Goal: Task Accomplishment & Management: Manage account settings

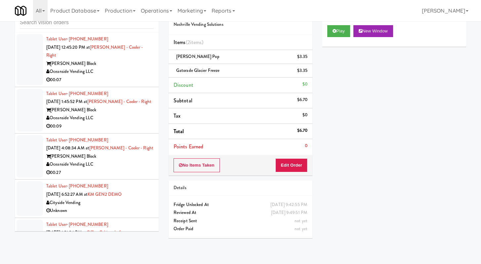
scroll to position [28, 0]
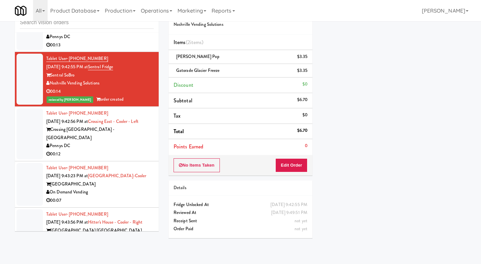
click at [117, 150] on div "Pennys DC" at bounding box center [100, 146] width 108 height 8
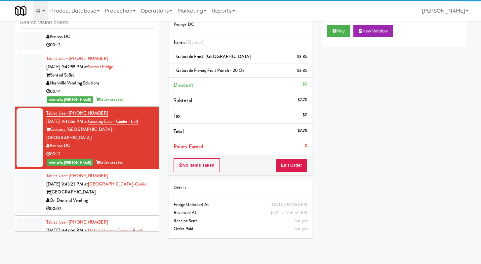
scroll to position [1704, 0]
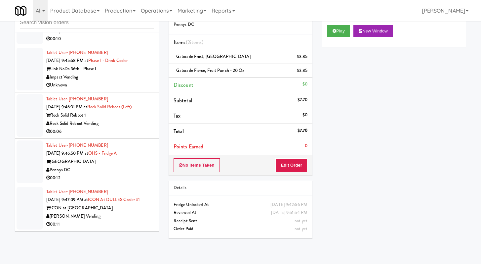
click at [133, 127] on div "00:06" at bounding box center [100, 131] width 108 height 8
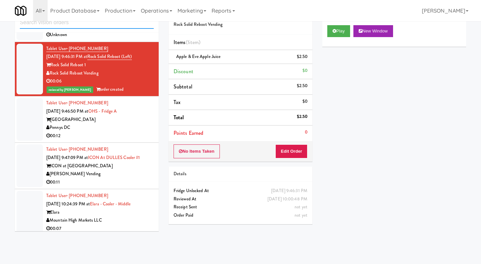
click at [99, 25] on input "text" at bounding box center [87, 23] width 134 height 12
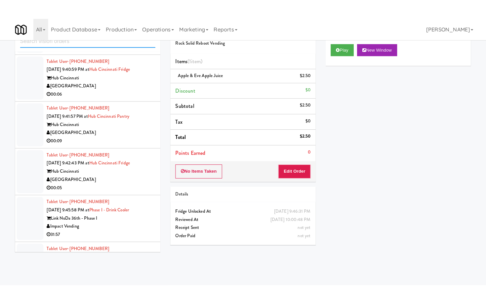
scroll to position [1614, 0]
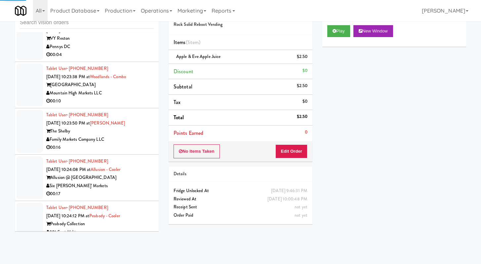
click at [134, 59] on div "00:04" at bounding box center [100, 55] width 108 height 8
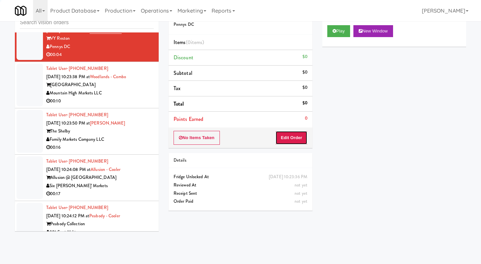
click at [304, 143] on button "Edit Order" at bounding box center [292, 138] width 32 height 14
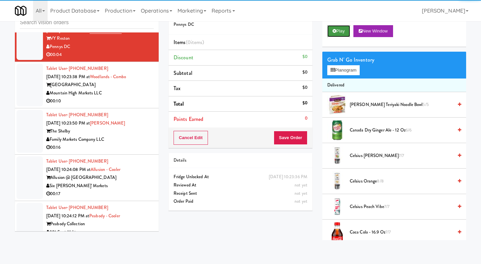
click at [336, 27] on button "Play" at bounding box center [339, 31] width 23 height 12
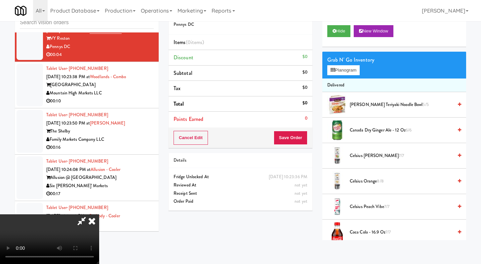
scroll to position [1605, 0]
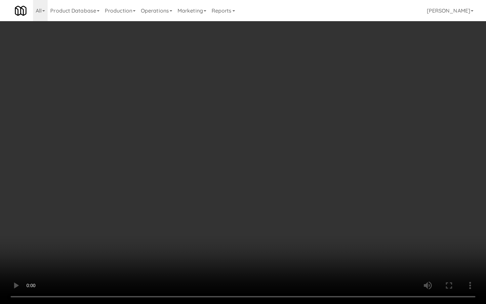
click at [295, 177] on video at bounding box center [243, 152] width 486 height 304
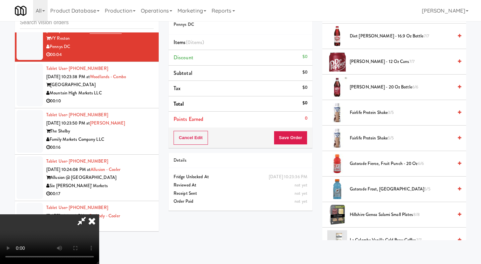
scroll to position [264, 0]
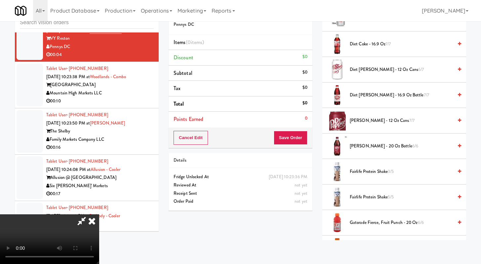
click at [364, 124] on span "[PERSON_NAME] - 12 oz cans 7/7" at bounding box center [401, 120] width 103 height 8
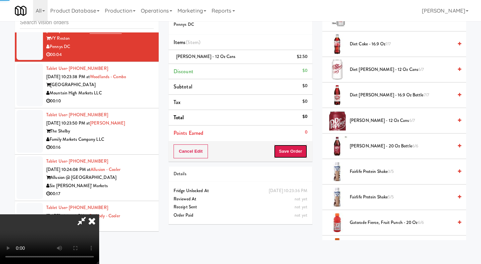
click at [300, 150] on button "Save Order" at bounding box center [291, 151] width 34 height 14
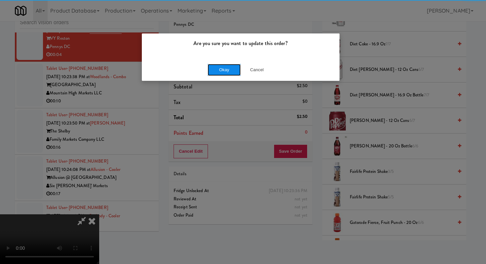
click at [216, 67] on button "Okay" at bounding box center [224, 70] width 33 height 12
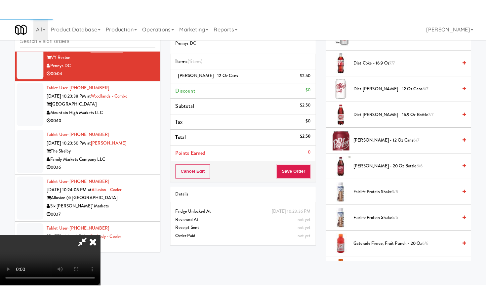
scroll to position [28, 0]
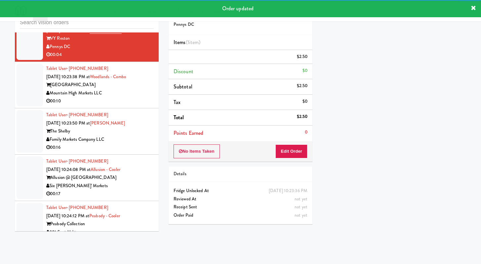
click at [129, 108] on li "Tablet User · (512) 680-2104 [DATE] 10:23:38 PM at [GEOGRAPHIC_DATA] Mountain H…" at bounding box center [87, 85] width 144 height 46
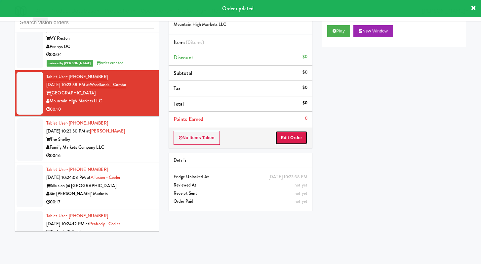
click at [304, 136] on button "Edit Order" at bounding box center [292, 138] width 32 height 14
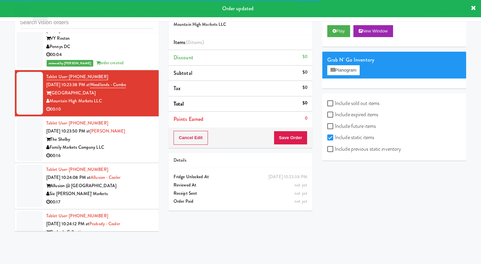
click at [347, 37] on div "Play New Window" at bounding box center [395, 33] width 144 height 26
click at [346, 28] on button "Play" at bounding box center [339, 31] width 23 height 12
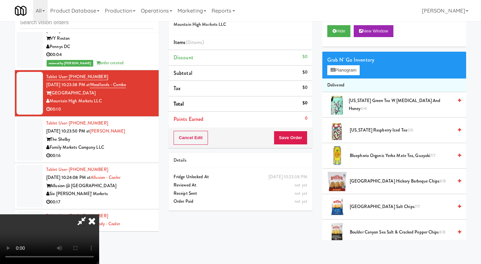
scroll to position [1605, 0]
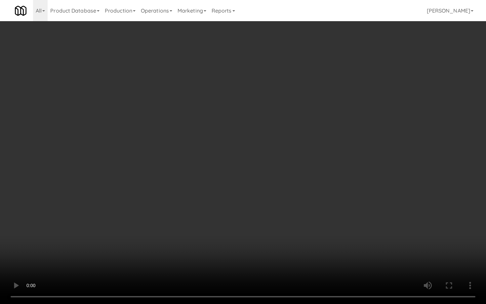
click at [387, 224] on video at bounding box center [243, 152] width 486 height 304
click at [366, 222] on video at bounding box center [243, 152] width 486 height 304
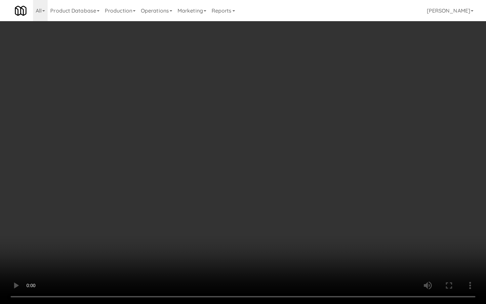
click at [366, 222] on video at bounding box center [243, 152] width 486 height 304
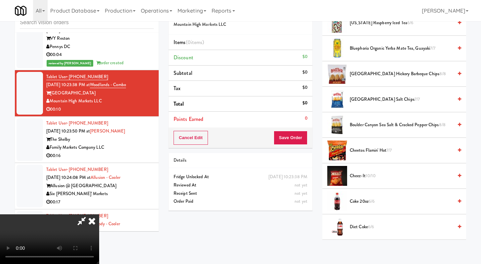
scroll to position [116, 0]
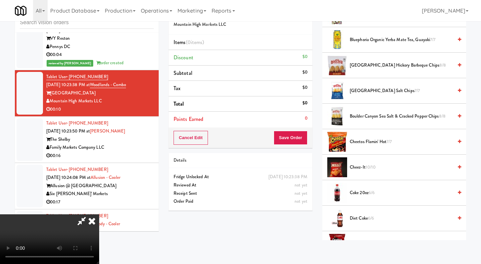
click at [99, 214] on video at bounding box center [49, 239] width 99 height 50
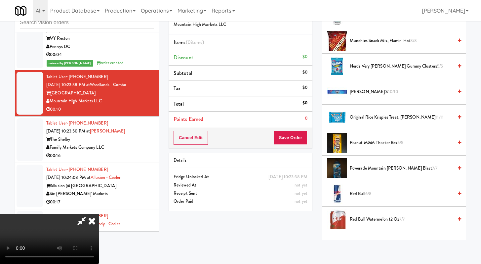
click at [365, 142] on span "Peanut M&M Theater Box 5/5" at bounding box center [401, 143] width 103 height 8
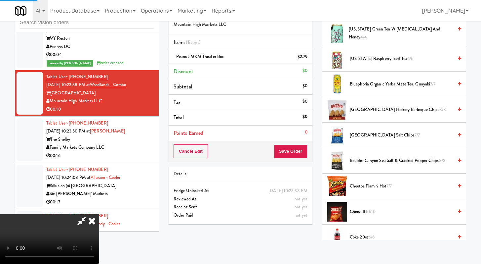
scroll to position [0, 0]
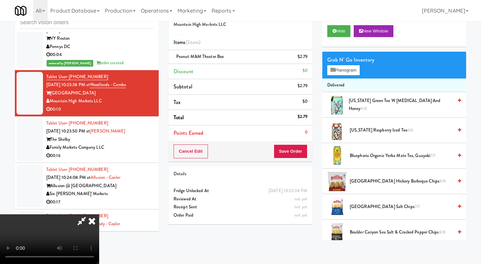
click at [364, 132] on span "[US_STATE] Raspberry Iced Tea 6/6" at bounding box center [401, 130] width 103 height 8
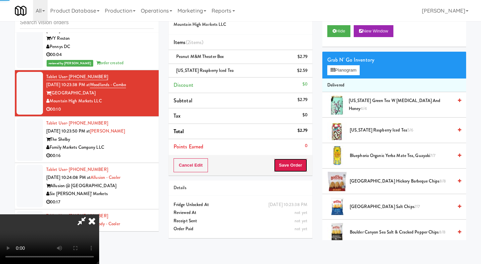
click at [295, 163] on button "Save Order" at bounding box center [291, 165] width 34 height 14
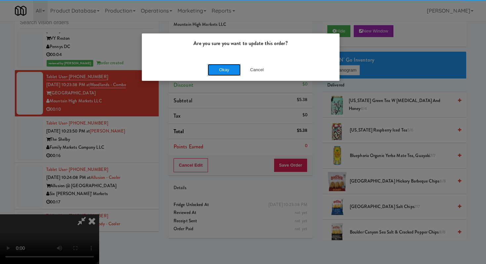
click at [221, 69] on button "Okay" at bounding box center [224, 70] width 33 height 12
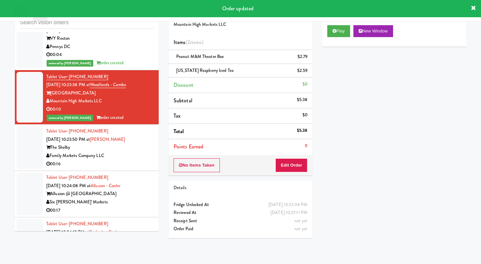
scroll to position [1635, 0]
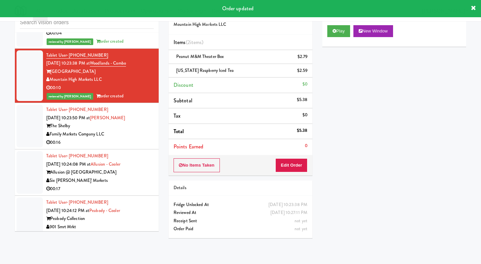
click at [121, 149] on li "Tablet User · (470) 658-5737 [DATE] 10:23:50 PM at Shelby Combo The Shelby Fami…" at bounding box center [87, 126] width 144 height 46
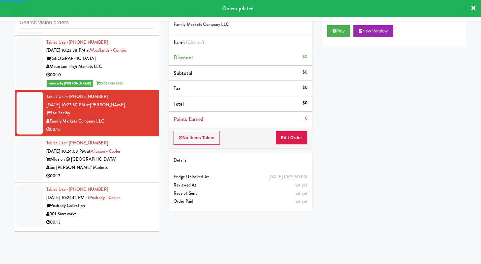
scroll to position [1655, 0]
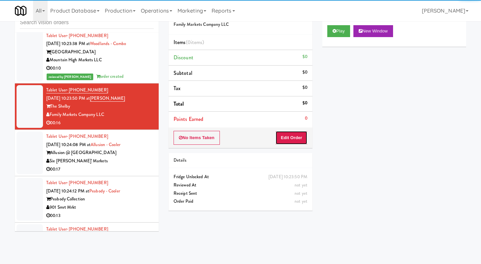
click at [292, 142] on button "Edit Order" at bounding box center [292, 138] width 32 height 14
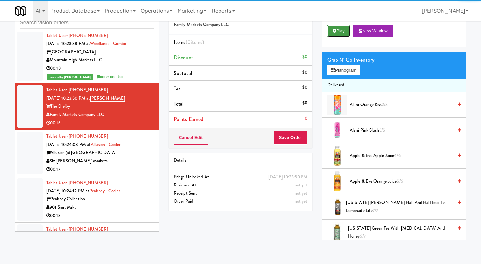
click at [345, 29] on button "Play" at bounding box center [339, 31] width 23 height 12
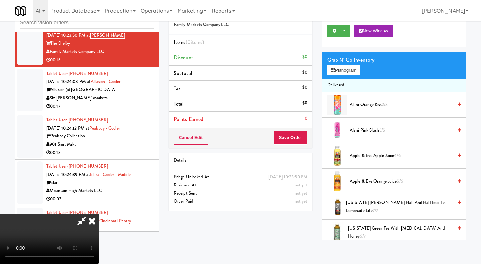
scroll to position [1709, 0]
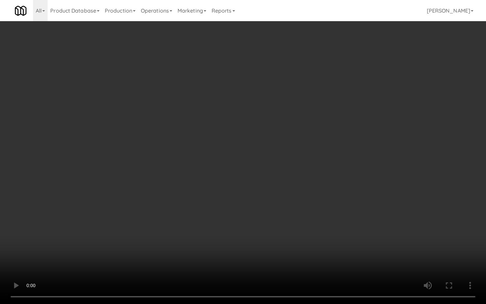
click at [221, 161] on video at bounding box center [243, 152] width 486 height 304
click at [317, 165] on video at bounding box center [243, 152] width 486 height 304
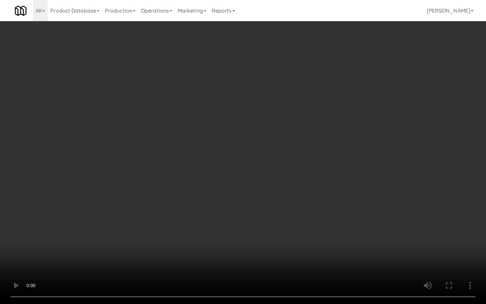
click at [317, 165] on video at bounding box center [243, 152] width 486 height 304
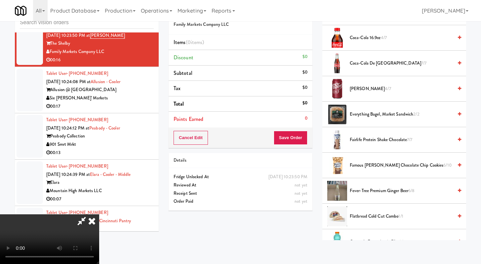
scroll to position [376, 0]
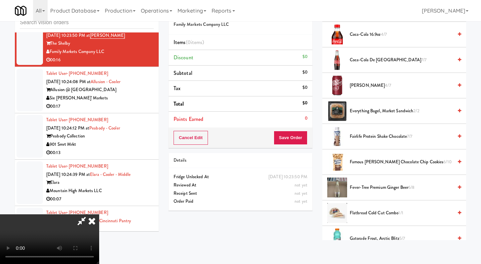
click at [384, 160] on span "Famous [PERSON_NAME] Chocolate Chip Cookies 6/10" at bounding box center [401, 162] width 103 height 8
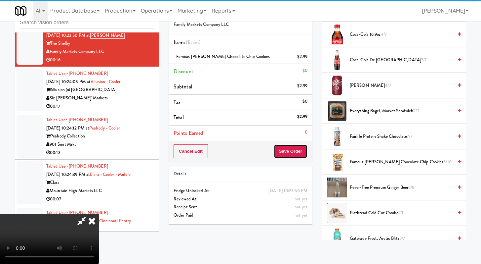
click at [303, 151] on button "Save Order" at bounding box center [291, 151] width 34 height 14
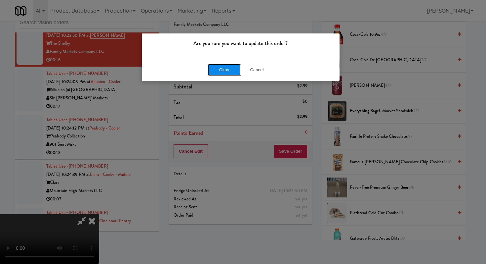
click at [217, 66] on button "Okay" at bounding box center [224, 70] width 33 height 12
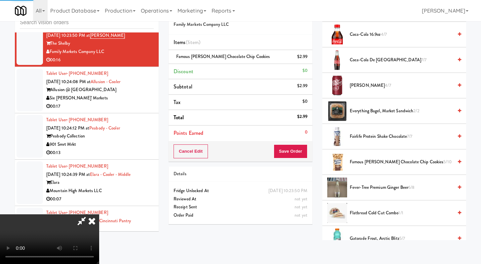
scroll to position [28, 0]
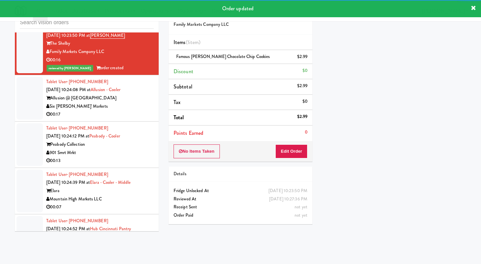
click at [130, 118] on div "00:17" at bounding box center [100, 114] width 108 height 8
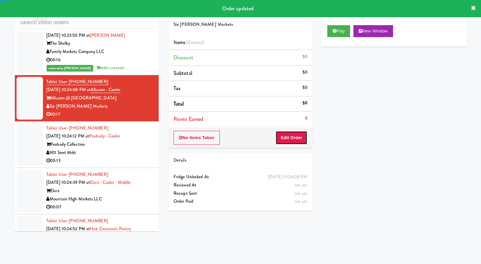
click at [298, 140] on button "Edit Order" at bounding box center [292, 138] width 32 height 14
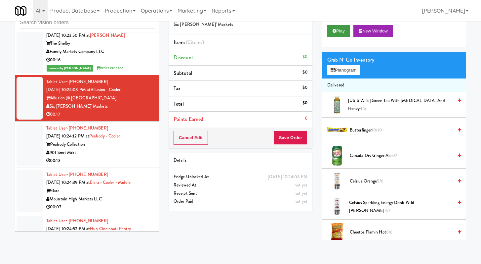
click at [345, 23] on div "Play New Window" at bounding box center [395, 33] width 144 height 26
click at [343, 29] on button "Play" at bounding box center [339, 31] width 23 height 12
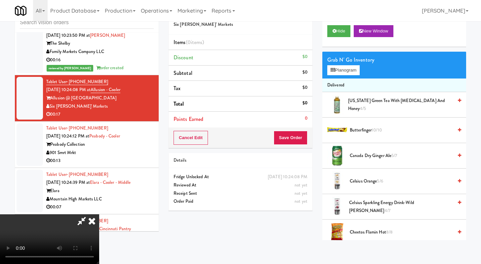
drag, startPoint x: 280, startPoint y: 110, endPoint x: 262, endPoint y: 110, distance: 17.9
click at [99, 214] on icon at bounding box center [92, 220] width 15 height 13
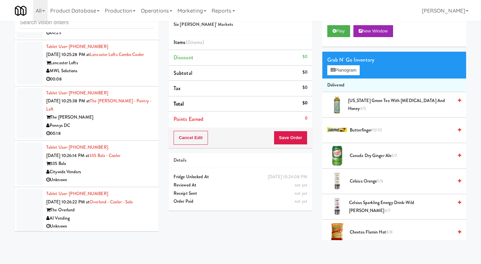
scroll to position [2222, 0]
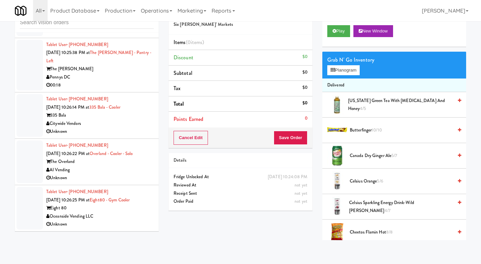
click at [130, 78] on div "Pennys DC" at bounding box center [100, 77] width 108 height 8
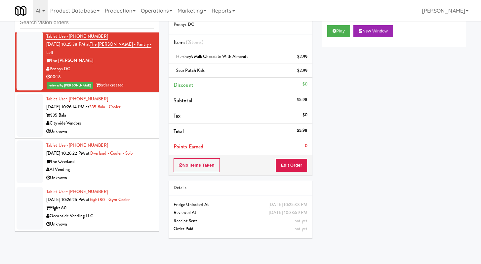
scroll to position [2230, 0]
click at [129, 175] on div "Unknown" at bounding box center [100, 178] width 108 height 8
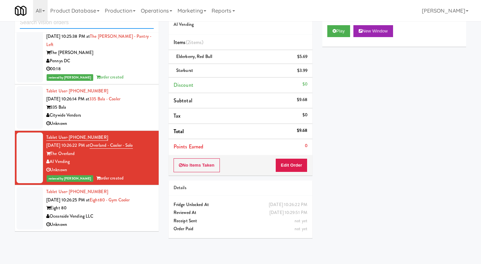
click at [124, 24] on input "text" at bounding box center [87, 23] width 134 height 12
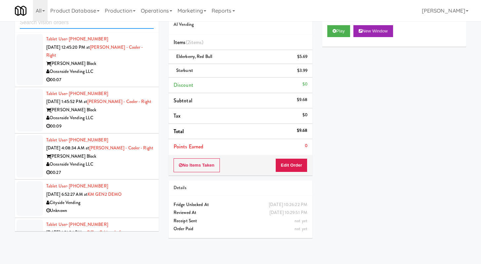
scroll to position [831, 0]
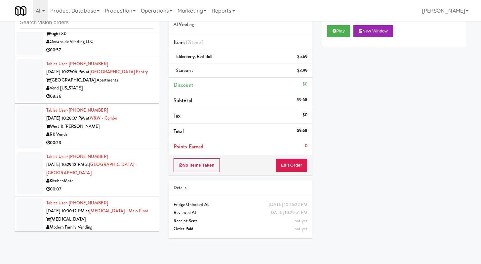
click at [112, 92] on div "Vend [US_STATE]" at bounding box center [100, 88] width 108 height 8
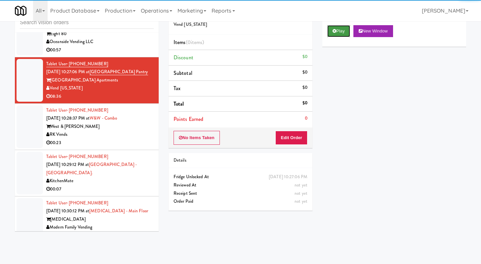
click at [340, 31] on button "Play" at bounding box center [339, 31] width 23 height 12
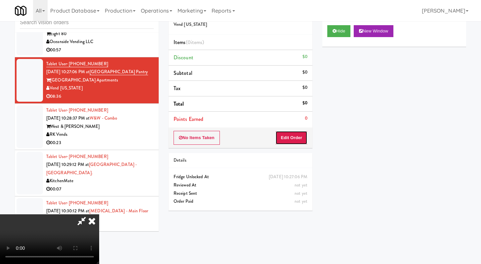
click at [289, 138] on button "Edit Order" at bounding box center [292, 138] width 32 height 14
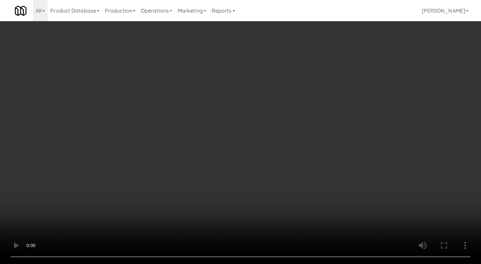
scroll to position [823, 0]
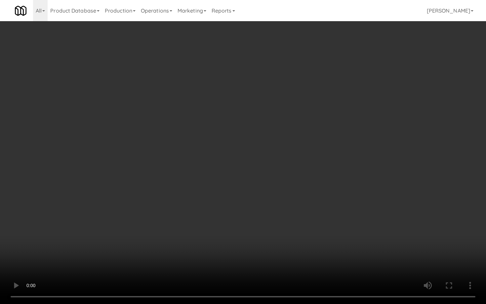
click at [350, 236] on video at bounding box center [243, 152] width 486 height 304
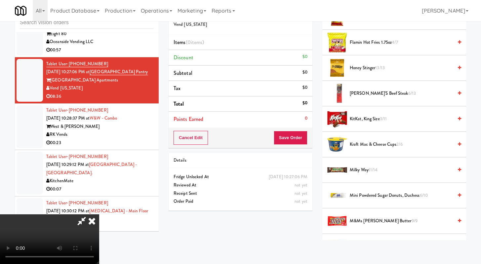
scroll to position [164, 0]
click at [377, 193] on span "Mini Powdered Sugar Donuts, Duchess 6/10" at bounding box center [401, 195] width 103 height 8
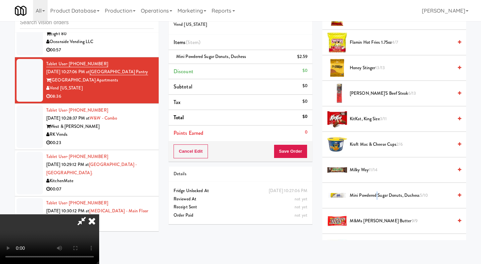
click at [377, 193] on span "Mini Powdered Sugar Donuts, Duchess 5/10" at bounding box center [401, 195] width 103 height 8
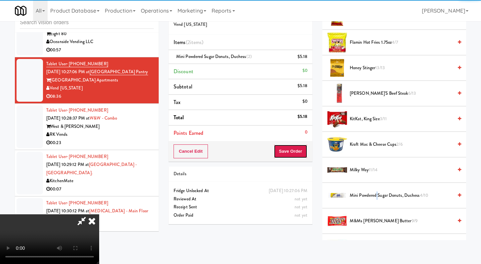
click at [299, 148] on button "Save Order" at bounding box center [291, 151] width 34 height 14
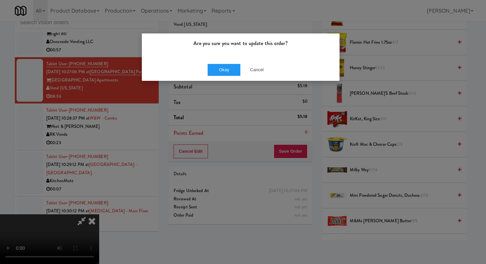
click at [226, 81] on div "Are you sure you want to update this order? Okay Cancel" at bounding box center [241, 57] width 199 height 48
click at [225, 72] on button "Okay" at bounding box center [224, 70] width 33 height 12
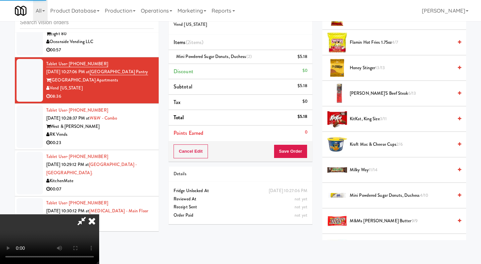
scroll to position [28, 0]
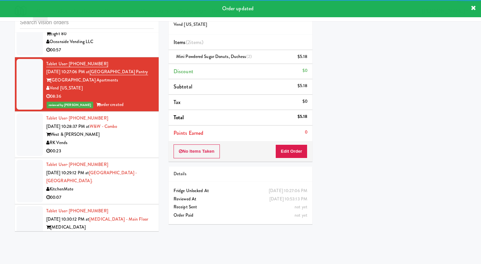
click at [110, 147] on div "RK Vends" at bounding box center [100, 143] width 108 height 8
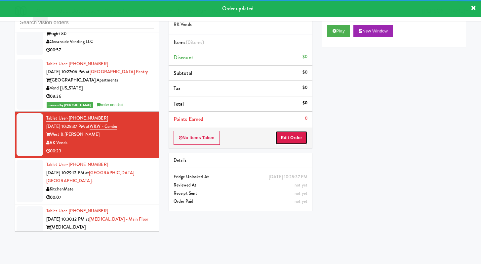
click at [287, 140] on button "Edit Order" at bounding box center [292, 138] width 32 height 14
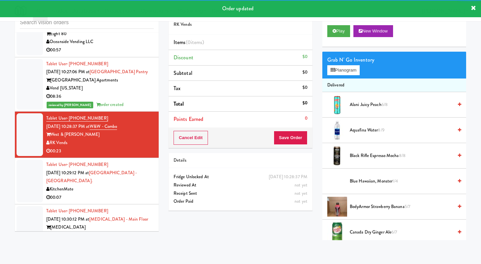
click at [336, 39] on div "Play New Window" at bounding box center [395, 33] width 144 height 26
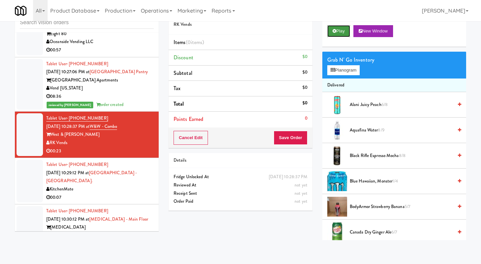
click at [338, 34] on button "Play" at bounding box center [339, 31] width 23 height 12
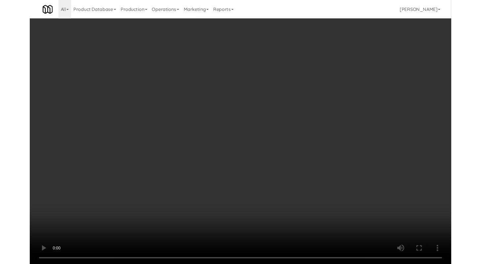
scroll to position [910, 0]
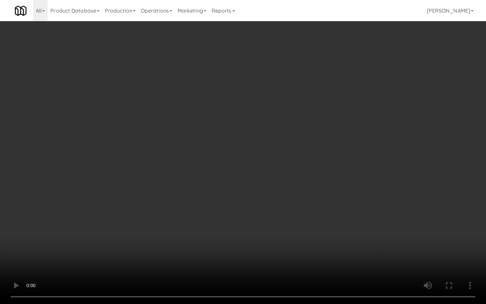
click at [333, 229] on video at bounding box center [243, 152] width 486 height 304
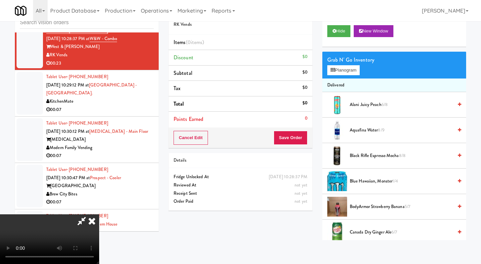
scroll to position [433, 0]
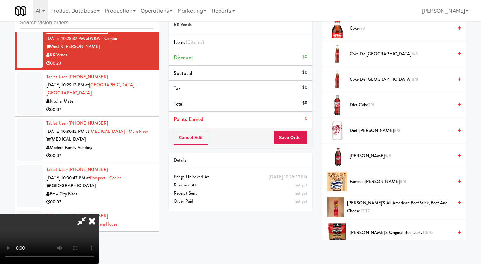
click at [362, 56] on span "Coke de Mexico 6/8" at bounding box center [401, 54] width 103 height 8
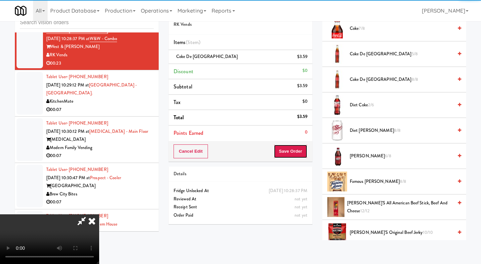
click at [291, 153] on button "Save Order" at bounding box center [291, 151] width 34 height 14
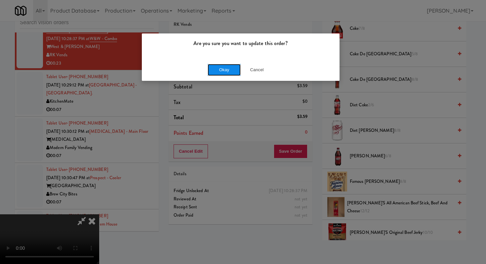
click at [228, 66] on button "Okay" at bounding box center [224, 70] width 33 height 12
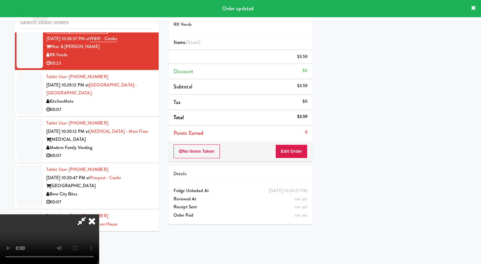
scroll to position [28, 0]
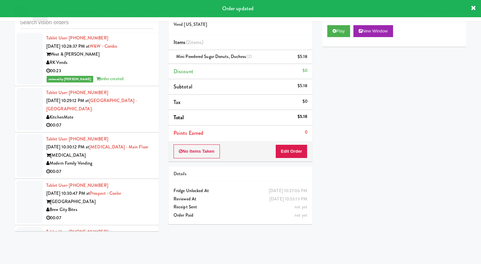
scroll to position [899, 0]
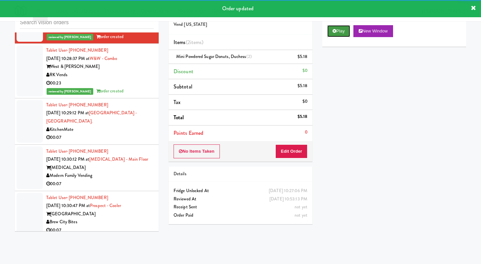
click at [335, 34] on button "Play" at bounding box center [339, 31] width 23 height 12
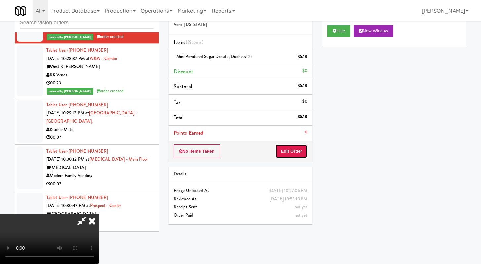
click at [290, 146] on button "Edit Order" at bounding box center [292, 151] width 32 height 14
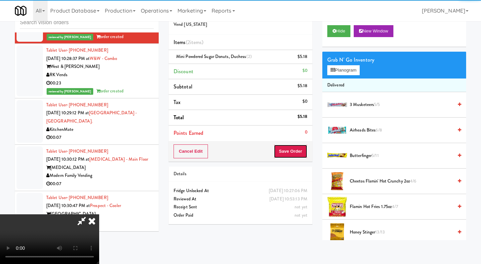
click at [290, 145] on button "Save Order" at bounding box center [291, 151] width 34 height 14
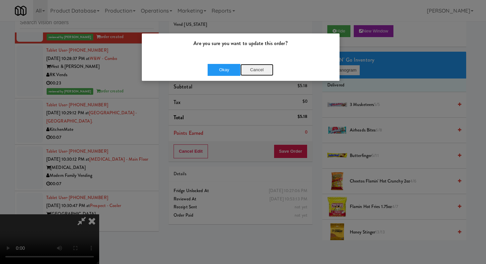
click at [251, 69] on button "Cancel" at bounding box center [257, 70] width 33 height 12
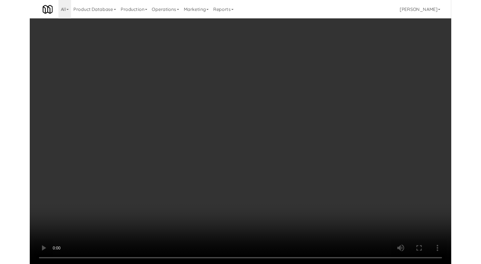
scroll to position [891, 0]
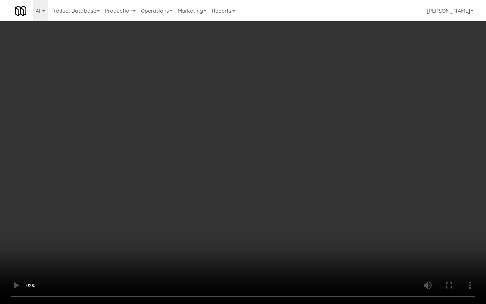
click at [355, 247] on video at bounding box center [243, 152] width 486 height 304
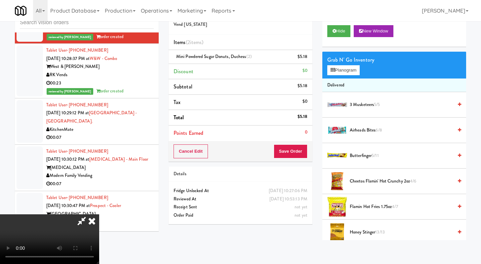
scroll to position [0, 0]
click at [99, 214] on icon at bounding box center [92, 220] width 15 height 13
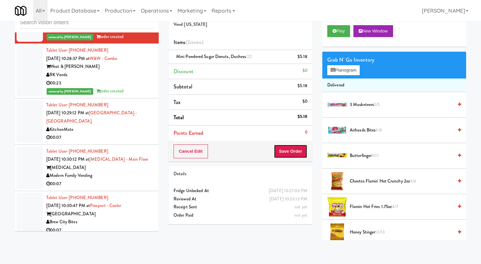
click at [276, 149] on button "Save Order" at bounding box center [291, 151] width 34 height 14
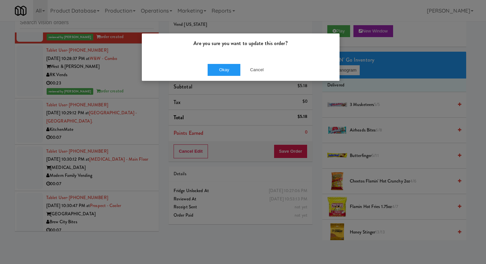
click at [266, 63] on div "Okay Cancel" at bounding box center [241, 70] width 198 height 22
click at [248, 76] on div "Okay Cancel" at bounding box center [241, 70] width 198 height 22
click at [258, 70] on button "Cancel" at bounding box center [257, 70] width 33 height 12
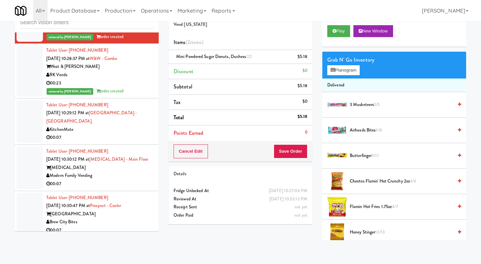
click at [137, 142] on div "00:07" at bounding box center [100, 137] width 108 height 8
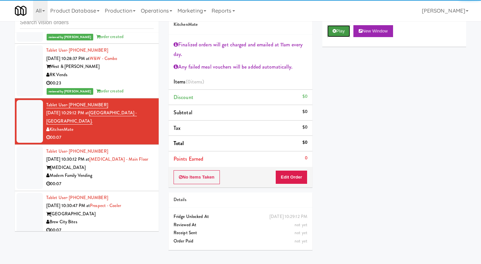
click at [342, 25] on button "Play" at bounding box center [339, 31] width 23 height 12
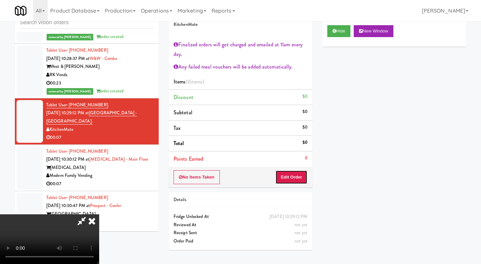
click at [295, 179] on button "Edit Order" at bounding box center [292, 177] width 32 height 14
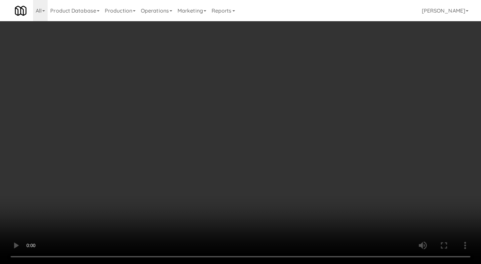
scroll to position [891, 0]
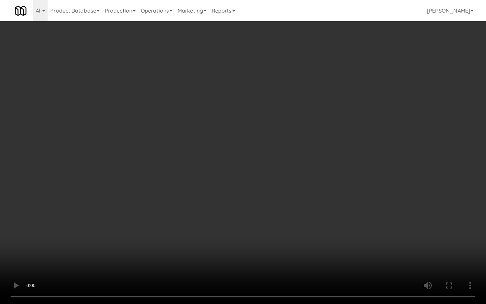
click at [240, 206] on video at bounding box center [243, 152] width 486 height 304
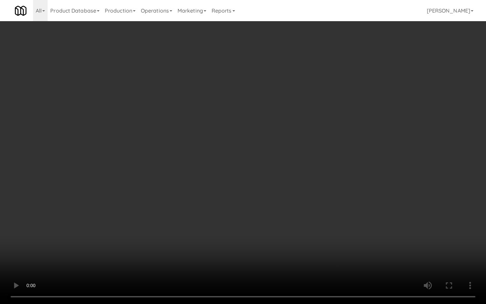
click at [240, 205] on video at bounding box center [243, 152] width 486 height 304
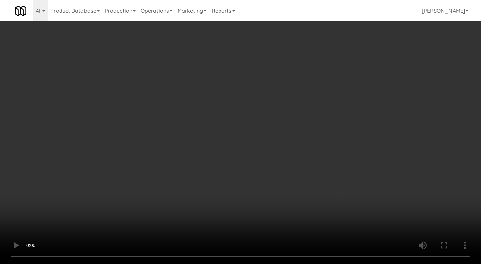
scroll to position [899, 0]
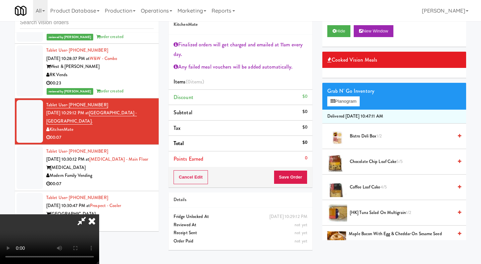
click at [99, 214] on video at bounding box center [49, 239] width 99 height 50
click at [342, 103] on button "Planogram" at bounding box center [344, 101] width 32 height 10
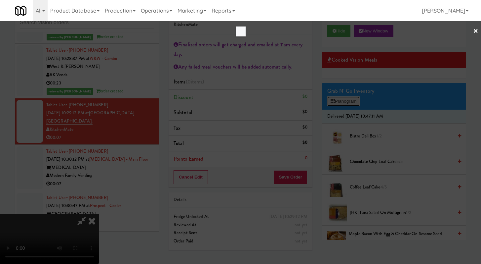
scroll to position [891, 0]
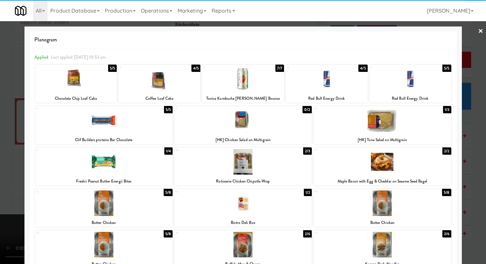
click at [0, 119] on div at bounding box center [243, 132] width 486 height 264
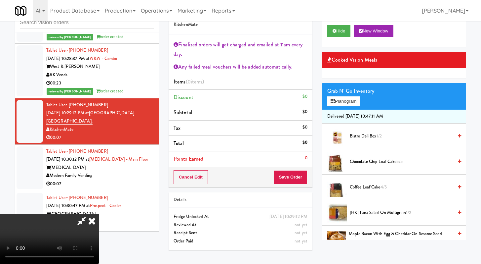
scroll to position [77, 0]
click at [99, 214] on video at bounding box center [49, 239] width 99 height 50
click at [99, 263] on div at bounding box center [49, 239] width 99 height 50
click at [99, 214] on video at bounding box center [49, 239] width 99 height 50
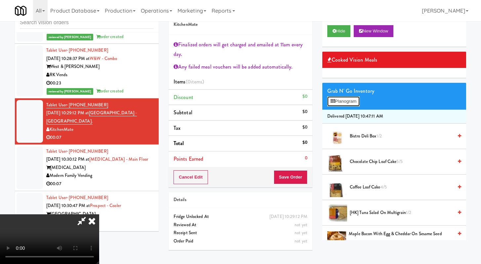
click at [354, 105] on button "Planogram" at bounding box center [344, 101] width 32 height 10
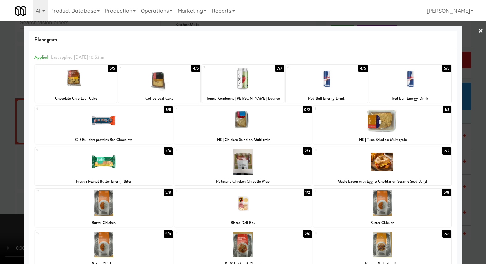
click at [259, 219] on div "Bistro Deli Box" at bounding box center [243, 222] width 136 height 8
click at [251, 207] on div at bounding box center [243, 202] width 138 height 25
click at [0, 180] on div at bounding box center [243, 132] width 486 height 264
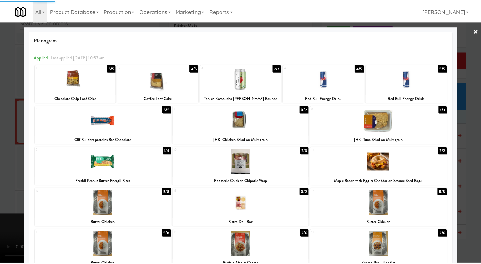
scroll to position [899, 0]
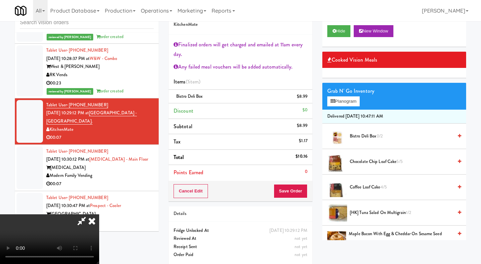
click at [299, 198] on div "Cancel Edit Save Order" at bounding box center [241, 191] width 144 height 21
click at [298, 195] on button "Save Order" at bounding box center [291, 191] width 34 height 14
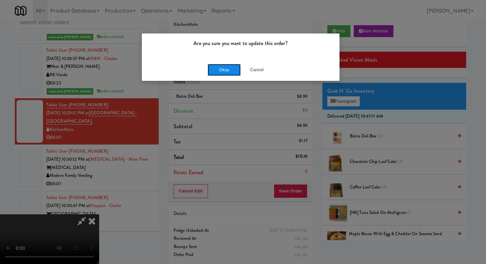
click at [224, 64] on button "Okay" at bounding box center [224, 70] width 33 height 12
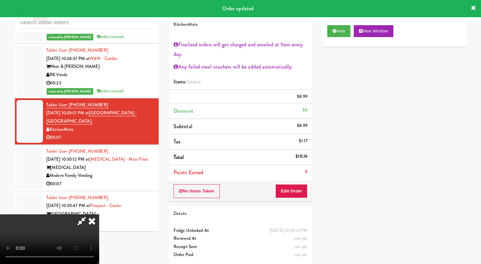
scroll to position [0, 0]
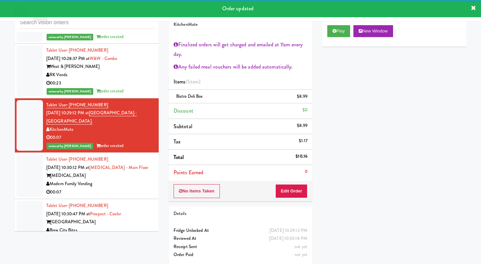
click at [106, 188] on div "Modern Family Vending" at bounding box center [100, 184] width 108 height 8
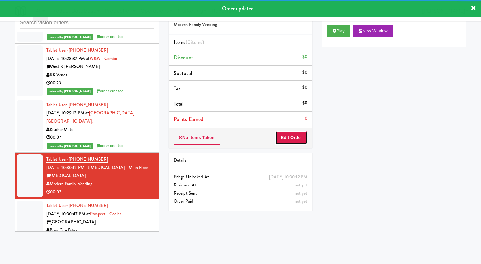
click at [307, 137] on button "Edit Order" at bounding box center [292, 138] width 32 height 14
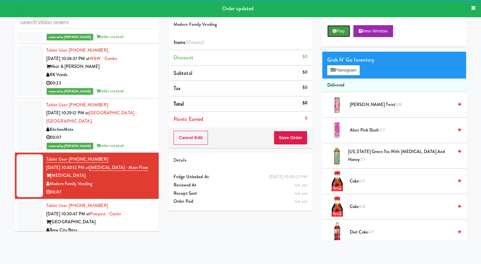
click at [345, 25] on button "Play" at bounding box center [339, 31] width 23 height 12
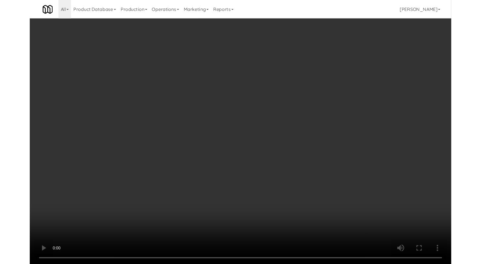
scroll to position [915, 0]
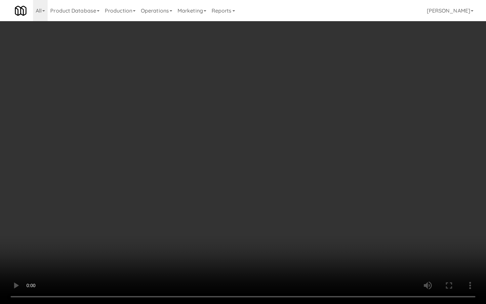
click at [191, 161] on video at bounding box center [243, 152] width 486 height 304
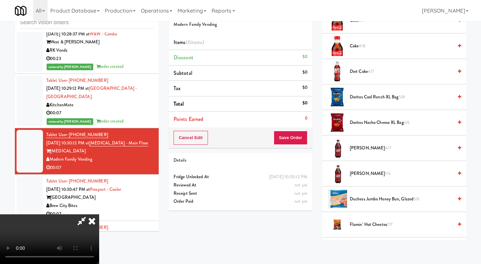
scroll to position [0, 0]
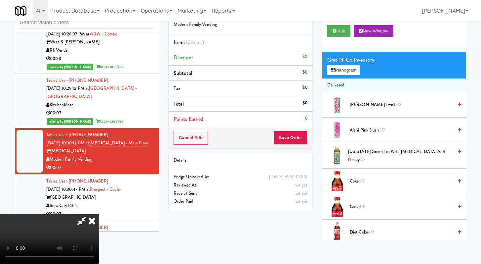
click at [351, 182] on span "Coke 6/7" at bounding box center [401, 181] width 103 height 8
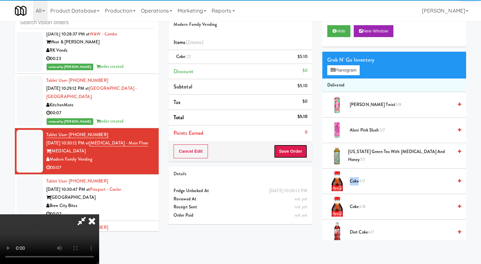
click at [295, 155] on button "Save Order" at bounding box center [291, 151] width 34 height 14
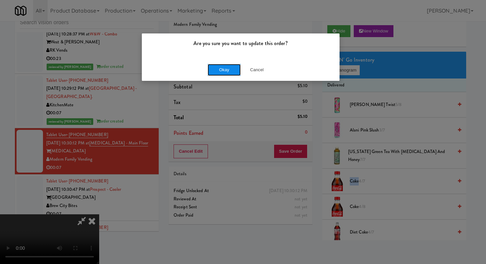
click at [222, 72] on button "Okay" at bounding box center [224, 70] width 33 height 12
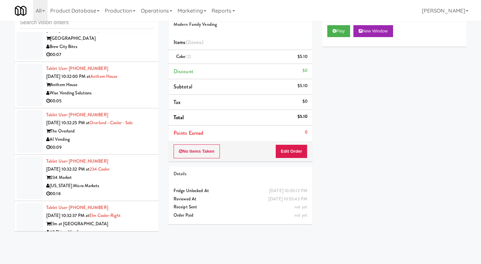
scroll to position [1071, 0]
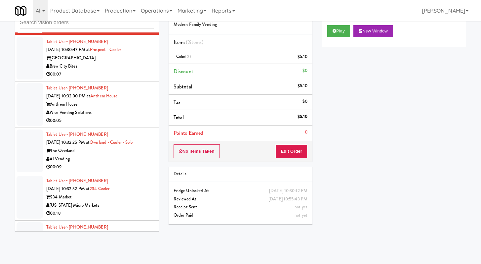
click at [145, 70] on div "Brew City Bites" at bounding box center [100, 66] width 108 height 8
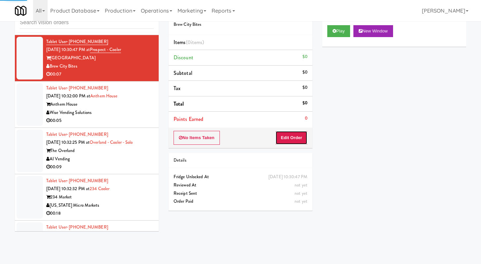
click at [297, 136] on button "Edit Order" at bounding box center [292, 138] width 32 height 14
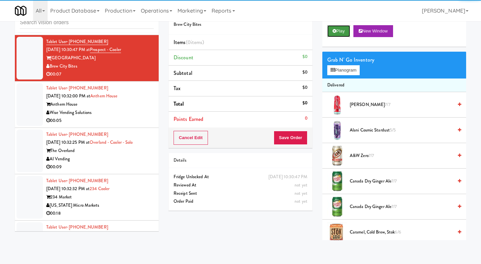
click at [345, 33] on button "Play" at bounding box center [339, 31] width 23 height 12
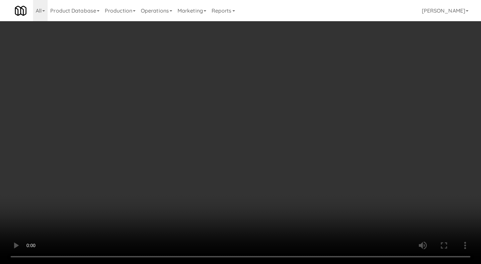
scroll to position [1054, 0]
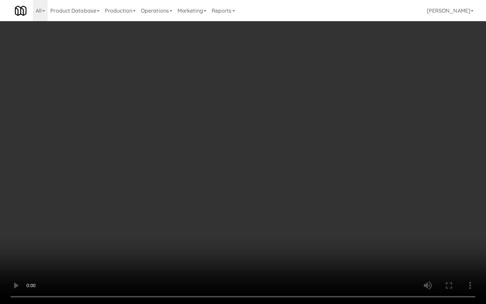
click at [234, 230] on video at bounding box center [243, 152] width 486 height 304
click at [234, 228] on video at bounding box center [243, 152] width 486 height 304
click at [234, 227] on video at bounding box center [243, 152] width 486 height 304
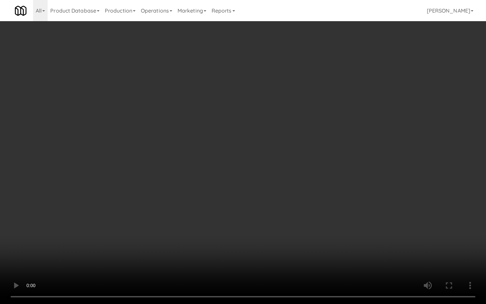
click at [234, 227] on video at bounding box center [243, 152] width 486 height 304
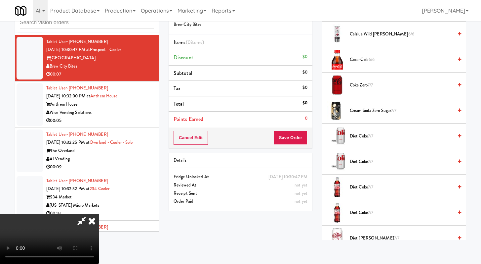
scroll to position [244, 0]
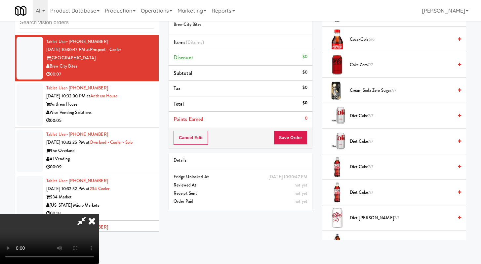
click at [352, 114] on span "Diet Coke 7/7" at bounding box center [401, 116] width 103 height 8
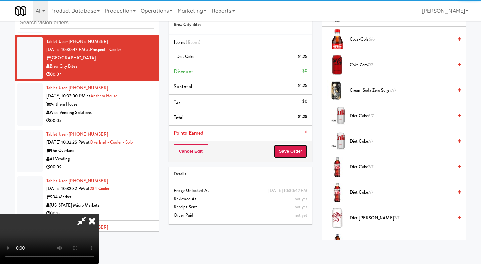
click at [303, 148] on button "Save Order" at bounding box center [291, 151] width 34 height 14
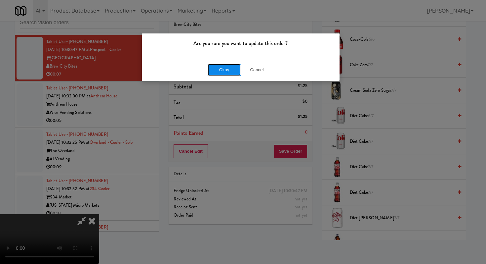
click at [235, 69] on button "Okay" at bounding box center [224, 70] width 33 height 12
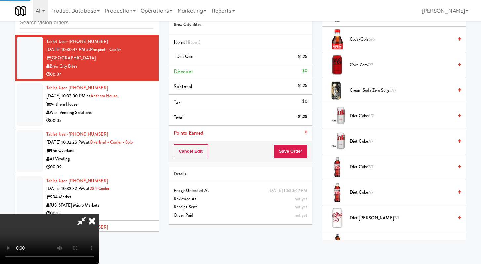
scroll to position [28, 0]
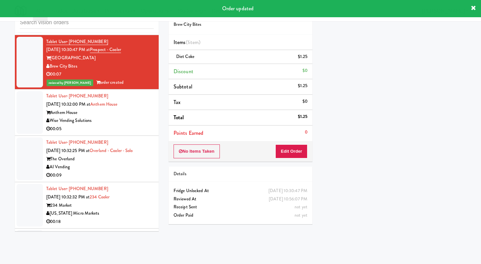
click at [143, 125] on div "Wise Vending Solutions" at bounding box center [100, 120] width 108 height 8
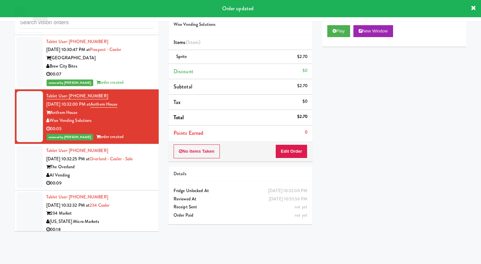
scroll to position [1159, 0]
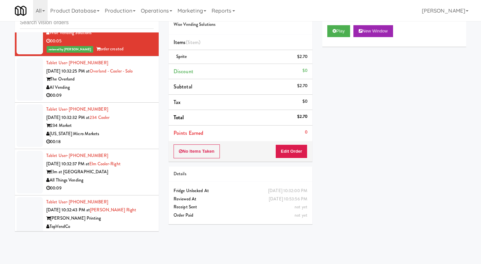
click at [127, 100] on div "00:09" at bounding box center [100, 95] width 108 height 8
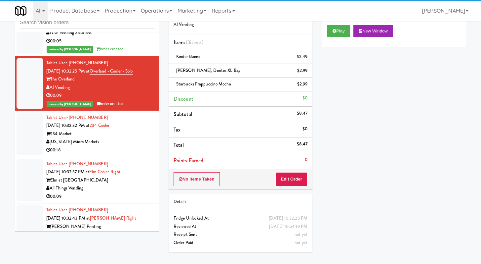
click at [139, 138] on div "234 Market" at bounding box center [100, 134] width 108 height 8
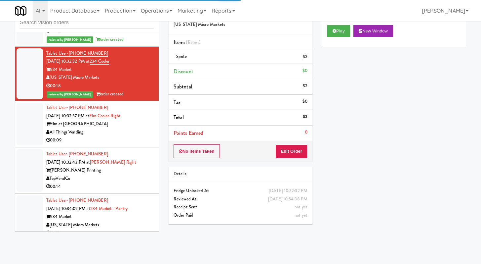
click at [138, 144] on div "00:09" at bounding box center [100, 140] width 108 height 8
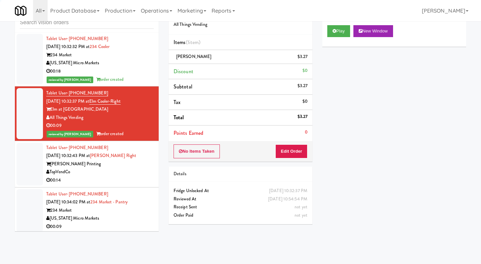
scroll to position [1238, 0]
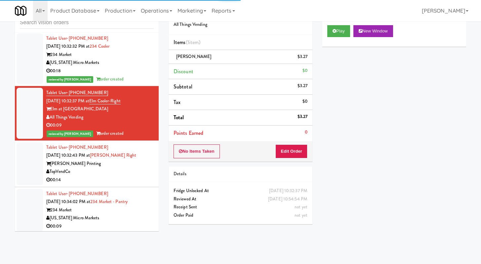
click at [134, 176] on div "TopVendCo" at bounding box center [100, 171] width 108 height 8
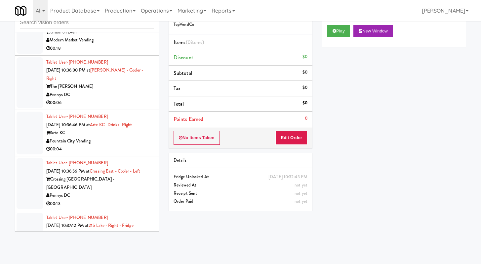
scroll to position [1745, 0]
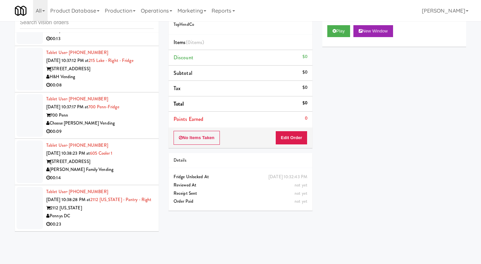
click at [114, 141] on div "Tablet User · (760) 990-3885 [DATE] 10:38:23 PM at [GEOGRAPHIC_DATA] [GEOGRAPHI…" at bounding box center [100, 161] width 108 height 41
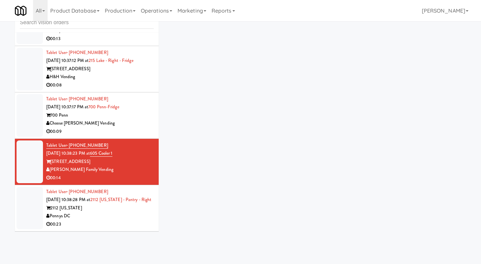
click at [128, 127] on div "00:09" at bounding box center [100, 131] width 108 height 8
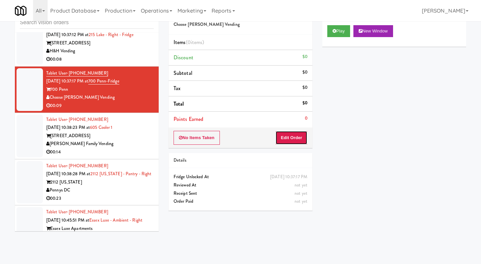
click at [292, 142] on button "Edit Order" at bounding box center [292, 138] width 32 height 14
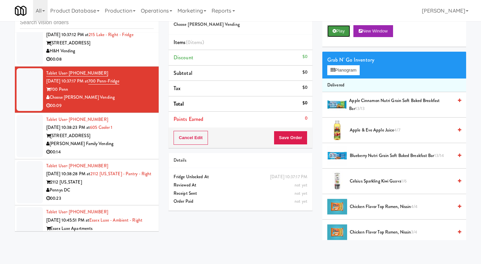
click at [342, 32] on button "Play" at bounding box center [339, 31] width 23 height 12
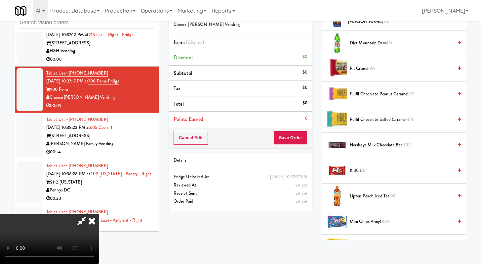
scroll to position [433, 0]
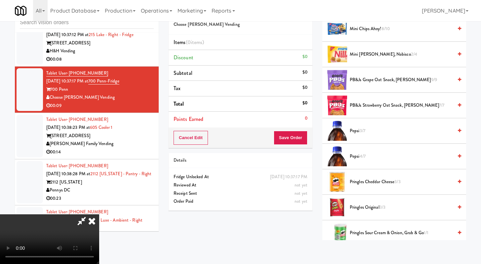
click at [354, 129] on span "Pepsi 3/7" at bounding box center [401, 131] width 103 height 8
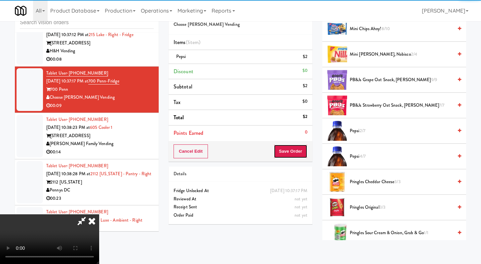
click at [297, 149] on button "Save Order" at bounding box center [291, 151] width 34 height 14
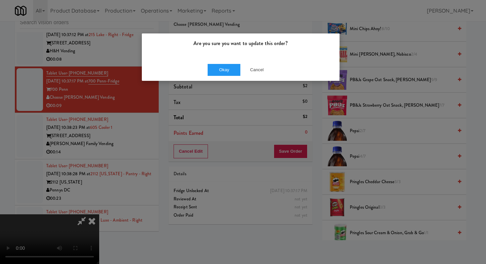
click at [229, 62] on div "Okay Cancel" at bounding box center [241, 70] width 198 height 22
click at [225, 67] on button "Okay" at bounding box center [224, 70] width 33 height 12
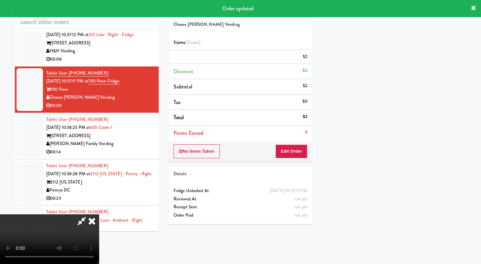
scroll to position [0, 0]
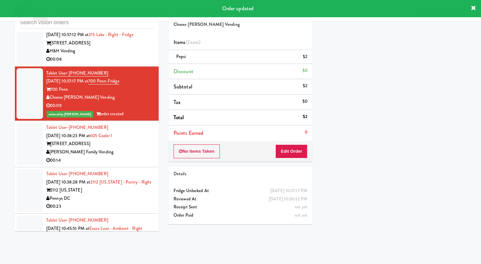
click at [136, 164] on div "00:14" at bounding box center [100, 160] width 108 height 8
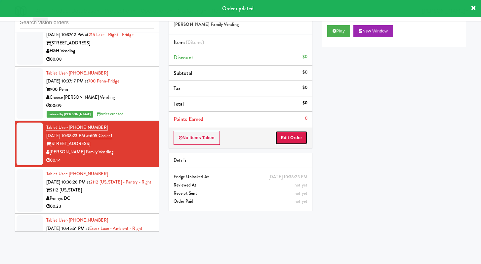
click at [295, 140] on button "Edit Order" at bounding box center [292, 138] width 32 height 14
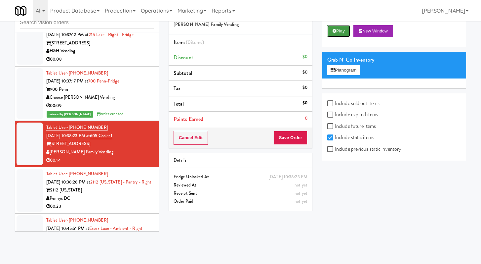
click at [341, 29] on button "Play" at bounding box center [339, 31] width 23 height 12
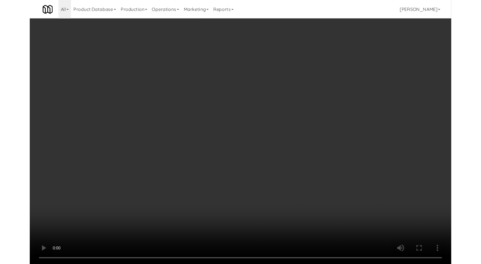
scroll to position [1745, 0]
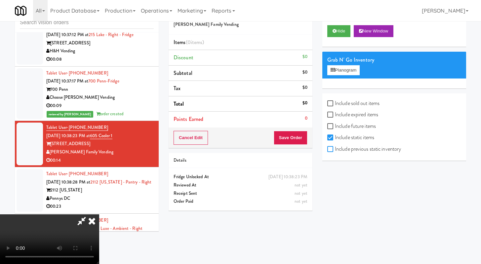
drag, startPoint x: 335, startPoint y: 152, endPoint x: 329, endPoint y: 152, distance: 5.3
click at [334, 152] on label "Include previous static inventory" at bounding box center [365, 149] width 74 height 10
click at [334, 152] on input "Include previous static inventory" at bounding box center [332, 149] width 8 height 5
checkbox input "true"
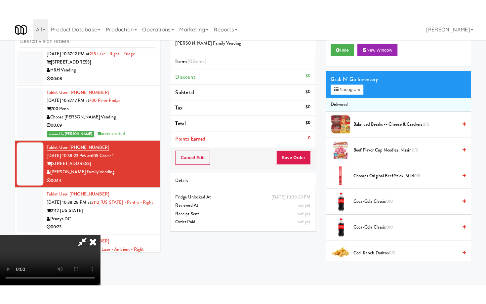
scroll to position [57, 0]
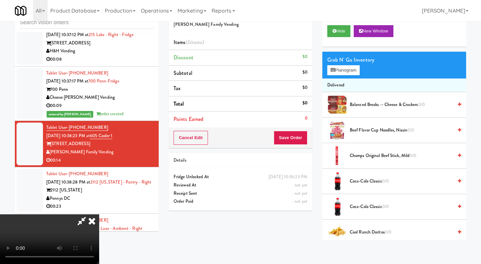
click at [99, 214] on video at bounding box center [49, 239] width 99 height 50
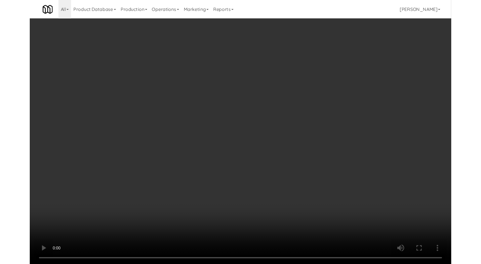
scroll to position [1729, 0]
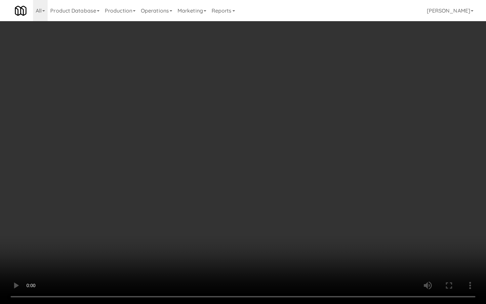
click at [191, 206] on video at bounding box center [243, 152] width 486 height 304
click at [199, 199] on video at bounding box center [243, 152] width 486 height 304
click at [200, 197] on video at bounding box center [243, 152] width 486 height 304
click at [201, 224] on video at bounding box center [243, 152] width 486 height 304
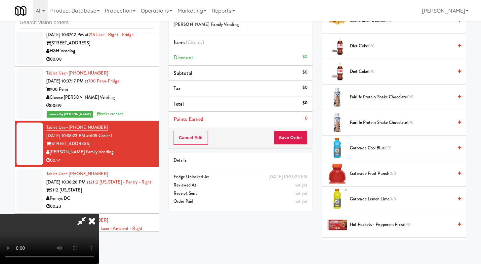
scroll to position [211, 0]
click at [361, 43] on span "Diet Coke 0/0" at bounding box center [401, 46] width 103 height 8
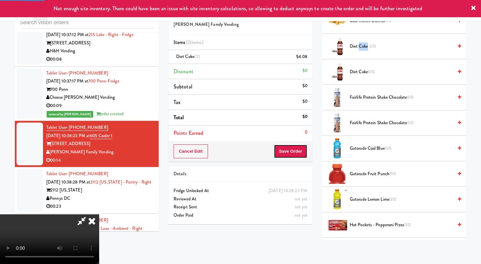
click at [299, 151] on button "Save Order" at bounding box center [291, 151] width 34 height 14
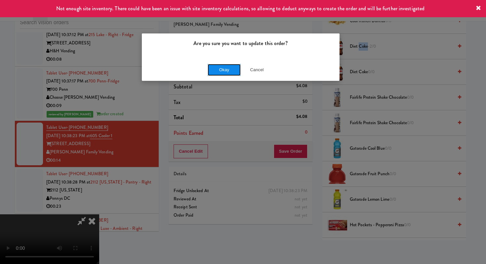
click at [229, 72] on button "Okay" at bounding box center [224, 70] width 33 height 12
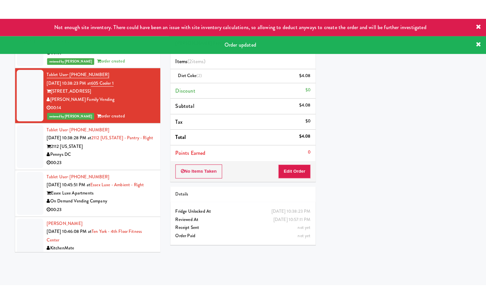
scroll to position [1834, 0]
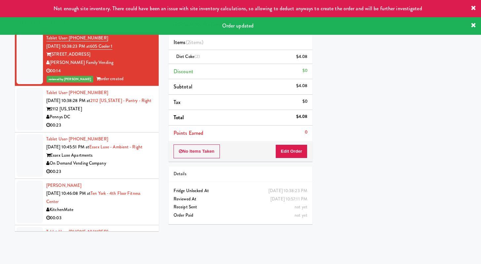
click at [139, 129] on div "00:23" at bounding box center [100, 125] width 108 height 8
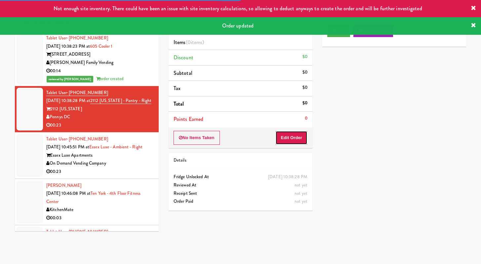
click at [305, 140] on button "Edit Order" at bounding box center [292, 138] width 32 height 14
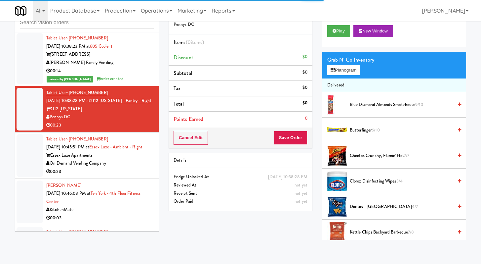
click at [341, 21] on div "All 901 Smrt Mrkt [URL][DOMAIN_NAME] 9518002 [GEOGRAPHIC_DATA] [URL][DOMAIN_NAM…" at bounding box center [241, 10] width 452 height 21
click at [341, 28] on button "Play" at bounding box center [339, 31] width 23 height 12
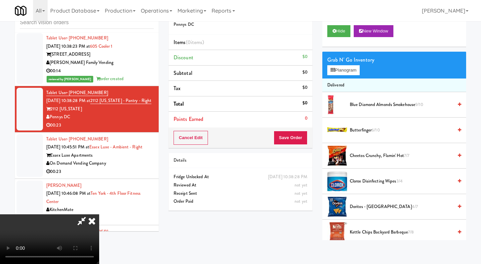
scroll to position [1818, 0]
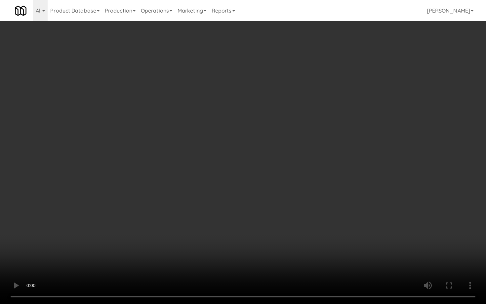
click at [295, 203] on video at bounding box center [243, 152] width 486 height 304
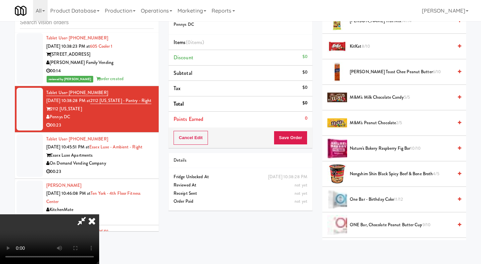
scroll to position [0, 0]
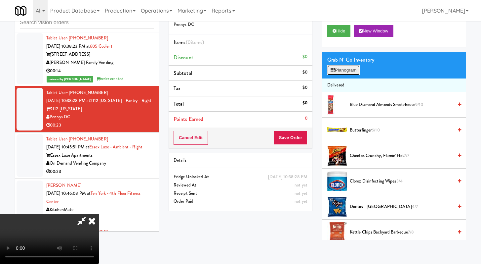
click at [330, 73] on button "Planogram" at bounding box center [344, 70] width 32 height 10
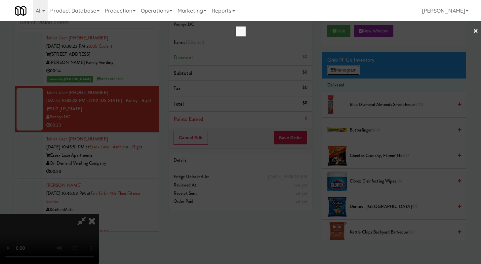
scroll to position [1818, 0]
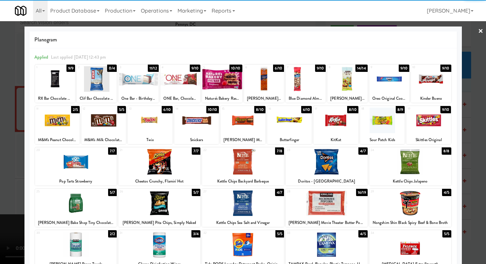
click at [254, 202] on div at bounding box center [243, 202] width 82 height 25
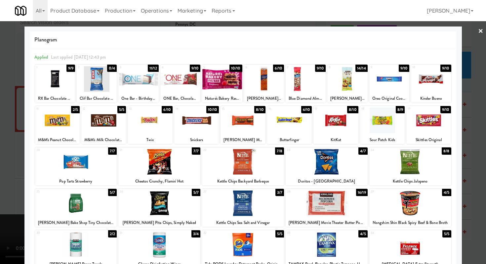
click at [411, 90] on div at bounding box center [431, 78] width 40 height 25
click at [472, 96] on div at bounding box center [243, 132] width 486 height 264
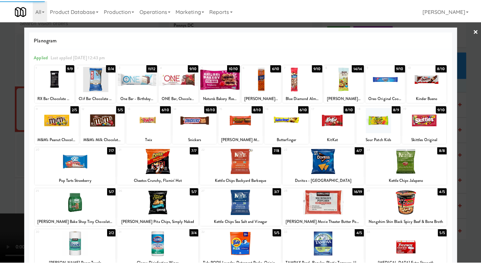
scroll to position [1834, 0]
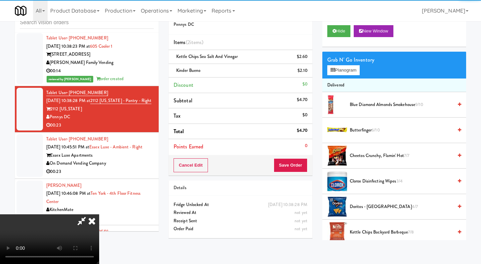
click at [308, 173] on div "Cancel Edit Save Order" at bounding box center [241, 165] width 144 height 21
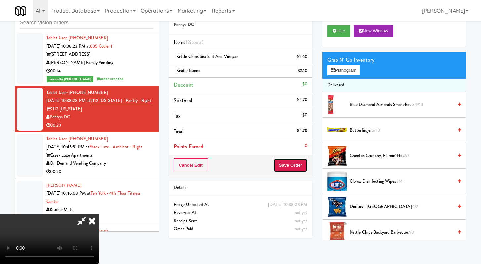
click at [305, 167] on button "Save Order" at bounding box center [291, 165] width 34 height 14
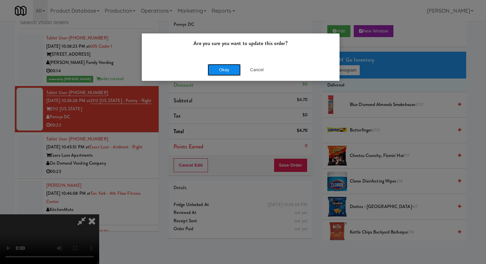
click at [238, 69] on button "Okay" at bounding box center [224, 70] width 33 height 12
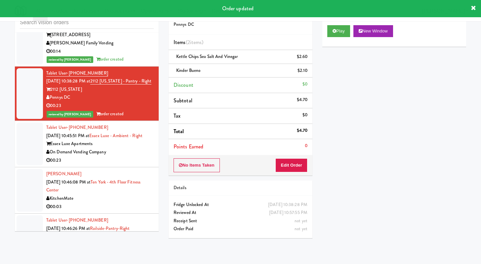
click at [129, 156] on div "On Demand Vending Company" at bounding box center [100, 152] width 108 height 8
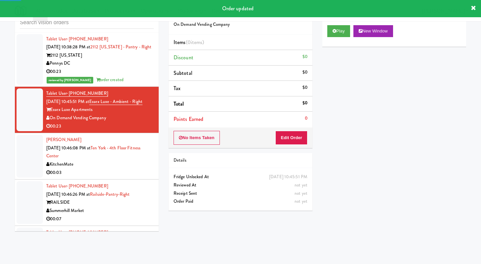
scroll to position [1889, 0]
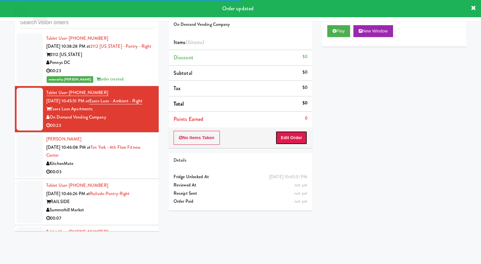
click at [280, 141] on button "Edit Order" at bounding box center [292, 138] width 32 height 14
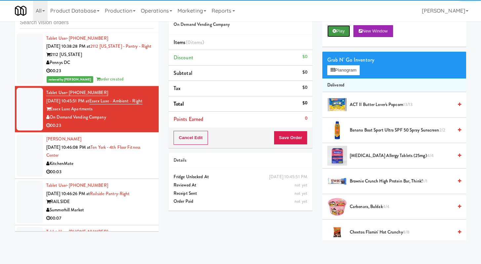
click at [342, 25] on button "Play" at bounding box center [339, 31] width 23 height 12
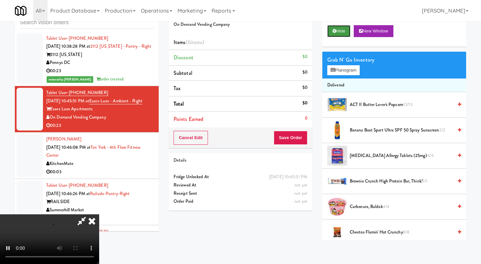
click at [340, 30] on button "Hide" at bounding box center [339, 31] width 23 height 12
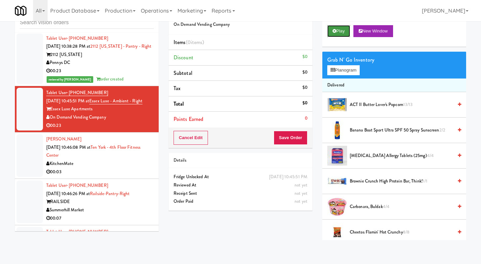
click at [346, 31] on button "Play" at bounding box center [339, 31] width 23 height 12
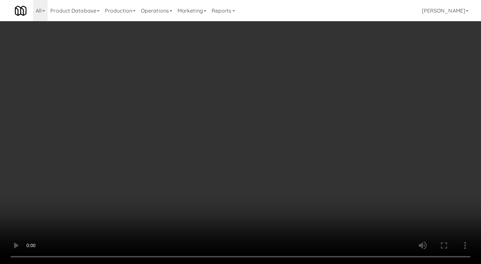
scroll to position [1872, 0]
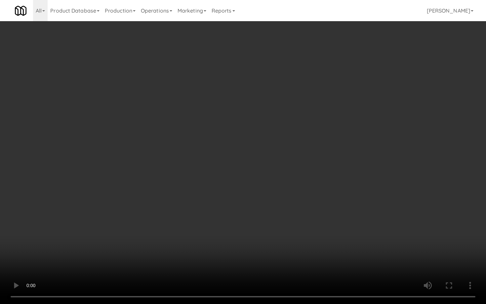
click at [313, 225] on video at bounding box center [243, 152] width 486 height 304
click at [313, 224] on video at bounding box center [243, 152] width 486 height 304
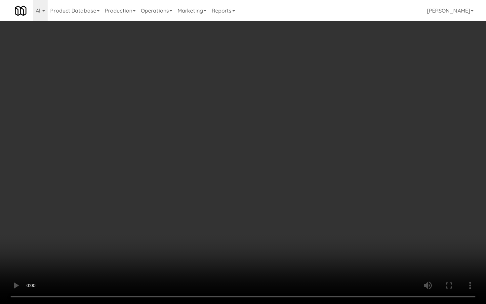
click at [313, 224] on video at bounding box center [243, 152] width 486 height 304
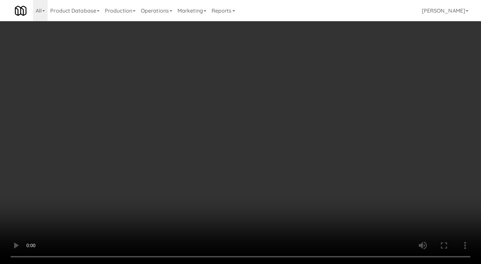
scroll to position [1889, 0]
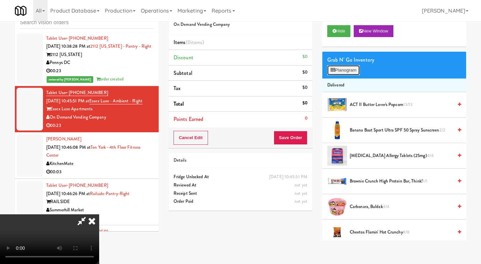
click at [347, 69] on button "Planogram" at bounding box center [344, 70] width 32 height 10
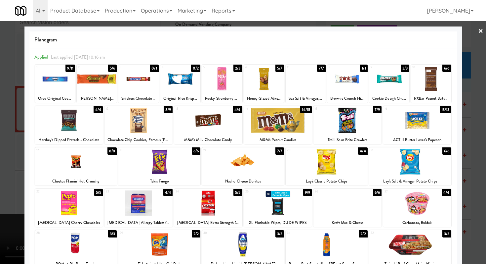
click at [252, 165] on div at bounding box center [243, 161] width 82 height 25
click at [304, 80] on div at bounding box center [306, 78] width 40 height 25
click at [0, 125] on div at bounding box center [243, 132] width 486 height 264
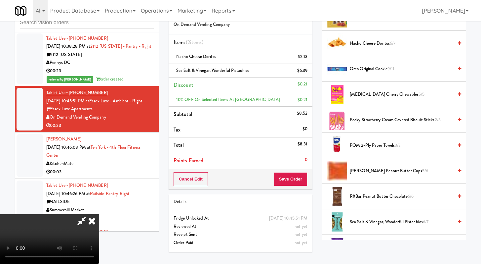
scroll to position [482, 0]
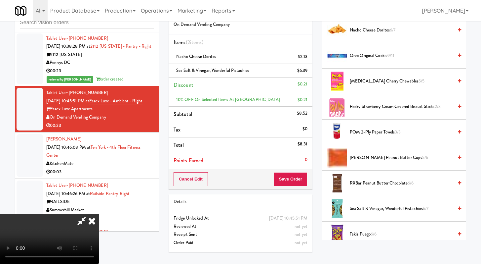
drag, startPoint x: 311, startPoint y: 183, endPoint x: 308, endPoint y: 181, distance: 3.4
click at [311, 183] on div "Cancel Edit Save Order" at bounding box center [241, 179] width 144 height 21
click at [308, 181] on div "Cancel Edit Save Order" at bounding box center [241, 179] width 144 height 21
drag, startPoint x: 304, startPoint y: 181, endPoint x: 310, endPoint y: 172, distance: 10.1
click at [304, 181] on button "Save Order" at bounding box center [291, 179] width 34 height 14
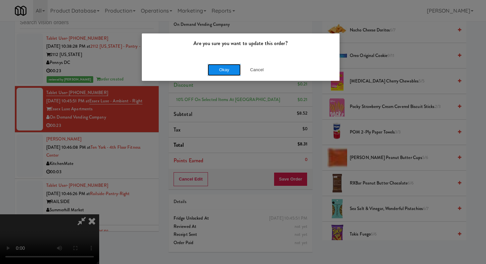
click at [223, 72] on button "Okay" at bounding box center [224, 70] width 33 height 12
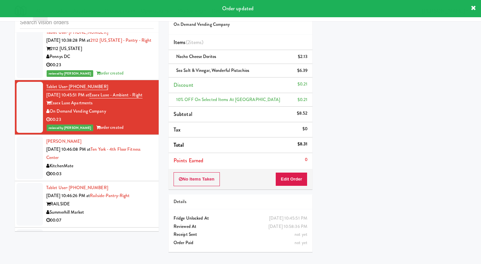
scroll to position [1896, 0]
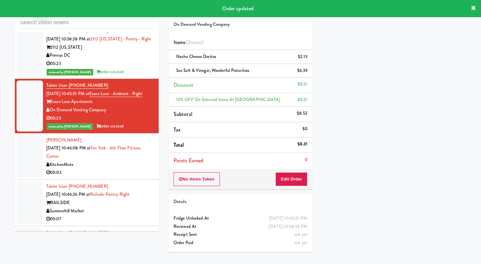
click at [138, 169] on div "KitchenMate" at bounding box center [100, 164] width 108 height 8
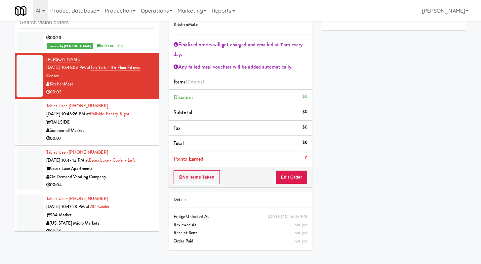
scroll to position [1997, 0]
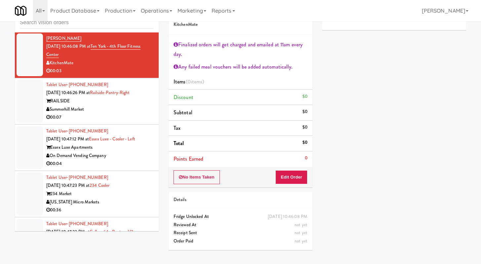
click at [135, 121] on div "00:07" at bounding box center [100, 117] width 108 height 8
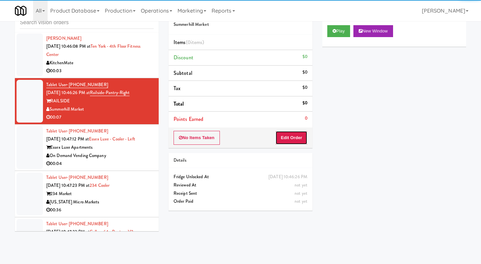
click at [288, 143] on button "Edit Order" at bounding box center [292, 138] width 32 height 14
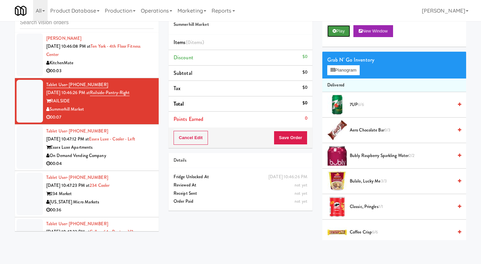
click at [341, 33] on button "Play" at bounding box center [339, 31] width 23 height 12
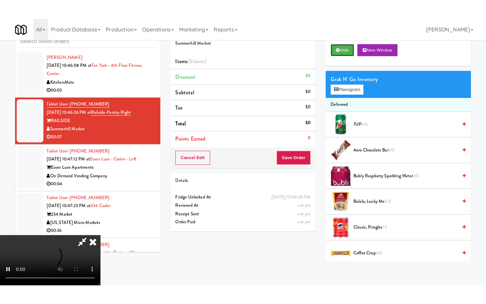
scroll to position [57, 0]
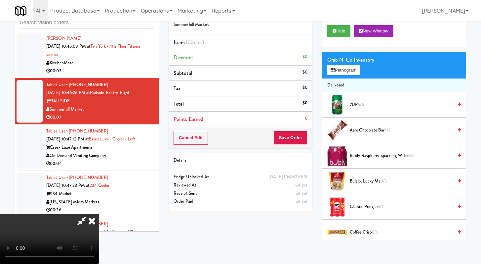
click at [99, 214] on video at bounding box center [49, 239] width 99 height 50
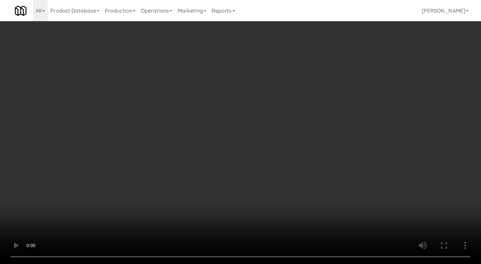
scroll to position [1981, 0]
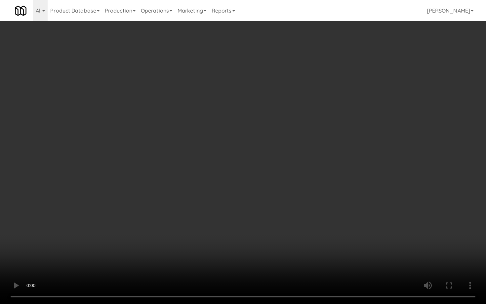
click at [151, 222] on video at bounding box center [243, 152] width 486 height 304
click at [239, 190] on video at bounding box center [243, 152] width 486 height 304
click at [239, 191] on video at bounding box center [243, 152] width 486 height 304
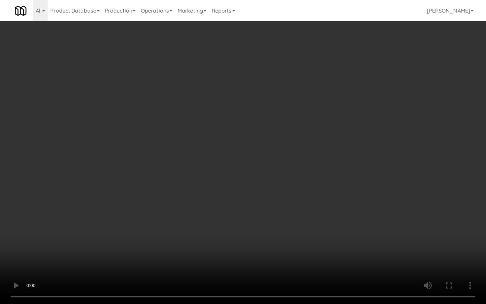
click at [239, 191] on video at bounding box center [243, 152] width 486 height 304
click at [245, 225] on video at bounding box center [243, 152] width 486 height 304
click at [246, 225] on video at bounding box center [243, 152] width 486 height 304
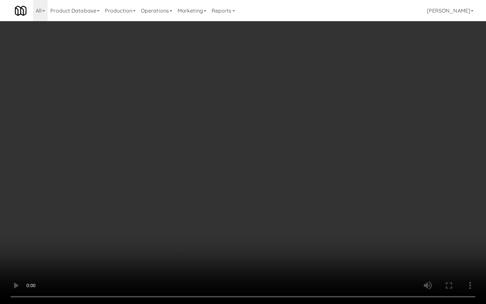
click at [246, 225] on video at bounding box center [243, 152] width 486 height 304
click at [246, 224] on video at bounding box center [243, 152] width 486 height 304
click at [247, 224] on video at bounding box center [243, 152] width 486 height 304
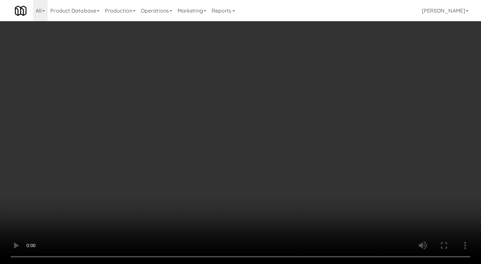
scroll to position [1997, 0]
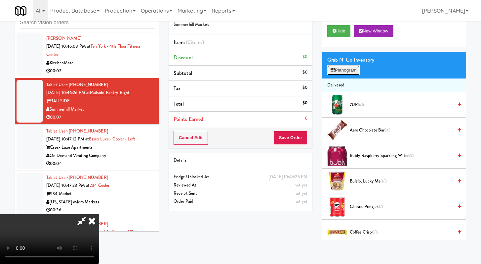
click at [335, 68] on icon at bounding box center [333, 70] width 4 height 4
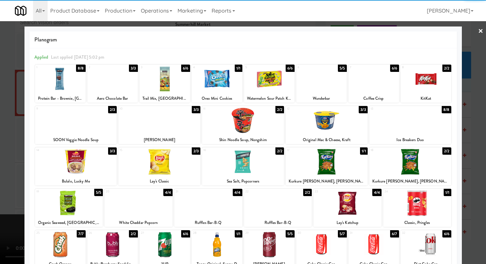
click at [115, 72] on div at bounding box center [112, 78] width 51 height 25
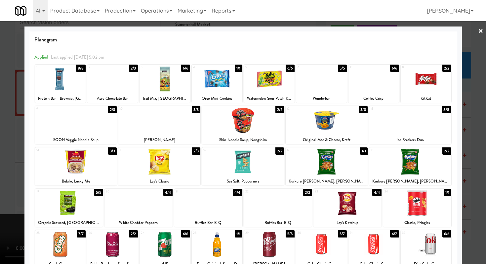
click at [0, 100] on div at bounding box center [243, 132] width 486 height 264
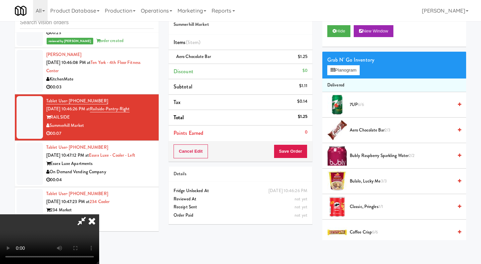
scroll to position [1997, 0]
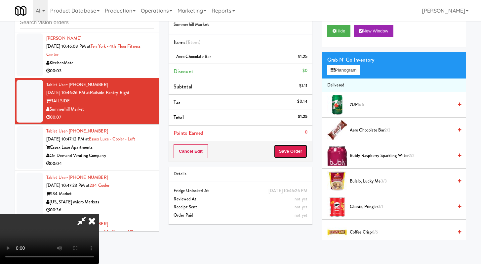
click at [294, 145] on button "Save Order" at bounding box center [291, 151] width 34 height 14
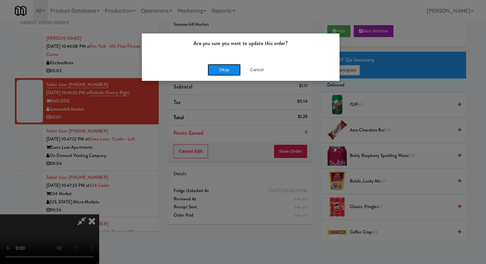
click at [223, 70] on button "Okay" at bounding box center [224, 70] width 33 height 12
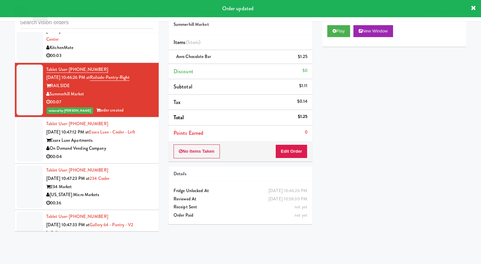
scroll to position [2013, 0]
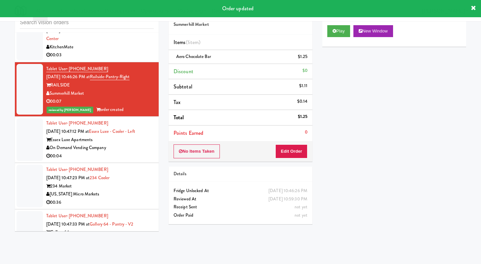
click at [135, 163] on li "Tablet User · (609) 325-8673 [DATE] 10:47:12 PM at [GEOGRAPHIC_DATA] Luxe - [GE…" at bounding box center [87, 139] width 144 height 46
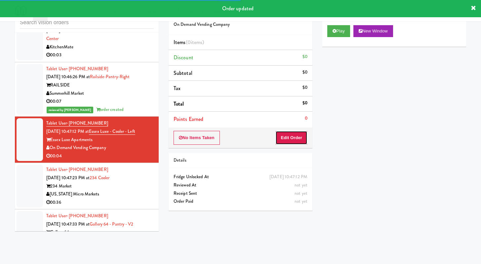
click at [297, 141] on button "Edit Order" at bounding box center [292, 138] width 32 height 14
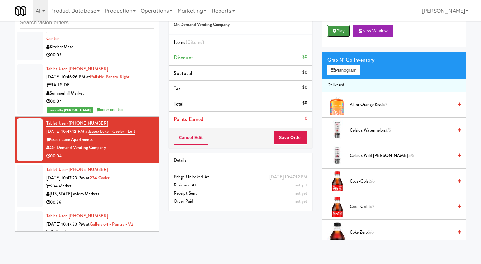
click at [332, 34] on button "Play" at bounding box center [339, 31] width 23 height 12
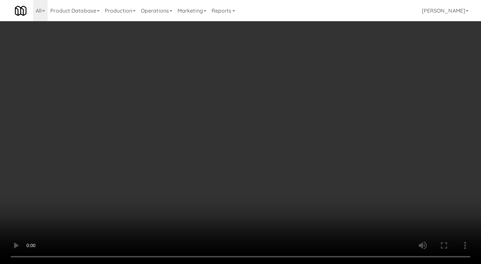
scroll to position [1997, 0]
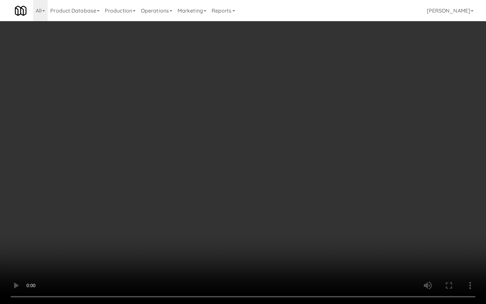
click at [244, 215] on video at bounding box center [243, 152] width 486 height 304
click at [254, 211] on video at bounding box center [243, 152] width 486 height 304
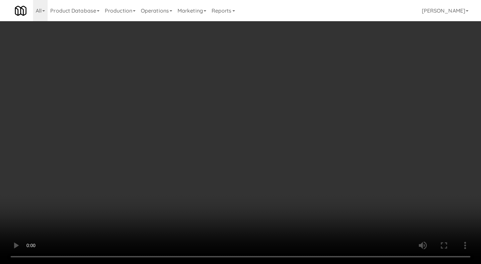
scroll to position [2013, 0]
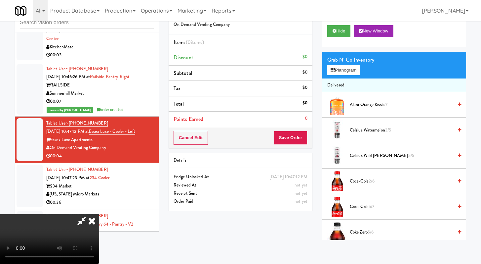
click at [363, 230] on span "Coke Zero 5/6" at bounding box center [401, 232] width 103 height 8
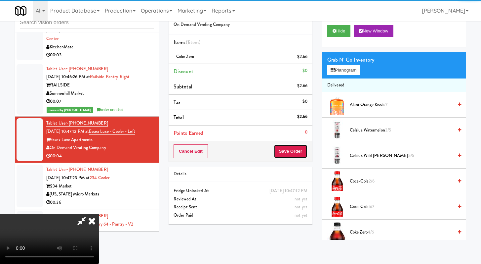
click at [295, 151] on button "Save Order" at bounding box center [291, 151] width 34 height 14
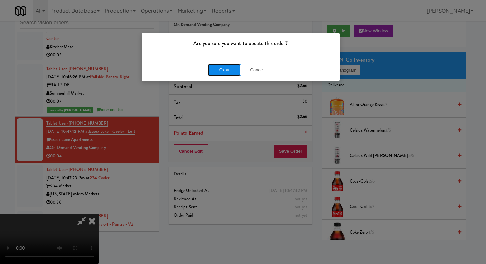
click at [219, 68] on button "Okay" at bounding box center [224, 70] width 33 height 12
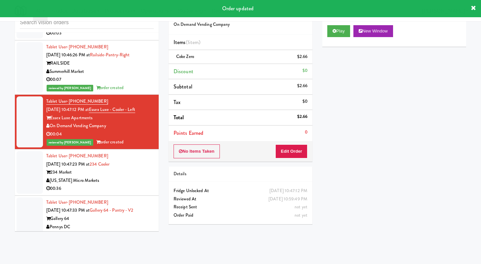
scroll to position [2146, 0]
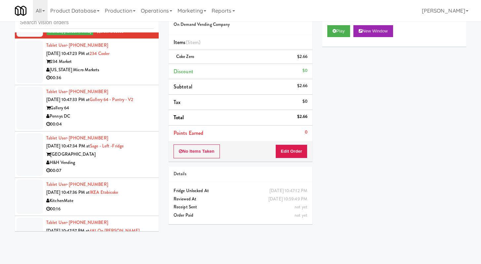
click at [140, 74] on div "[US_STATE] Micro Markets" at bounding box center [100, 70] width 108 height 8
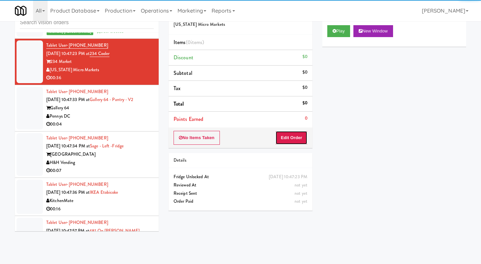
click at [305, 137] on button "Edit Order" at bounding box center [292, 138] width 32 height 14
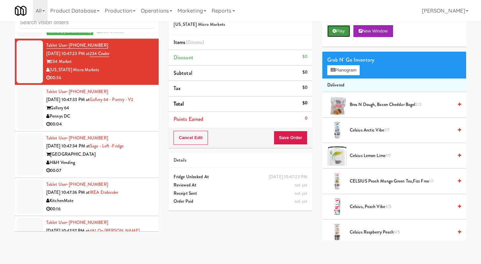
click at [340, 26] on button "Play" at bounding box center [339, 31] width 23 height 12
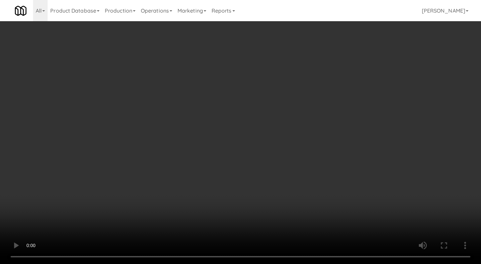
scroll to position [2129, 0]
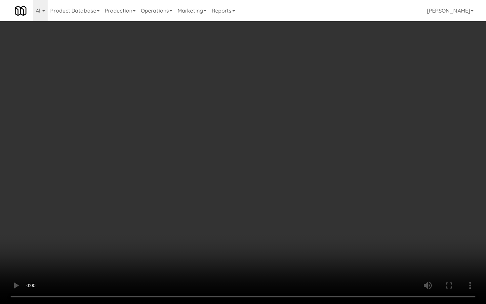
click at [96, 229] on video at bounding box center [243, 152] width 486 height 304
click at [379, 224] on video at bounding box center [243, 152] width 486 height 304
click at [376, 220] on video at bounding box center [243, 152] width 486 height 304
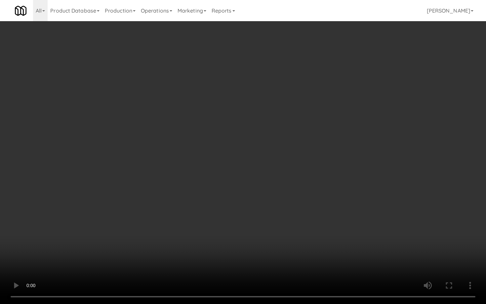
click at [376, 220] on video at bounding box center [243, 152] width 486 height 304
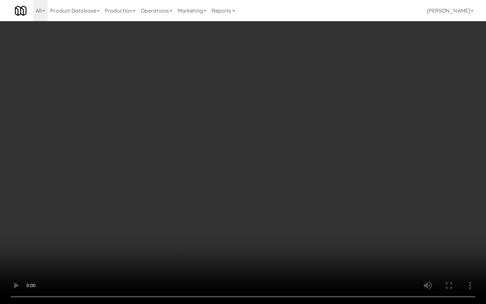
click at [376, 220] on video at bounding box center [243, 152] width 486 height 304
click at [375, 220] on video at bounding box center [243, 152] width 486 height 304
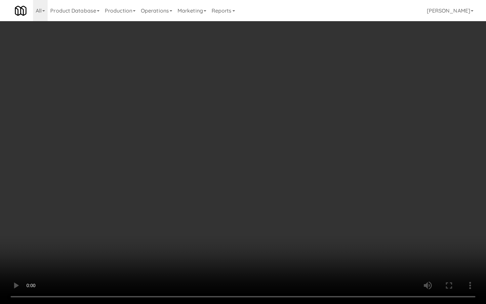
click at [375, 220] on video at bounding box center [243, 152] width 486 height 304
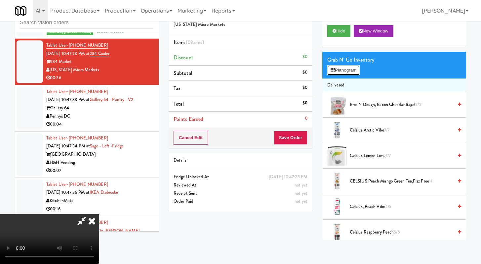
click at [335, 74] on button "Planogram" at bounding box center [344, 70] width 32 height 10
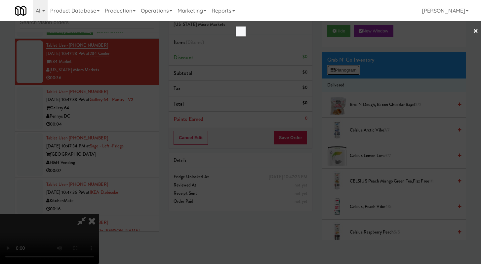
scroll to position [2129, 0]
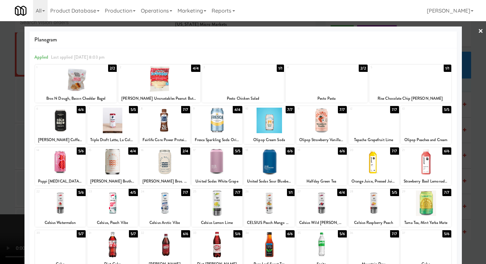
click at [112, 203] on div at bounding box center [112, 202] width 51 height 25
click at [315, 241] on div at bounding box center [322, 244] width 51 height 25
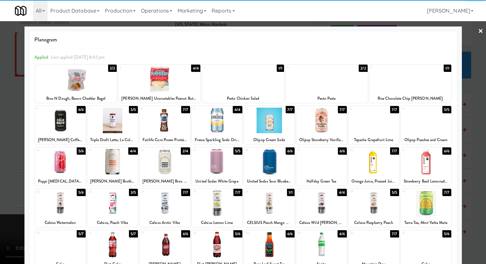
click at [374, 163] on div at bounding box center [374, 161] width 51 height 25
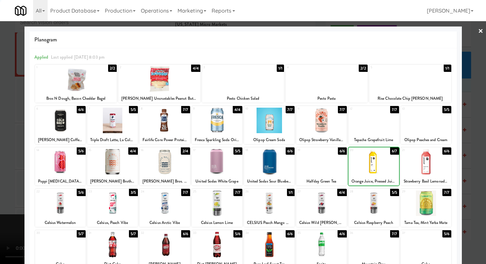
click at [0, 168] on div at bounding box center [243, 132] width 486 height 264
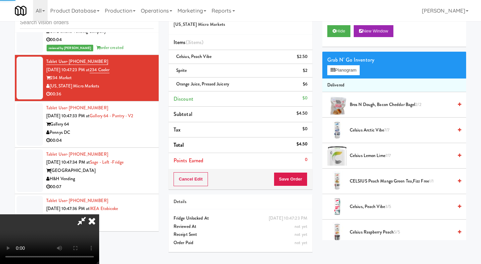
scroll to position [2146, 0]
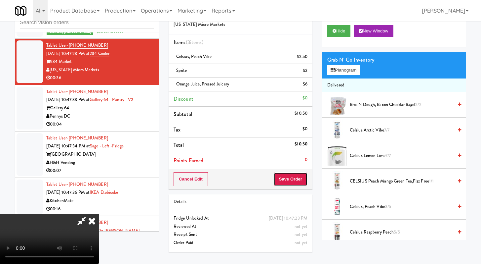
click at [302, 179] on button "Save Order" at bounding box center [291, 179] width 34 height 14
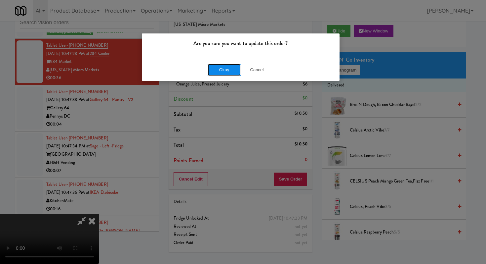
click at [214, 69] on button "Okay" at bounding box center [224, 70] width 33 height 12
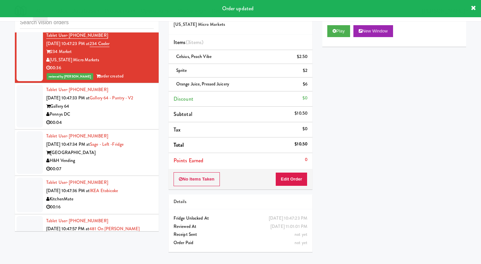
scroll to position [2156, 0]
click at [132, 118] on div "Pennys DC" at bounding box center [100, 114] width 108 height 8
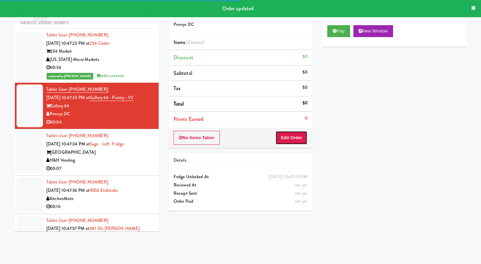
click at [300, 136] on button "Edit Order" at bounding box center [292, 138] width 32 height 14
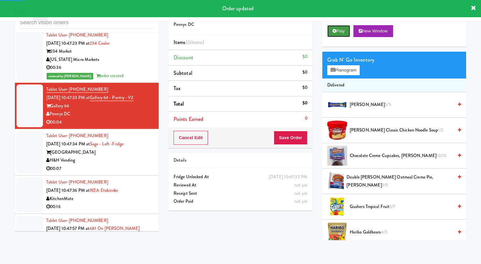
click at [344, 32] on button "Play" at bounding box center [339, 31] width 23 height 12
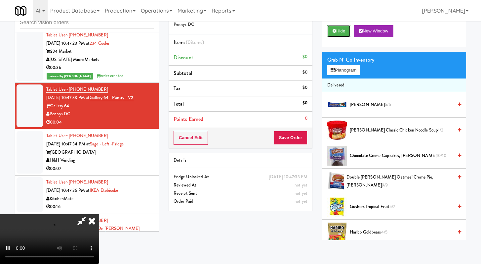
scroll to position [57, 0]
click at [99, 214] on video at bounding box center [49, 239] width 99 height 50
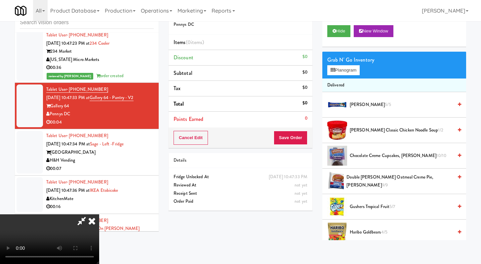
click at [99, 214] on video at bounding box center [49, 239] width 99 height 50
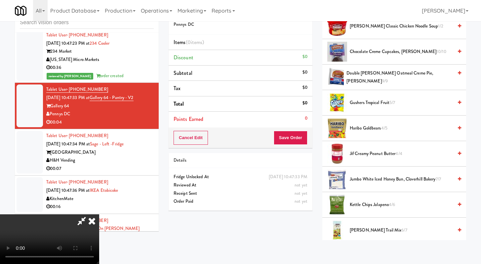
scroll to position [106, 0]
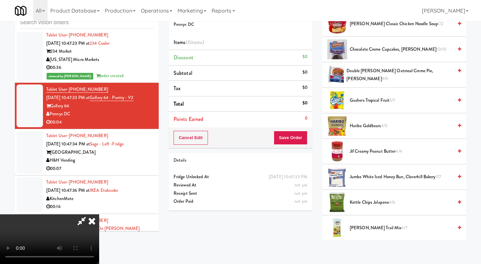
click at [373, 199] on span "Kettle Chips Jalapeno 4/6" at bounding box center [401, 202] width 103 height 8
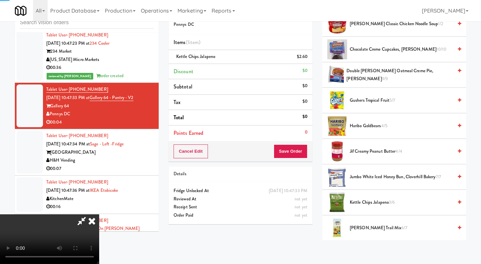
click at [99, 214] on video at bounding box center [49, 239] width 99 height 50
click at [290, 148] on button "Save Order" at bounding box center [291, 151] width 34 height 14
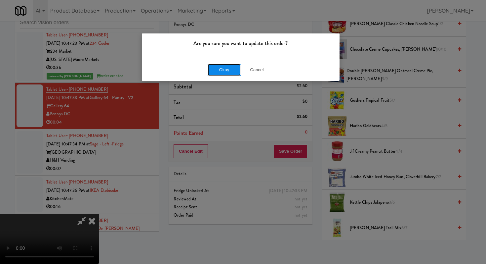
click at [229, 69] on button "Okay" at bounding box center [224, 70] width 33 height 12
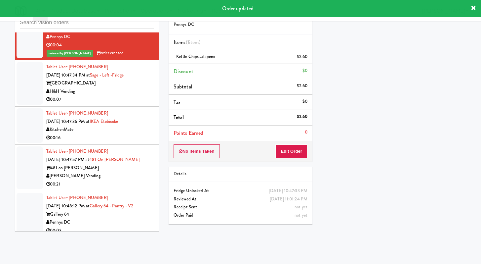
scroll to position [2235, 0]
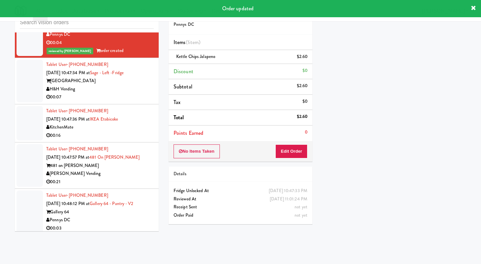
click at [142, 101] on div "00:07" at bounding box center [100, 97] width 108 height 8
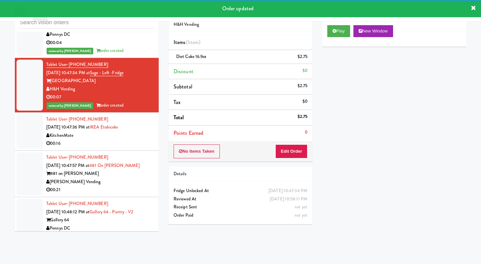
click at [90, 148] on div "00:16" at bounding box center [100, 143] width 108 height 8
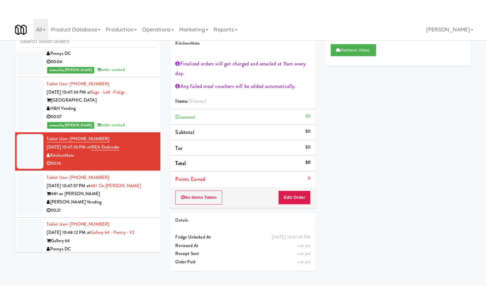
scroll to position [3024, 0]
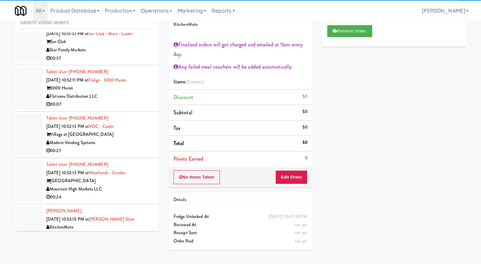
click at [118, 109] on div "00:07" at bounding box center [100, 104] width 108 height 8
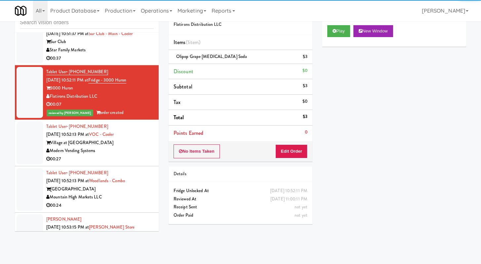
click at [87, 63] on div "00:37" at bounding box center [100, 58] width 108 height 8
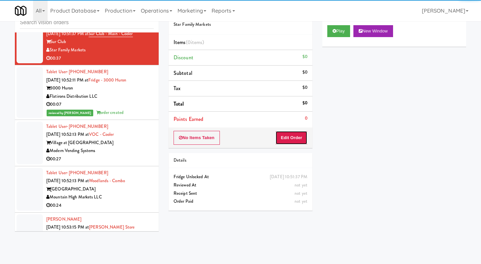
click at [286, 136] on button "Edit Order" at bounding box center [292, 138] width 32 height 14
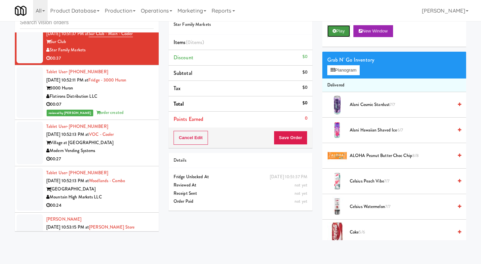
click at [338, 29] on button "Play" at bounding box center [339, 31] width 23 height 12
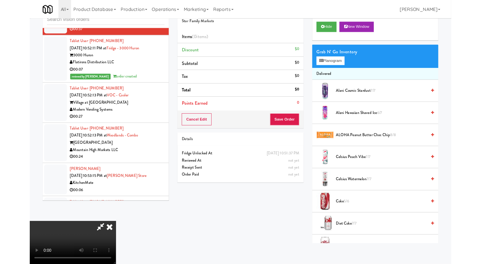
scroll to position [3007, 0]
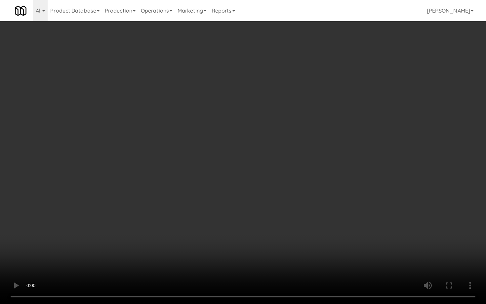
click at [419, 212] on video at bounding box center [243, 152] width 486 height 304
click at [419, 211] on video at bounding box center [243, 152] width 486 height 304
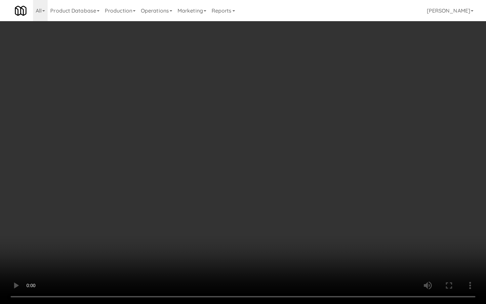
click at [419, 211] on video at bounding box center [243, 152] width 486 height 304
click at [425, 208] on video at bounding box center [243, 152] width 486 height 304
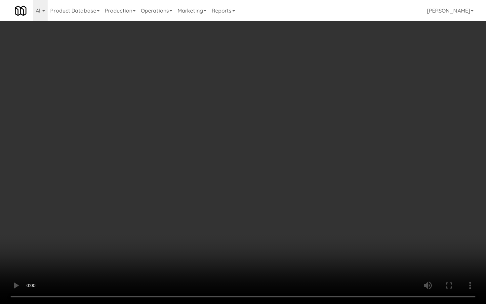
click at [220, 214] on video at bounding box center [243, 152] width 486 height 304
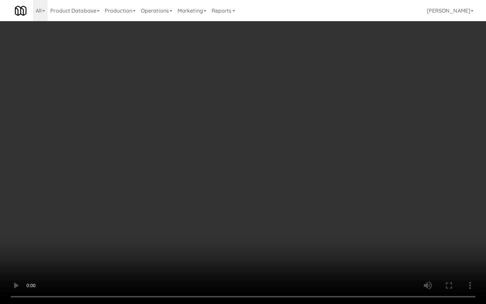
click at [220, 214] on video at bounding box center [243, 152] width 486 height 304
click at [220, 213] on video at bounding box center [243, 152] width 486 height 304
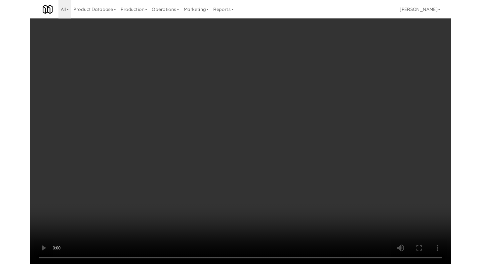
scroll to position [3024, 0]
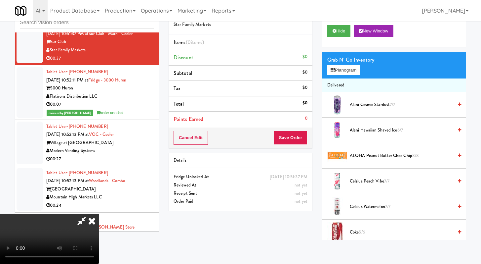
click at [99, 214] on video at bounding box center [49, 239] width 99 height 50
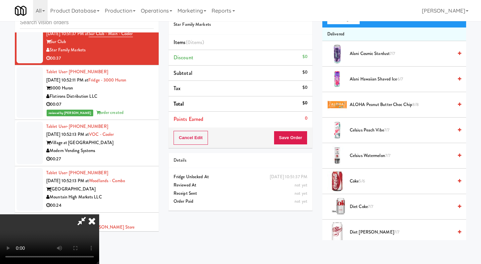
scroll to position [95, 0]
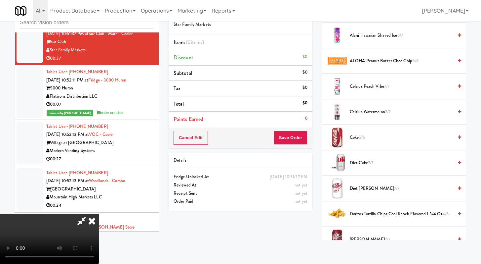
click at [360, 139] on span "Coke 5/6" at bounding box center [401, 137] width 103 height 8
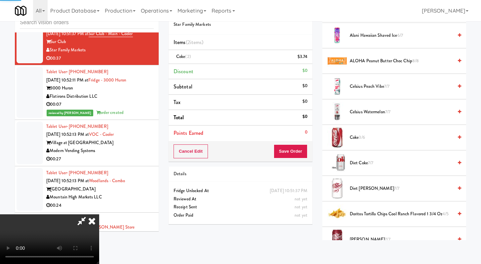
click at [359, 166] on span "Diet Coke 7/7" at bounding box center [401, 163] width 103 height 8
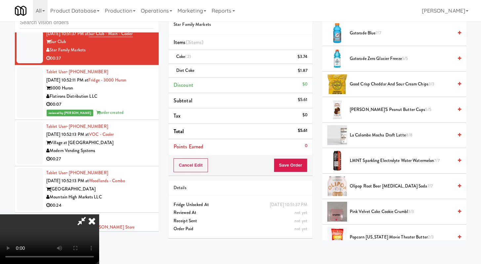
scroll to position [693, 0]
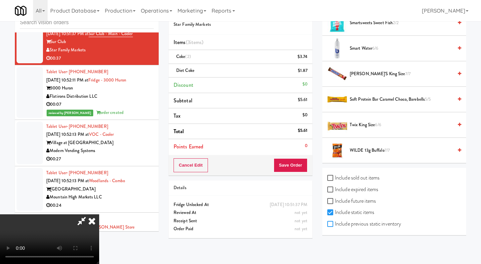
click at [331, 223] on input "Include previous static inventory" at bounding box center [332, 223] width 8 height 5
checkbox input "true"
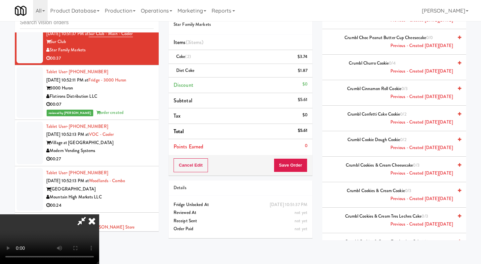
scroll to position [1561, 0]
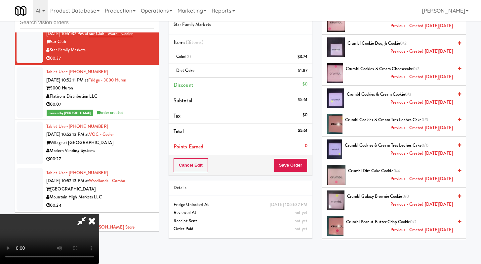
click at [370, 170] on span "Crumbl Dirt Cake Cookie 0/4 Previous - Created [DATE][DATE]" at bounding box center [400, 175] width 105 height 16
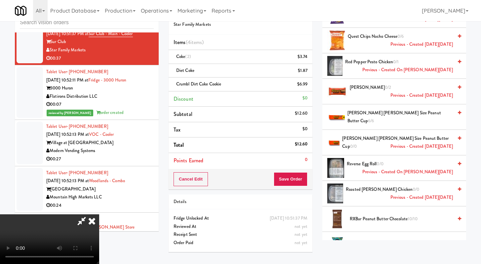
scroll to position [3007, 0]
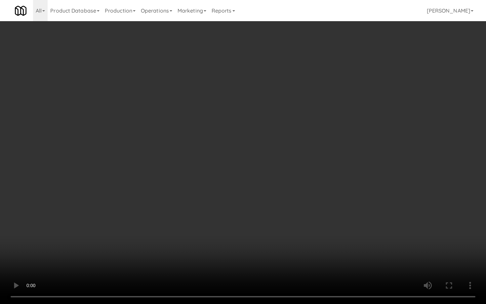
click at [268, 260] on video at bounding box center [243, 152] width 486 height 304
click at [240, 235] on video at bounding box center [243, 152] width 486 height 304
click at [239, 235] on video at bounding box center [243, 152] width 486 height 304
click at [231, 222] on video at bounding box center [243, 152] width 486 height 304
click at [230, 221] on video at bounding box center [243, 152] width 486 height 304
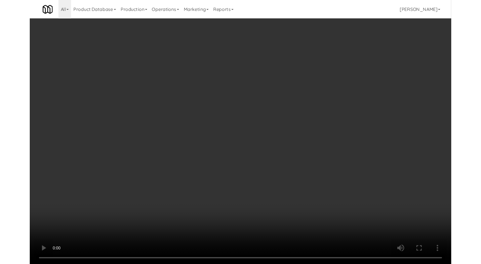
scroll to position [3024, 0]
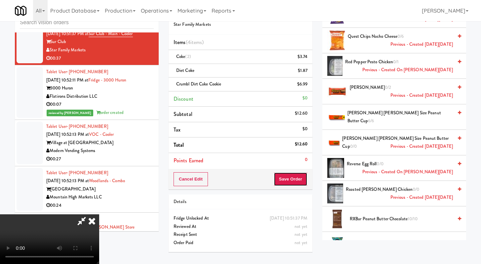
click at [297, 180] on button "Save Order" at bounding box center [291, 179] width 34 height 14
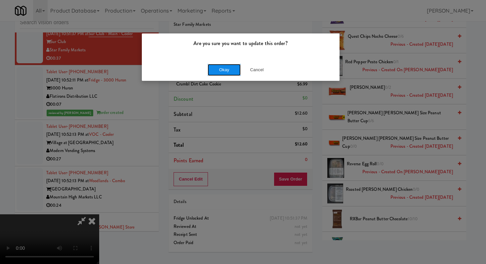
click at [224, 73] on button "Okay" at bounding box center [224, 70] width 33 height 12
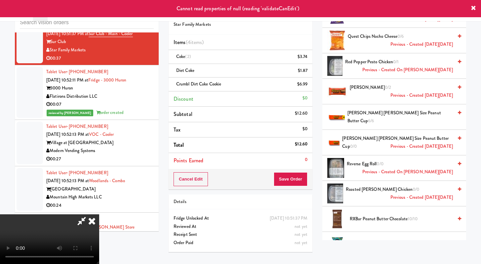
click at [99, 214] on icon at bounding box center [92, 220] width 15 height 13
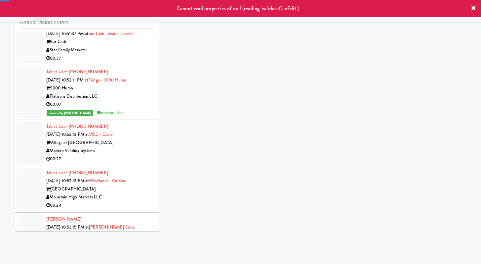
click at [144, 65] on li "Tablet User · (561) 504-7185 [DATE] 10:51:37 PM at [GEOGRAPHIC_DATA] - Main - C…" at bounding box center [87, 42] width 144 height 46
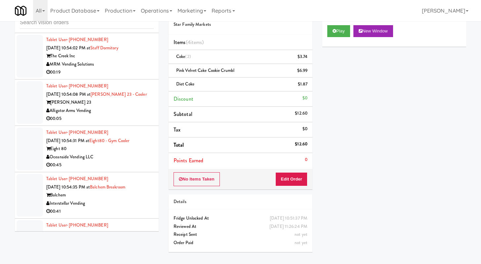
scroll to position [3498, 0]
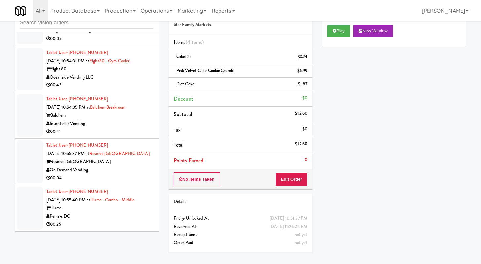
click at [144, 126] on div "Interstellar Vending" at bounding box center [100, 123] width 108 height 8
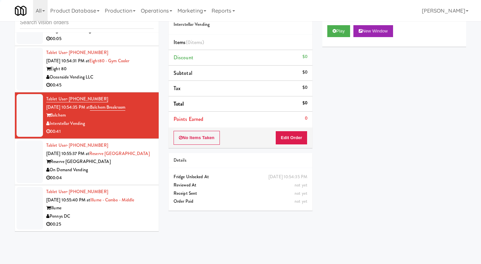
click at [137, 172] on div "On Demand Vending" at bounding box center [100, 170] width 108 height 8
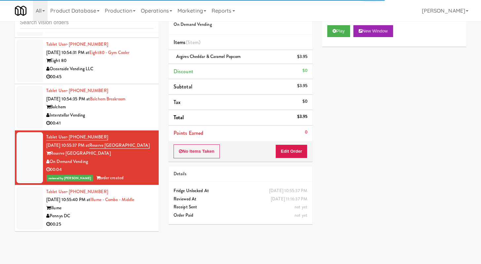
click at [135, 81] on div "00:45" at bounding box center [100, 77] width 108 height 8
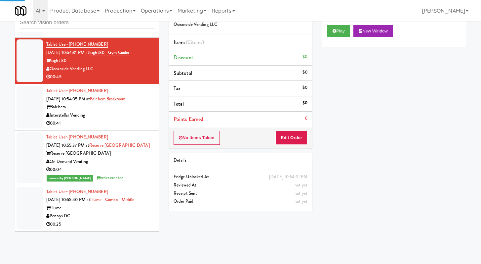
click at [139, 130] on li "Tablet User · (801) 512-5856 [DATE] 10:54:35 PM at [GEOGRAPHIC_DATA] Balchem In…" at bounding box center [87, 107] width 144 height 46
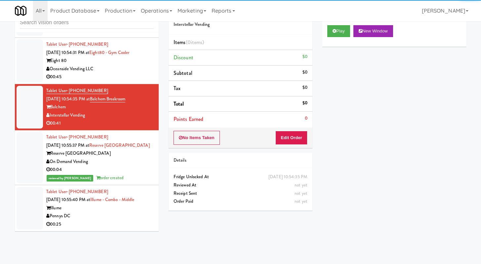
click at [268, 150] on div "Order # 374712 Interstellar Vending Items (0 items ) Discount $0 Subtotal $0 Ta…" at bounding box center [241, 109] width 154 height 213
click at [298, 134] on button "Edit Order" at bounding box center [292, 138] width 32 height 14
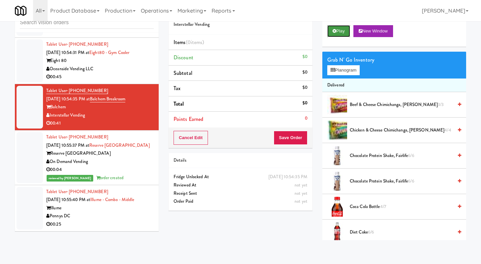
click at [340, 32] on button "Play" at bounding box center [339, 31] width 23 height 12
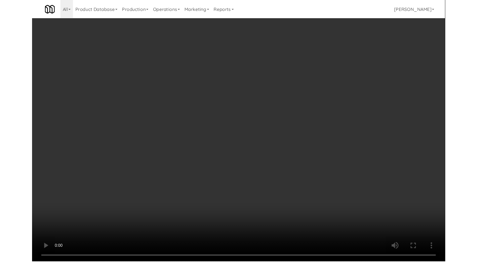
scroll to position [3482, 0]
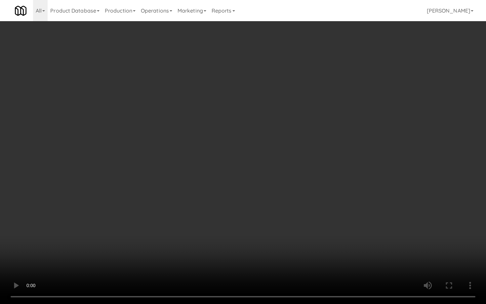
click at [206, 214] on video at bounding box center [243, 152] width 486 height 304
click at [207, 218] on video at bounding box center [243, 152] width 486 height 304
click at [208, 216] on video at bounding box center [243, 152] width 486 height 304
click at [208, 215] on video at bounding box center [243, 152] width 486 height 304
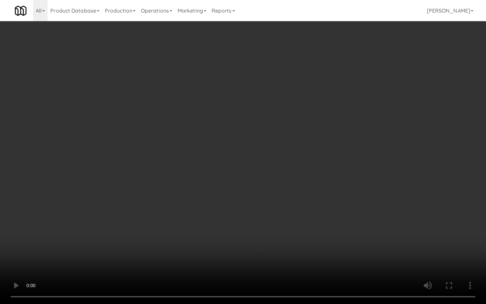
click at [208, 214] on video at bounding box center [243, 152] width 486 height 304
click at [301, 240] on video at bounding box center [243, 152] width 486 height 304
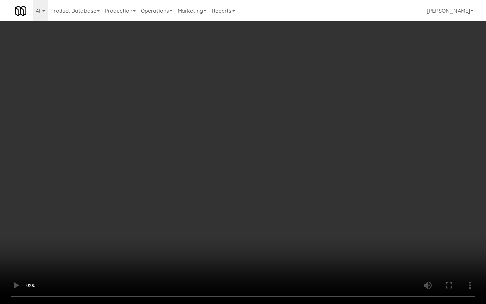
click at [301, 240] on video at bounding box center [243, 152] width 486 height 304
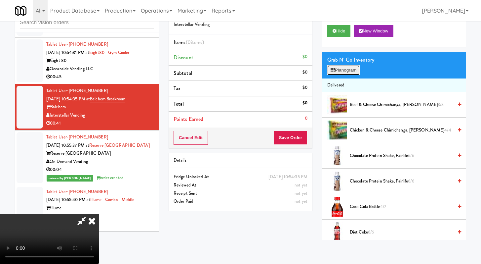
click at [344, 74] on button "Planogram" at bounding box center [344, 70] width 32 height 10
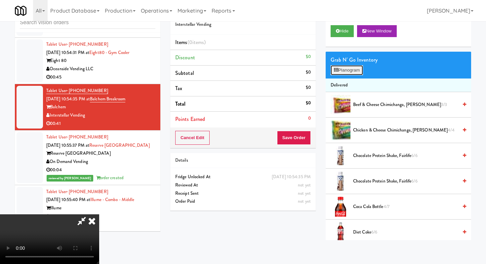
scroll to position [3482, 0]
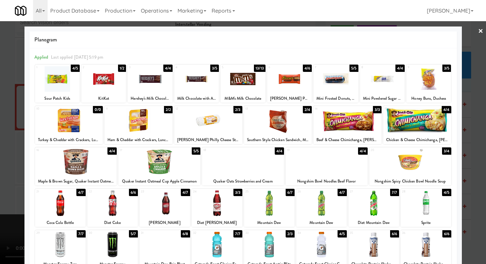
click at [204, 127] on div at bounding box center [208, 120] width 68 height 25
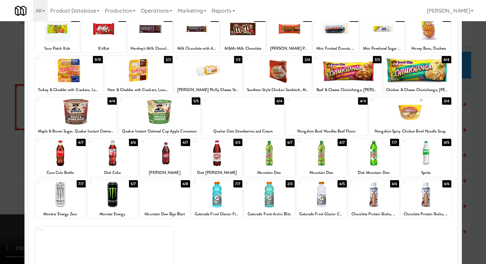
scroll to position [61, 0]
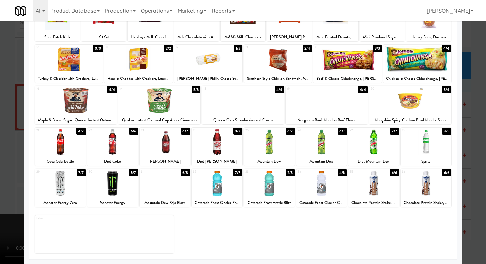
click at [423, 148] on div at bounding box center [426, 141] width 51 height 25
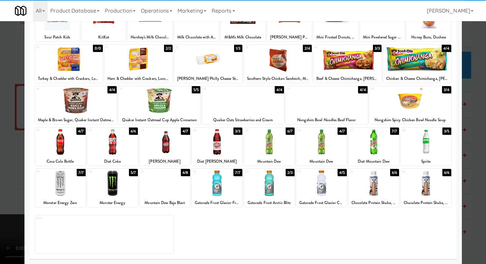
click at [271, 180] on div at bounding box center [269, 182] width 51 height 25
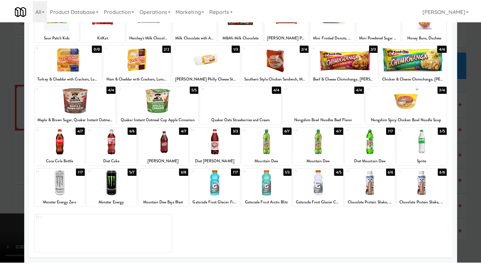
scroll to position [0, 0]
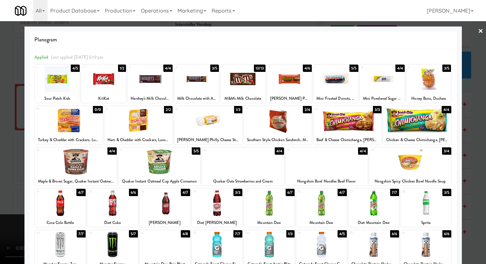
drag, startPoint x: 60, startPoint y: 82, endPoint x: 54, endPoint y: 85, distance: 6.4
click at [60, 82] on div at bounding box center [57, 78] width 45 height 25
click at [0, 111] on div at bounding box center [243, 132] width 486 height 264
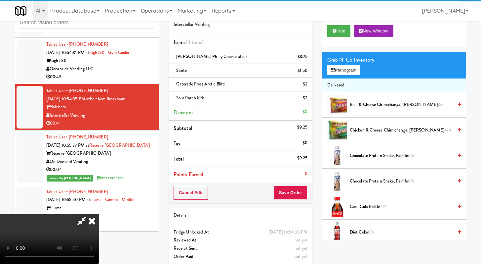
scroll to position [57, 0]
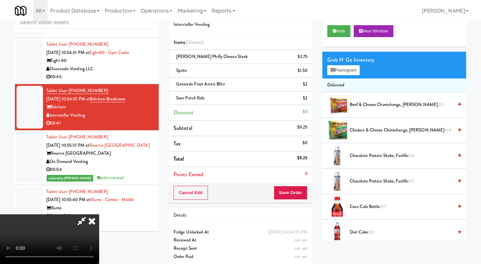
click at [99, 214] on video at bounding box center [49, 239] width 99 height 50
click at [300, 195] on button "Save Order" at bounding box center [291, 193] width 34 height 14
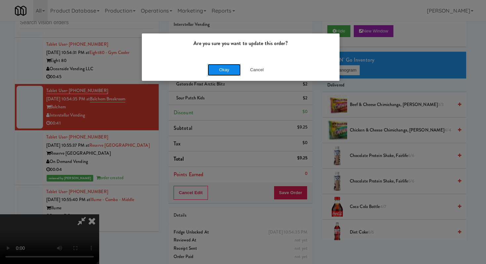
click at [218, 67] on button "Okay" at bounding box center [224, 70] width 33 height 12
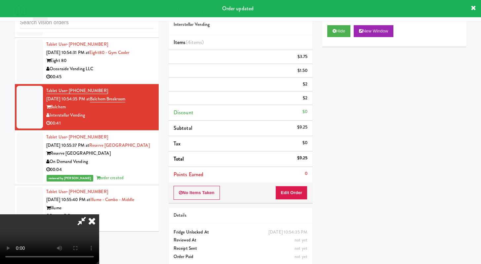
scroll to position [0, 0]
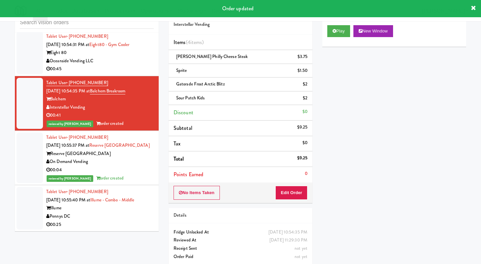
click at [140, 73] on div "00:45" at bounding box center [100, 69] width 108 height 8
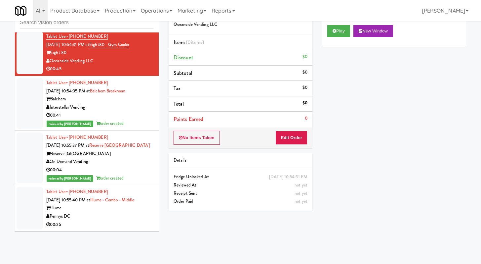
click at [128, 128] on div "reviewed by [PERSON_NAME] order created" at bounding box center [100, 123] width 108 height 8
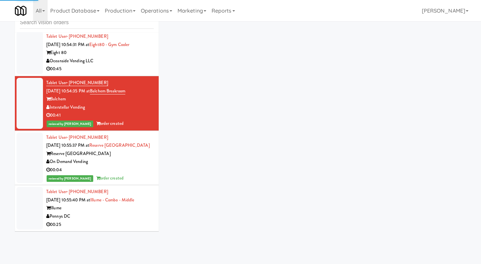
click at [148, 65] on div "Oceanside Vending LLC" at bounding box center [100, 61] width 108 height 8
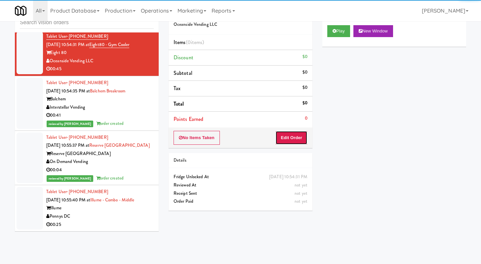
click at [293, 134] on button "Edit Order" at bounding box center [292, 138] width 32 height 14
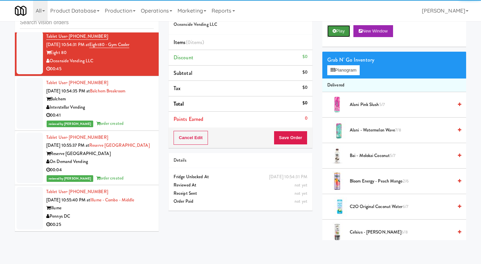
click at [344, 33] on button "Play" at bounding box center [339, 31] width 23 height 12
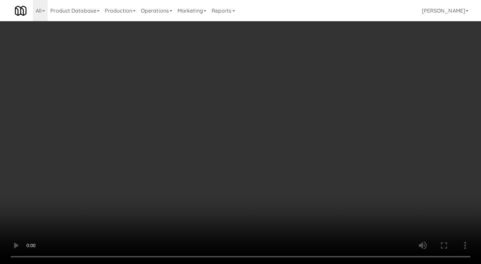
scroll to position [3482, 0]
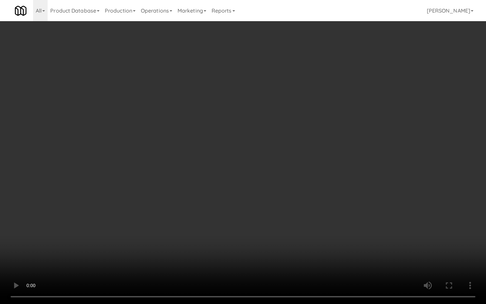
click at [353, 237] on video at bounding box center [243, 152] width 486 height 304
click at [353, 236] on video at bounding box center [243, 152] width 486 height 304
click at [352, 235] on video at bounding box center [243, 152] width 486 height 304
click at [352, 236] on video at bounding box center [243, 152] width 486 height 304
click at [351, 236] on video at bounding box center [243, 152] width 486 height 304
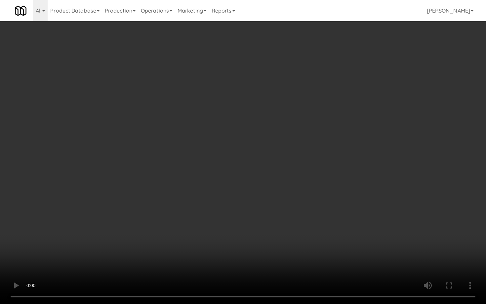
click at [351, 235] on video at bounding box center [243, 152] width 486 height 304
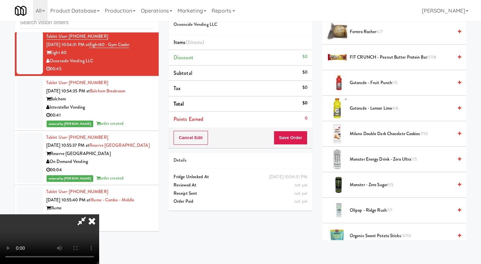
scroll to position [346, 0]
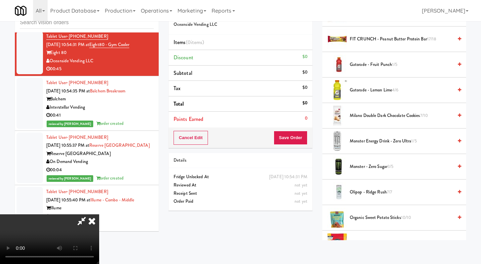
click at [373, 66] on span "Gatorade - Fruit Punch 1/5" at bounding box center [401, 65] width 103 height 8
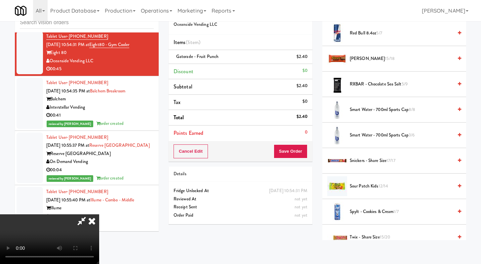
scroll to position [709, 0]
click at [358, 60] on span "[PERSON_NAME] 15/18" at bounding box center [401, 58] width 103 height 8
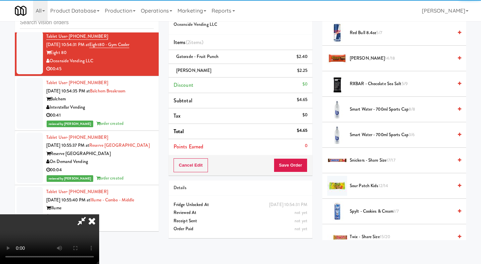
scroll to position [57, 0]
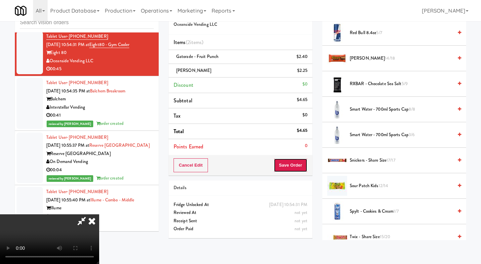
click at [294, 170] on button "Save Order" at bounding box center [291, 165] width 34 height 14
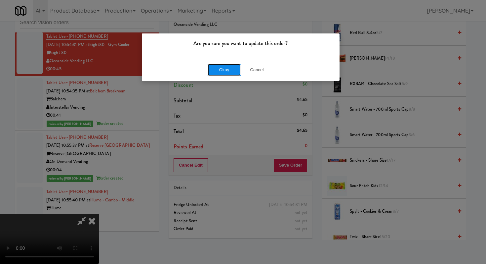
click at [221, 70] on button "Okay" at bounding box center [224, 70] width 33 height 12
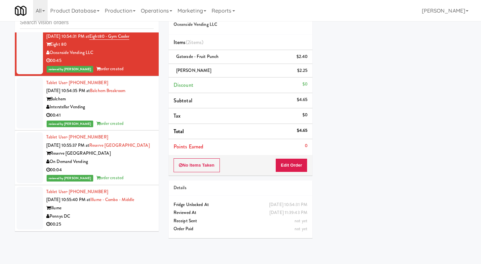
scroll to position [3479, 0]
click at [123, 19] on div "00:05" at bounding box center [100, 14] width 108 height 8
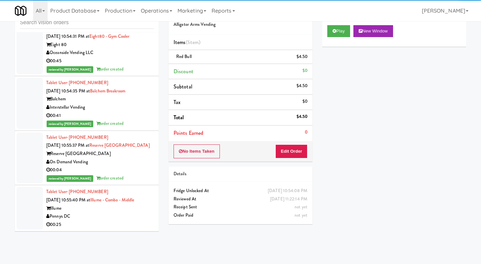
scroll to position [3530, 0]
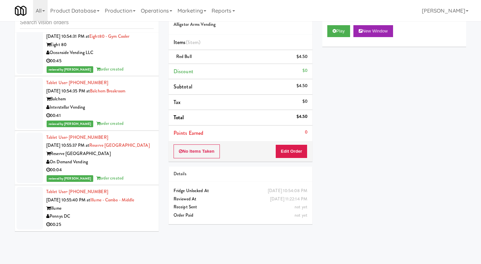
click at [125, 218] on div "Pennys DC" at bounding box center [100, 216] width 108 height 8
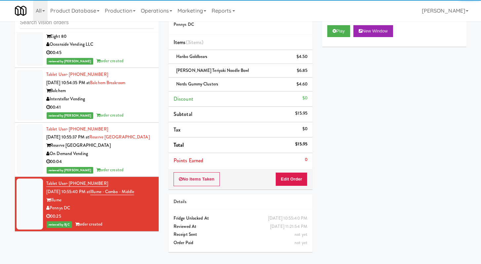
scroll to position [3539, 0]
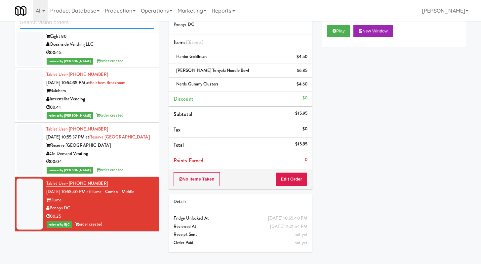
click at [76, 27] on input "text" at bounding box center [87, 23] width 134 height 12
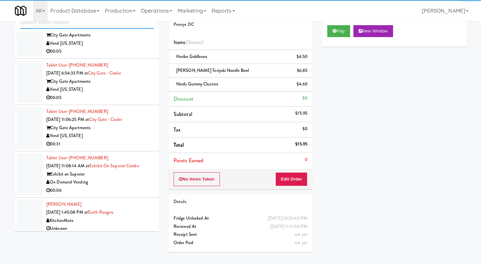
scroll to position [621, 0]
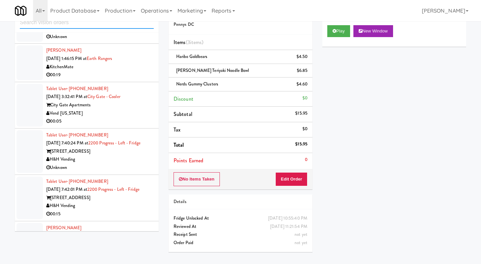
click at [81, 25] on input "text" at bounding box center [87, 23] width 134 height 12
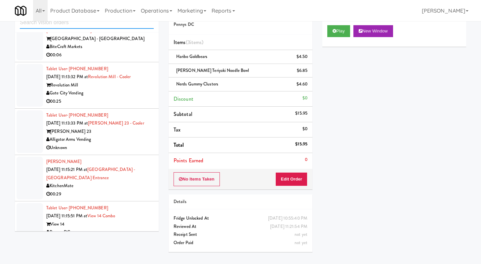
scroll to position [1230, 0]
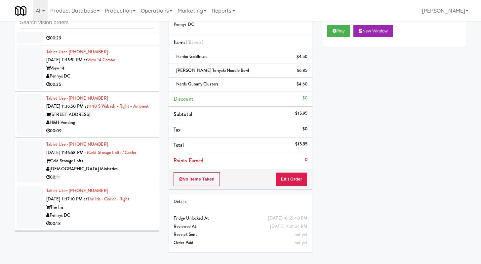
click at [136, 76] on div "Pennys DC" at bounding box center [100, 76] width 108 height 8
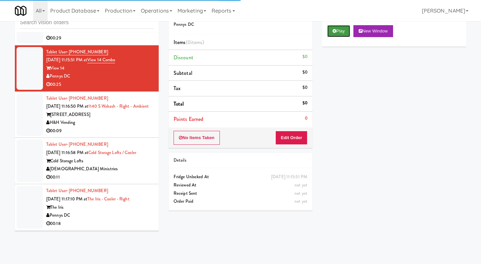
click at [338, 33] on button "Play" at bounding box center [339, 31] width 23 height 12
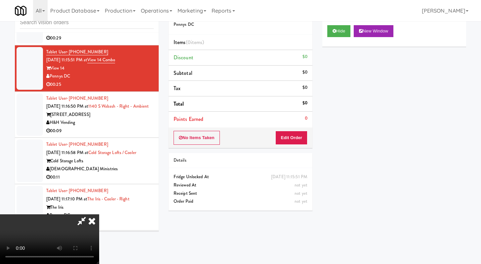
click at [288, 148] on div "Order # 507316 Pennys DC Items (0 items ) Discount $0 Subtotal $0 Tax $0 Total …" at bounding box center [241, 109] width 154 height 213
click at [295, 133] on button "Edit Order" at bounding box center [292, 138] width 32 height 14
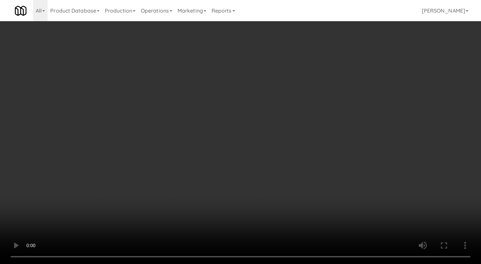
scroll to position [1221, 0]
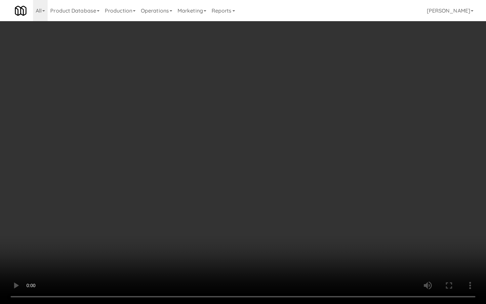
click at [322, 184] on video at bounding box center [243, 152] width 486 height 304
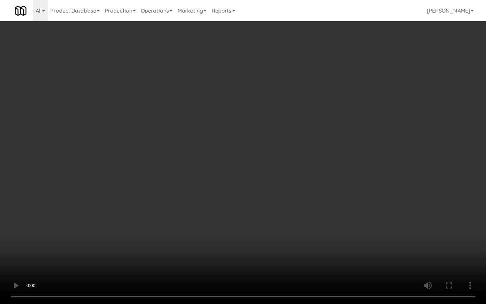
click at [322, 184] on video at bounding box center [243, 152] width 486 height 304
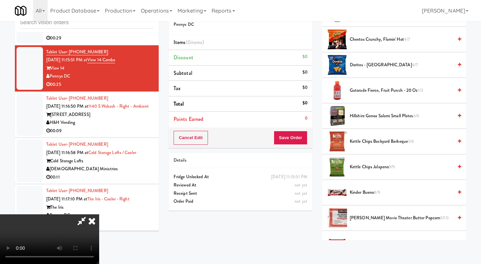
scroll to position [142, 0]
click at [356, 190] on span "Kinder Bueno 8/9" at bounding box center [401, 192] width 103 height 8
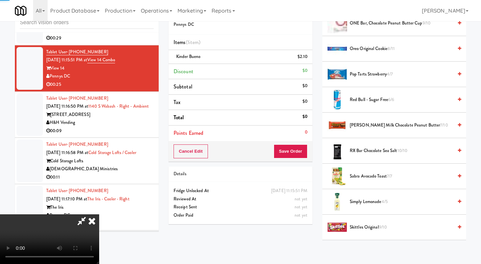
scroll to position [589, 0]
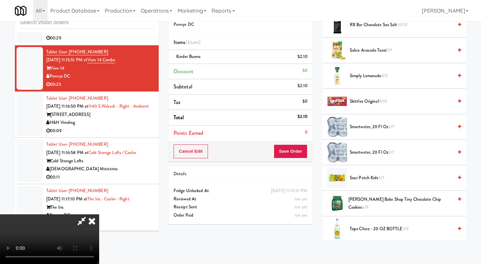
click at [376, 202] on span "[PERSON_NAME] Bake Shop Tiny Chocolate Chip Cookies 6/9" at bounding box center [401, 203] width 105 height 16
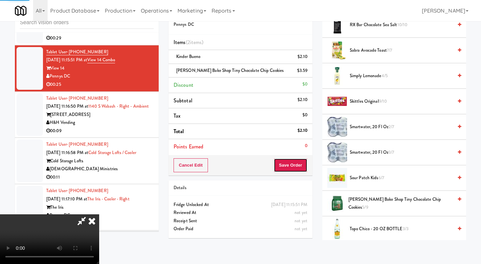
click at [293, 167] on button "Save Order" at bounding box center [291, 165] width 34 height 14
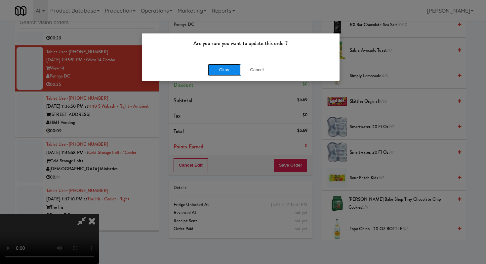
click at [221, 67] on button "Okay" at bounding box center [224, 70] width 33 height 12
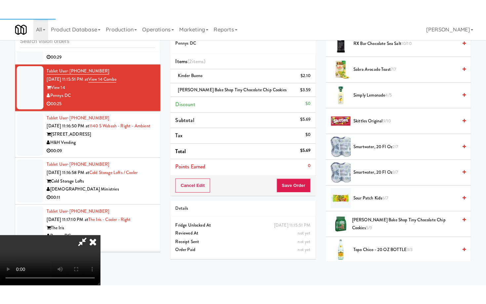
scroll to position [28, 0]
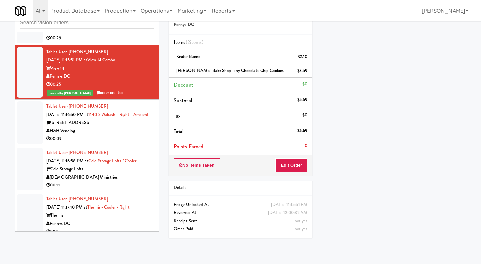
click at [140, 143] on div "00:09" at bounding box center [100, 139] width 108 height 8
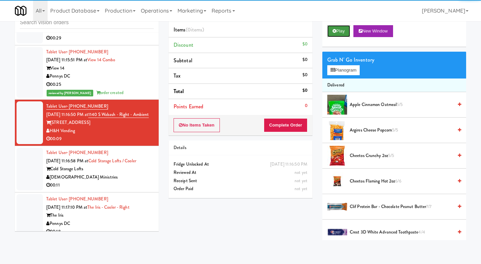
click at [334, 28] on button "Play" at bounding box center [339, 31] width 23 height 12
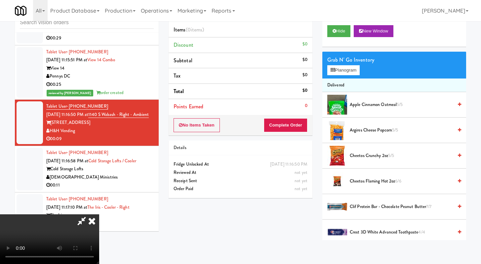
scroll to position [1221, 0]
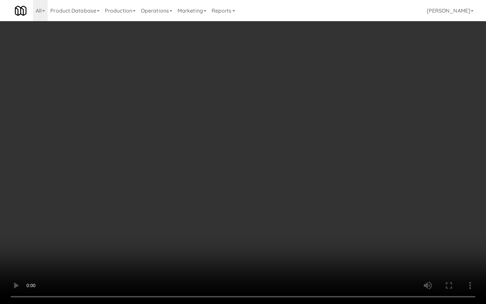
click at [369, 234] on video at bounding box center [243, 152] width 486 height 304
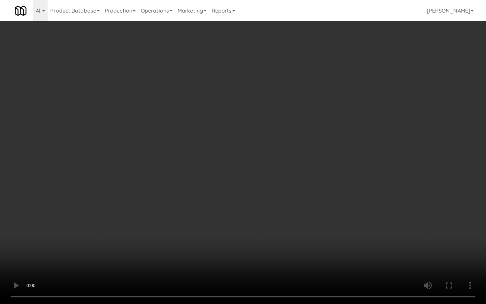
click at [369, 234] on video at bounding box center [243, 152] width 486 height 304
click at [323, 236] on video at bounding box center [243, 152] width 486 height 304
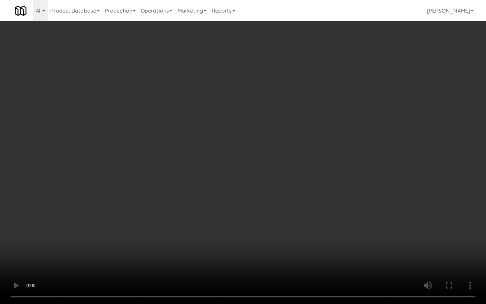
click at [323, 236] on video at bounding box center [243, 152] width 486 height 304
click at [323, 237] on video at bounding box center [243, 152] width 486 height 304
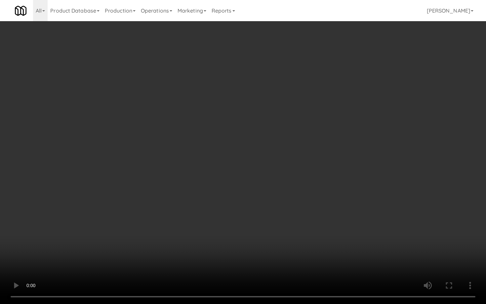
click at [323, 237] on video at bounding box center [243, 152] width 486 height 304
click at [334, 249] on video at bounding box center [243, 152] width 486 height 304
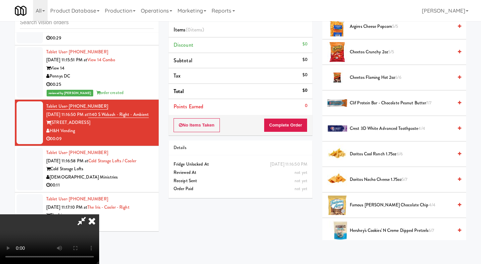
scroll to position [112, 0]
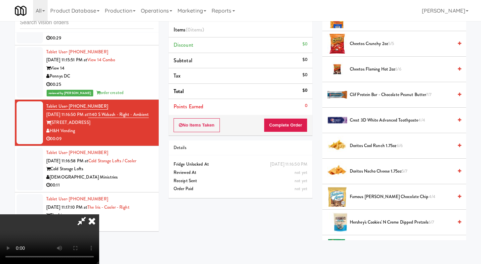
click at [366, 194] on span "Famous [PERSON_NAME] Chocolate Chip 4/4" at bounding box center [401, 197] width 103 height 8
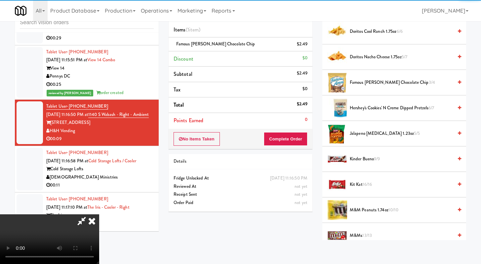
scroll to position [232, 0]
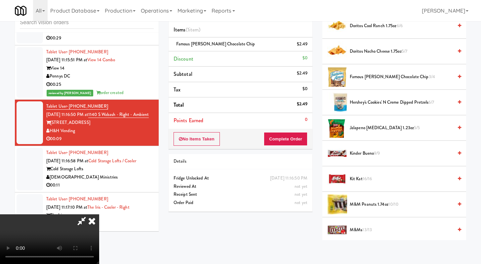
click at [356, 202] on span "M&M Peanuts 1.74oz 10/10" at bounding box center [401, 204] width 103 height 8
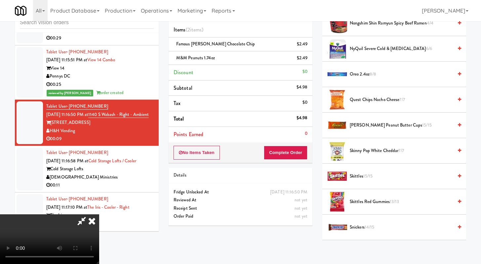
scroll to position [495, 0]
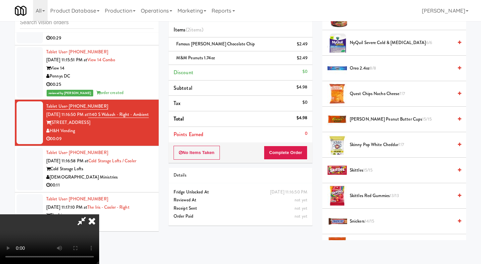
click at [365, 167] on span "15/15" at bounding box center [369, 170] width 10 height 6
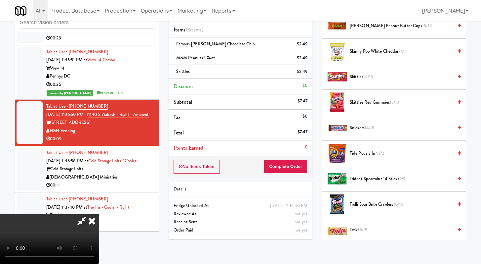
scroll to position [604, 0]
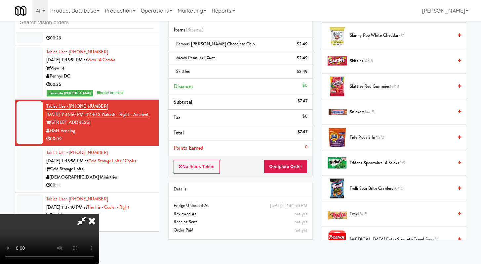
click at [361, 216] on span "15/15" at bounding box center [363, 213] width 10 height 6
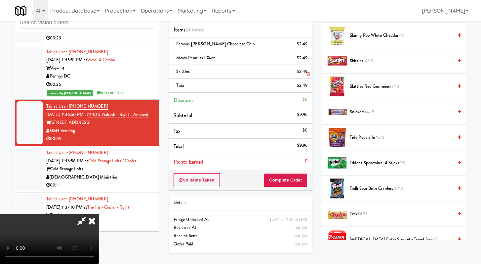
click at [309, 76] on icon at bounding box center [308, 74] width 3 height 4
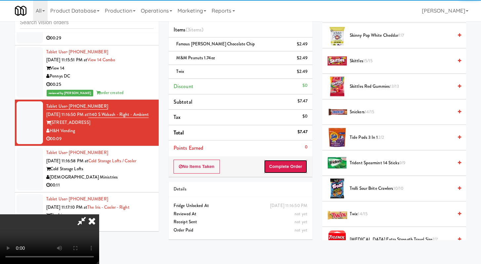
click at [305, 168] on button "Complete Order" at bounding box center [286, 167] width 44 height 14
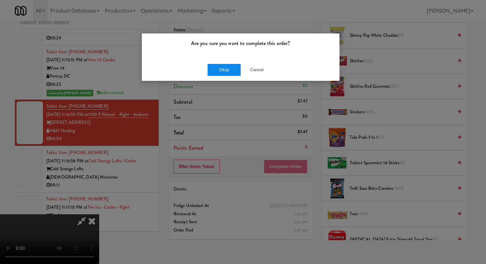
click at [233, 60] on div "Okay Cancel" at bounding box center [241, 70] width 198 height 22
click at [231, 73] on button "Okay" at bounding box center [224, 70] width 33 height 12
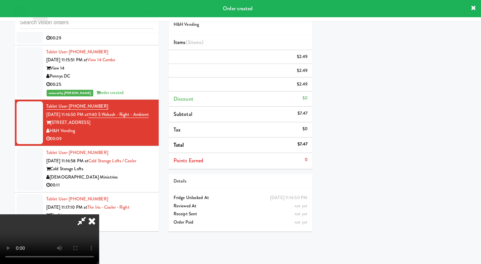
scroll to position [28, 0]
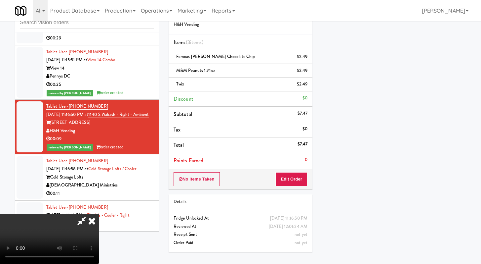
click at [89, 214] on icon at bounding box center [81, 220] width 15 height 13
click at [99, 214] on icon at bounding box center [92, 220] width 15 height 13
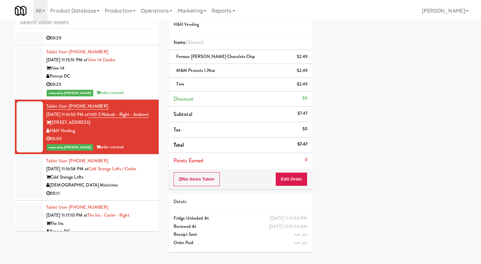
click at [122, 198] on div "00:11" at bounding box center [100, 193] width 108 height 8
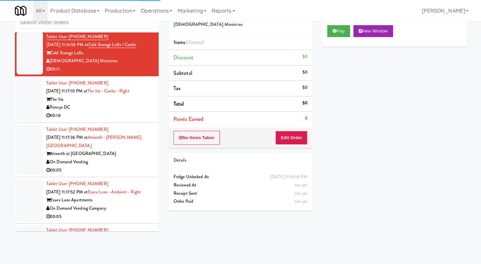
scroll to position [1357, 0]
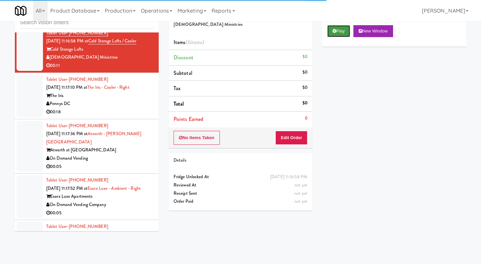
click at [333, 30] on icon at bounding box center [335, 31] width 4 height 4
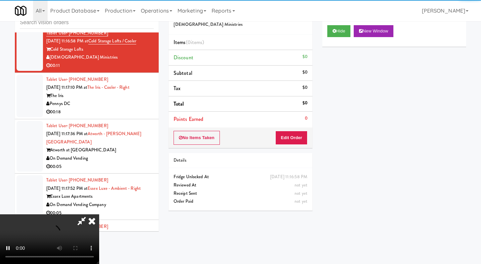
click at [306, 123] on li "Points Earned 0" at bounding box center [241, 119] width 144 height 15
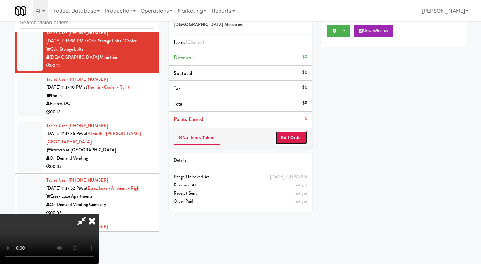
click at [299, 135] on button "Edit Order" at bounding box center [292, 138] width 32 height 14
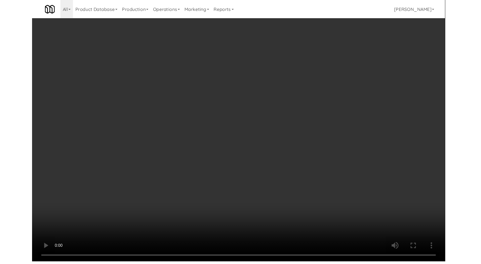
scroll to position [1349, 0]
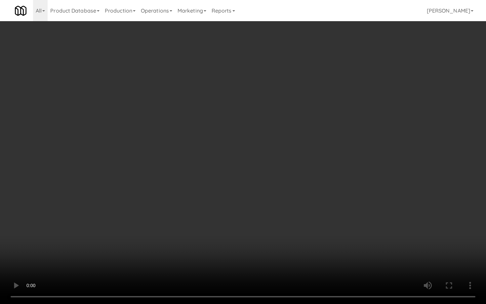
click at [396, 231] on video at bounding box center [243, 152] width 486 height 304
click at [396, 229] on video at bounding box center [243, 152] width 486 height 304
click at [396, 228] on video at bounding box center [243, 152] width 486 height 304
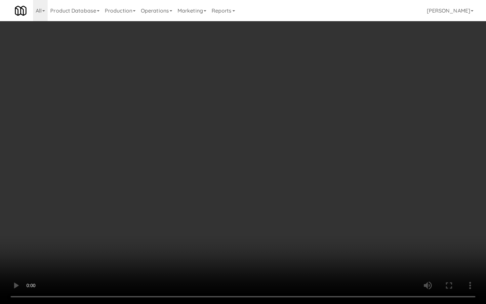
click at [396, 228] on video at bounding box center [243, 152] width 486 height 304
click at [396, 227] on video at bounding box center [243, 152] width 486 height 304
click at [340, 228] on video at bounding box center [243, 152] width 486 height 304
click at [331, 230] on video at bounding box center [243, 152] width 486 height 304
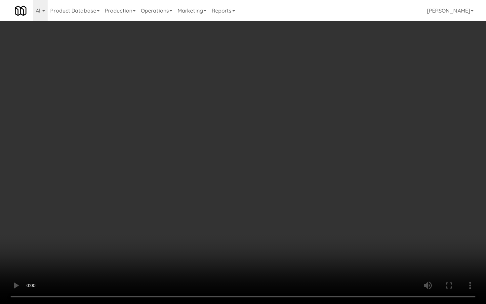
click at [331, 230] on video at bounding box center [243, 152] width 486 height 304
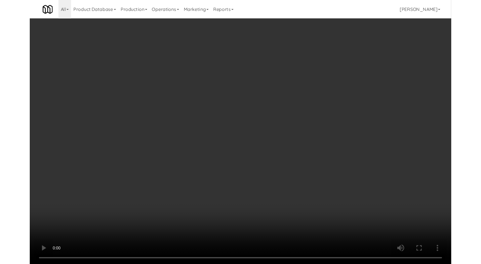
scroll to position [1357, 0]
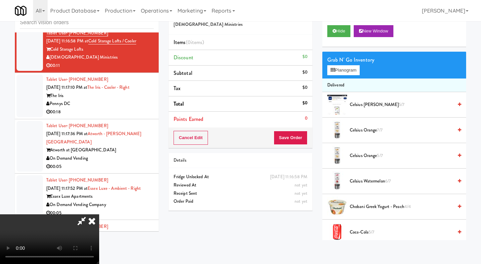
click at [367, 229] on span "Coca-Cola 5/7" at bounding box center [401, 232] width 103 height 8
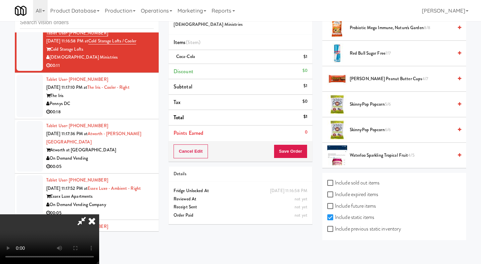
scroll to position [846, 0]
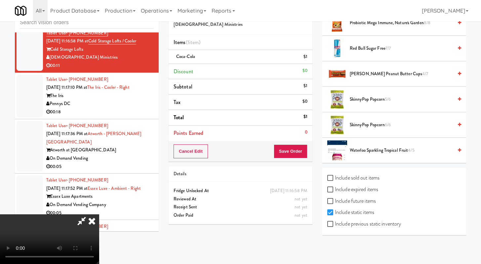
click at [366, 79] on li "[PERSON_NAME] Peanut Butter Cups 4/7" at bounding box center [395, 73] width 144 height 25
click at [370, 78] on li "[PERSON_NAME] Peanut Butter Cups 4/7" at bounding box center [395, 73] width 144 height 25
click at [371, 75] on span "[PERSON_NAME] Peanut Butter Cups 4/7" at bounding box center [401, 74] width 103 height 8
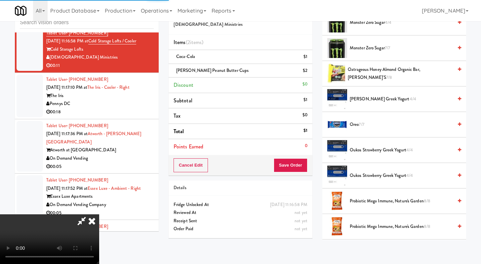
scroll to position [640, 0]
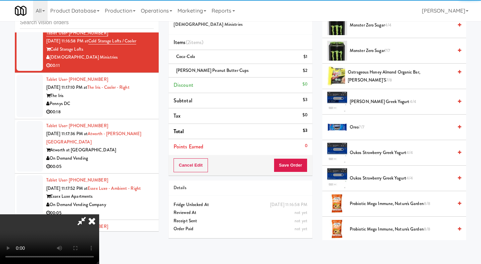
click at [357, 128] on span "Oreo 7/7" at bounding box center [401, 127] width 103 height 8
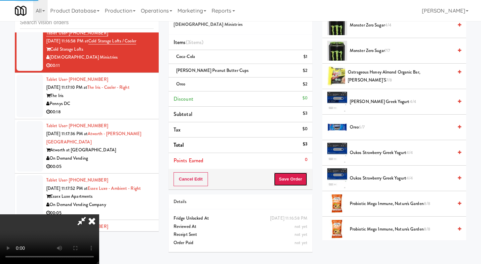
click at [302, 177] on button "Save Order" at bounding box center [291, 179] width 34 height 14
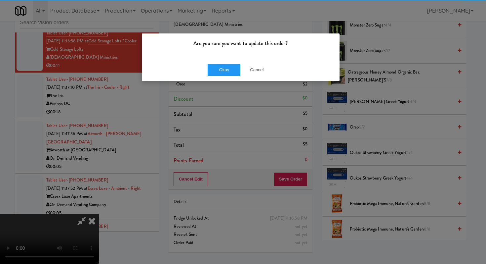
click at [219, 76] on div "Okay Cancel" at bounding box center [241, 70] width 198 height 22
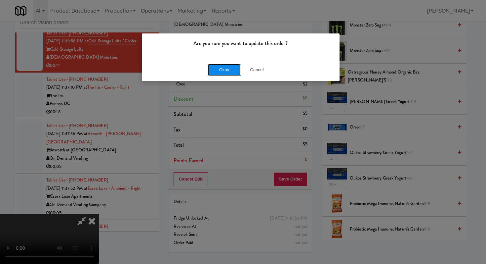
click at [220, 73] on button "Okay" at bounding box center [224, 70] width 33 height 12
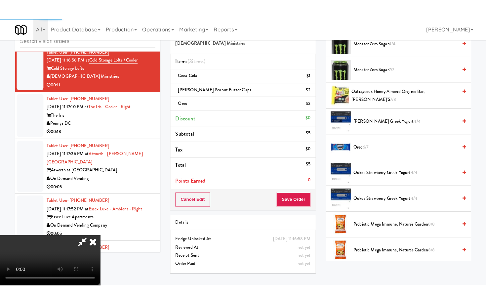
scroll to position [28, 0]
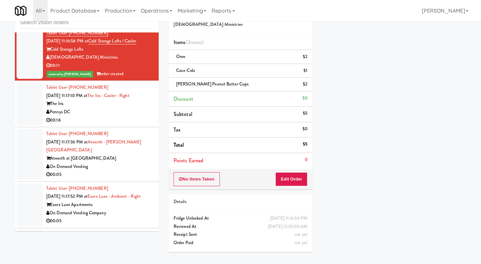
click at [126, 108] on div "The Iris" at bounding box center [100, 104] width 108 height 8
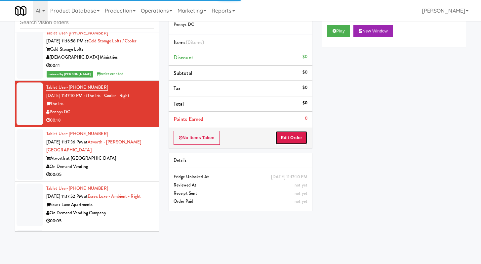
click at [290, 139] on button "Edit Order" at bounding box center [292, 138] width 32 height 14
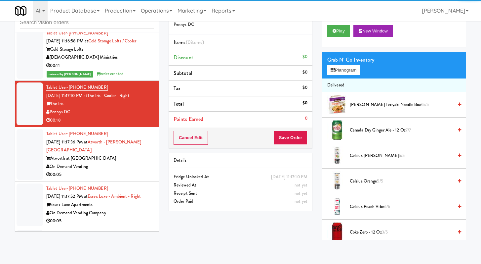
click at [333, 37] on div "Play New Window" at bounding box center [395, 33] width 144 height 26
click at [349, 25] on button "Play" at bounding box center [339, 31] width 23 height 12
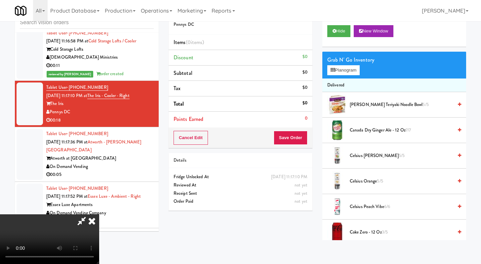
scroll to position [1349, 0]
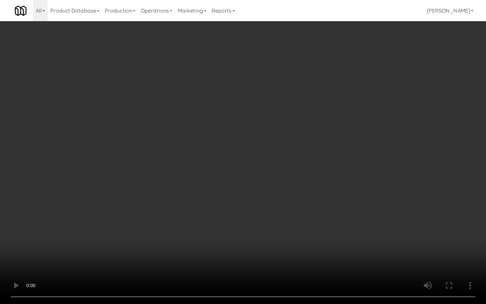
click at [359, 228] on video at bounding box center [243, 152] width 486 height 304
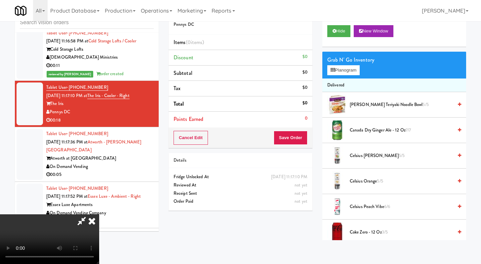
click at [361, 133] on span "Canada Dry Ginger Ale - 12 oz 7/7" at bounding box center [401, 130] width 103 height 8
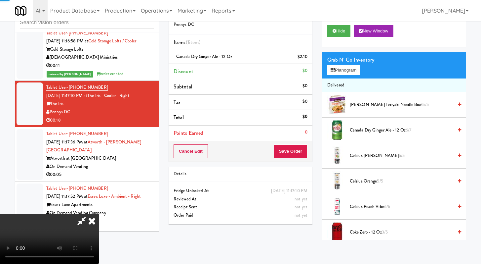
click at [361, 133] on span "Canada Dry Ginger Ale - 12 oz 6/7" at bounding box center [401, 130] width 103 height 8
click at [297, 149] on button "Save Order" at bounding box center [291, 151] width 34 height 14
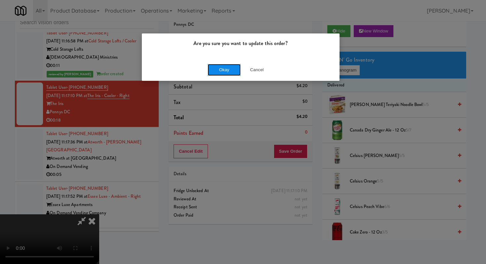
click at [216, 64] on button "Okay" at bounding box center [224, 70] width 33 height 12
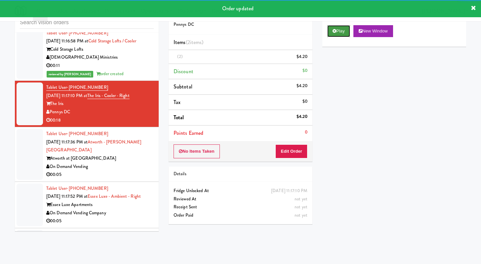
click at [333, 36] on button "Play" at bounding box center [339, 31] width 23 height 12
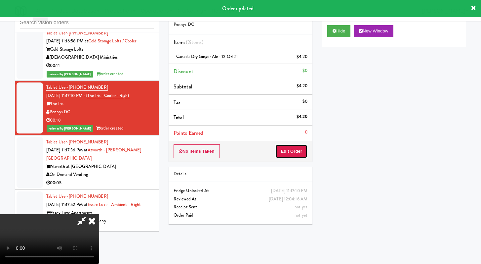
click at [297, 155] on button "Edit Order" at bounding box center [292, 151] width 32 height 14
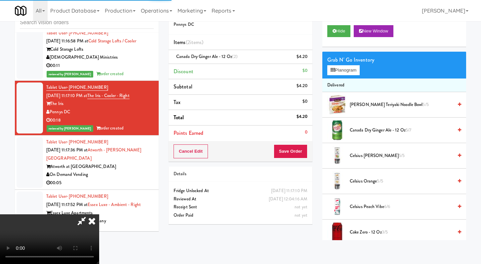
scroll to position [1349, 0]
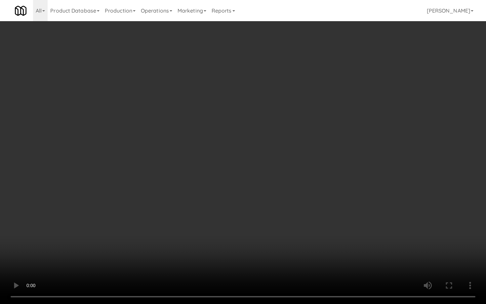
click at [328, 226] on video at bounding box center [243, 152] width 486 height 304
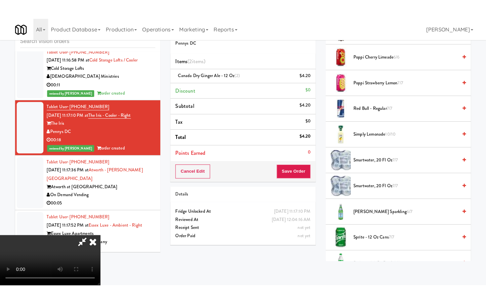
scroll to position [676, 0]
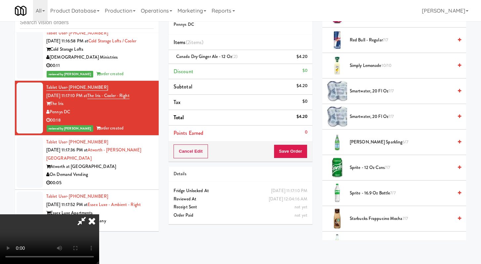
click at [355, 68] on span "Simply Lemonade 10/10" at bounding box center [401, 66] width 103 height 8
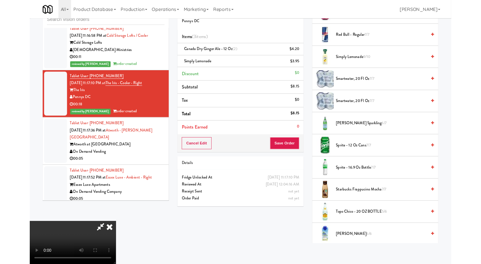
scroll to position [1357, 0]
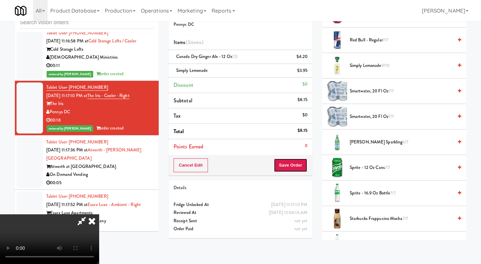
click at [293, 167] on button "Save Order" at bounding box center [291, 165] width 34 height 14
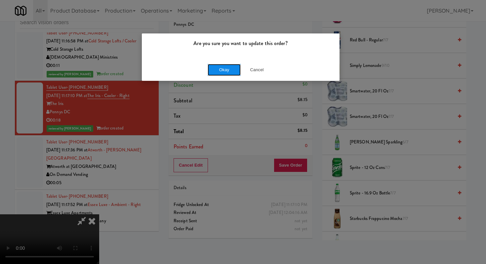
click at [215, 71] on button "Okay" at bounding box center [224, 70] width 33 height 12
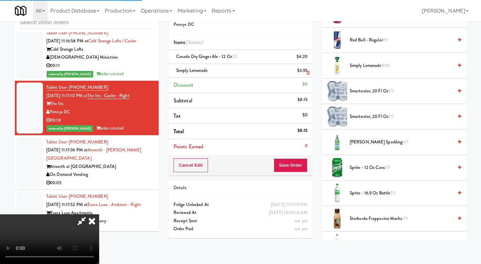
scroll to position [28, 0]
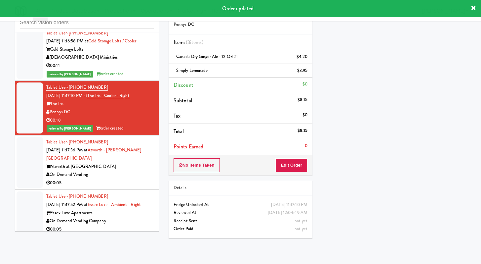
click at [131, 180] on div "00:05" at bounding box center [100, 183] width 108 height 8
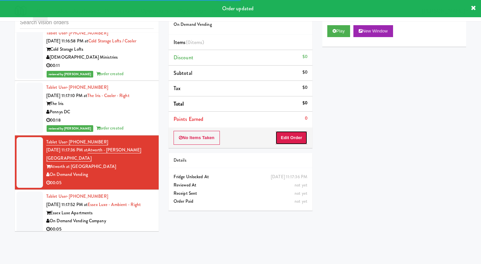
drag, startPoint x: 292, startPoint y: 143, endPoint x: 314, endPoint y: 109, distance: 41.0
click at [292, 143] on button "Edit Order" at bounding box center [292, 138] width 32 height 14
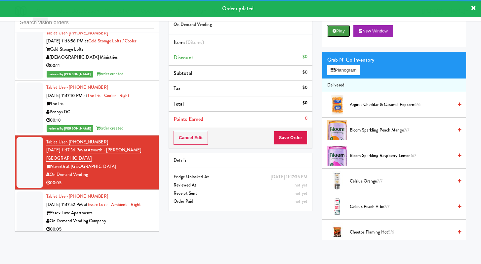
click at [339, 31] on button "Play" at bounding box center [339, 31] width 23 height 12
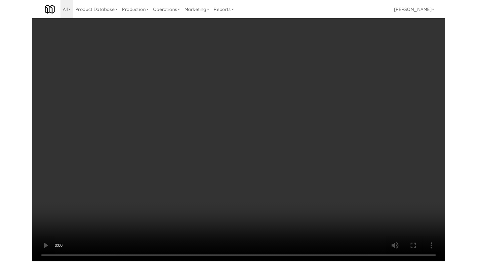
scroll to position [1355, 0]
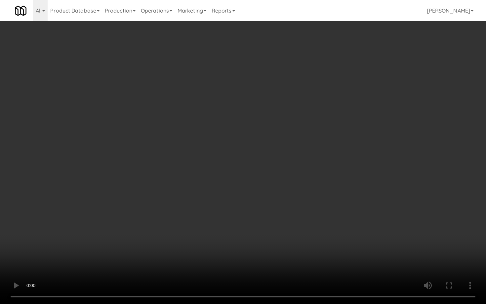
click at [370, 203] on video at bounding box center [243, 152] width 486 height 304
click at [372, 207] on video at bounding box center [243, 152] width 486 height 304
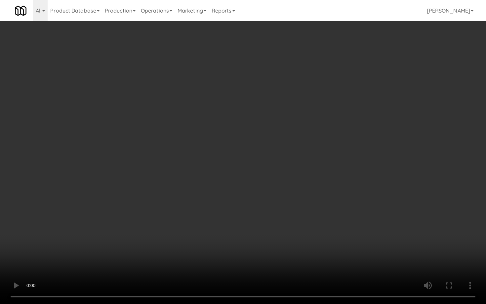
click at [328, 236] on video at bounding box center [243, 152] width 486 height 304
click at [343, 225] on video at bounding box center [243, 152] width 486 height 304
click at [266, 189] on video at bounding box center [243, 152] width 486 height 304
click at [267, 188] on video at bounding box center [243, 152] width 486 height 304
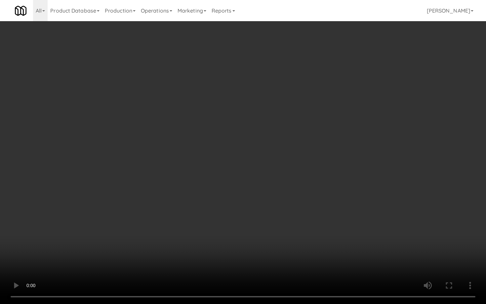
click at [267, 188] on video at bounding box center [243, 152] width 486 height 304
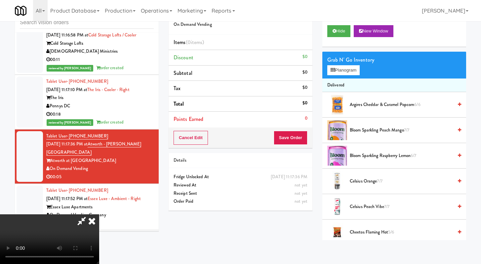
scroll to position [57, 0]
click at [99, 214] on video at bounding box center [49, 239] width 99 height 50
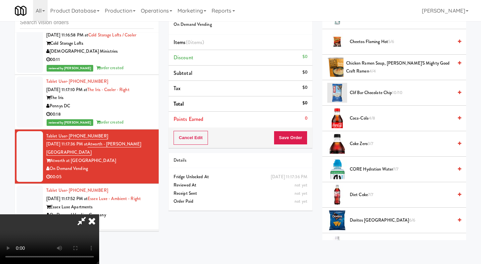
scroll to position [259, 0]
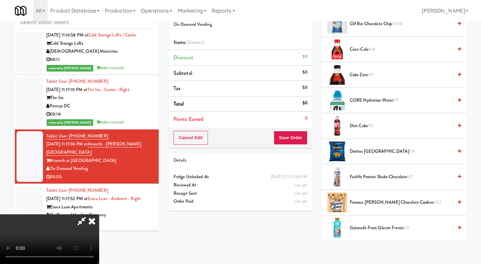
click at [364, 203] on span "Famous [PERSON_NAME] Chocolate Cookies 9/12" at bounding box center [401, 202] width 103 height 8
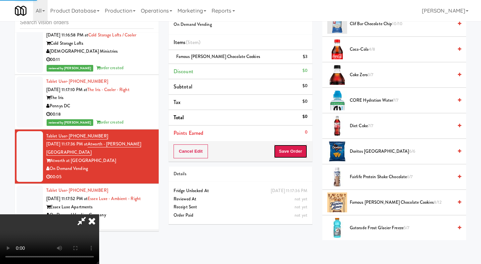
click at [300, 153] on button "Save Order" at bounding box center [291, 151] width 34 height 14
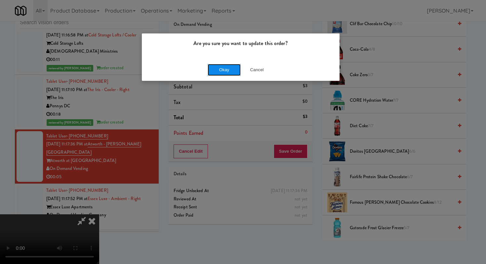
click at [226, 69] on button "Okay" at bounding box center [224, 70] width 33 height 12
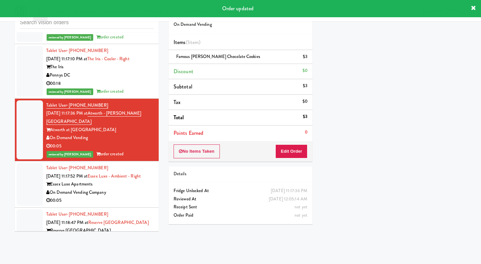
scroll to position [1405, 0]
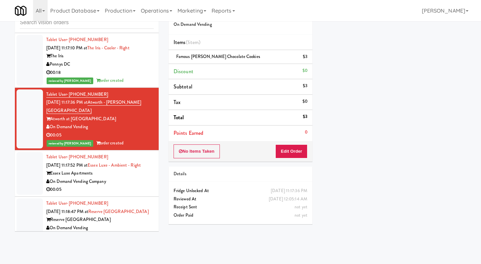
click at [119, 186] on div "On Demand Vending Company" at bounding box center [100, 181] width 108 height 8
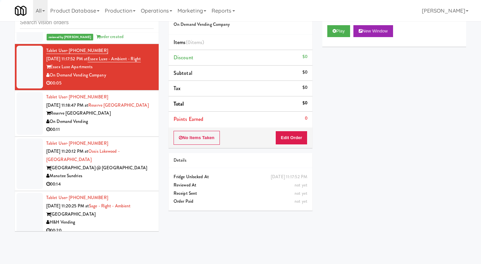
scroll to position [1512, 0]
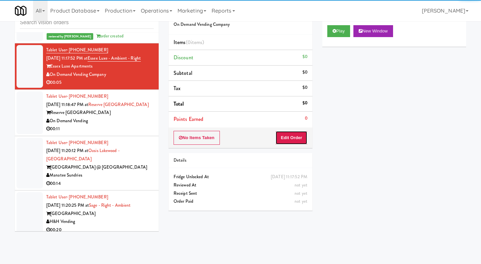
click at [292, 137] on button "Edit Order" at bounding box center [292, 138] width 32 height 14
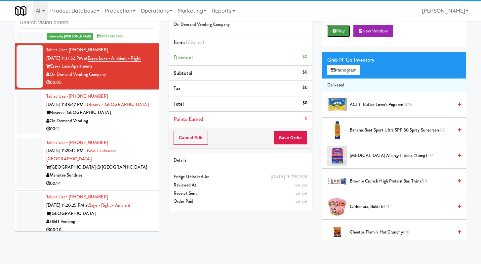
click at [332, 35] on button "Play" at bounding box center [339, 31] width 23 height 12
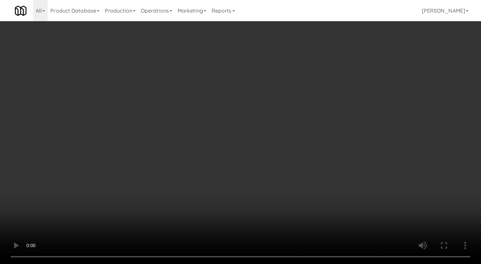
scroll to position [1504, 0]
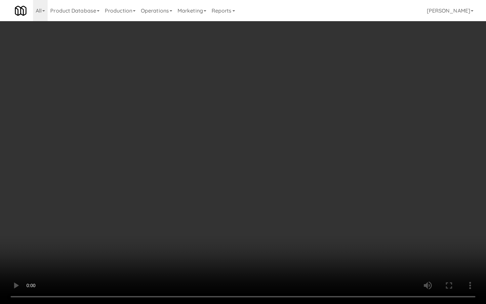
click at [379, 230] on video at bounding box center [243, 152] width 486 height 304
click at [343, 205] on video at bounding box center [243, 152] width 486 height 304
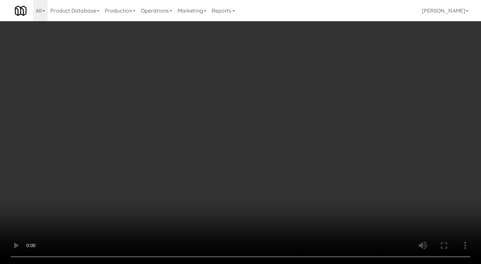
scroll to position [1512, 0]
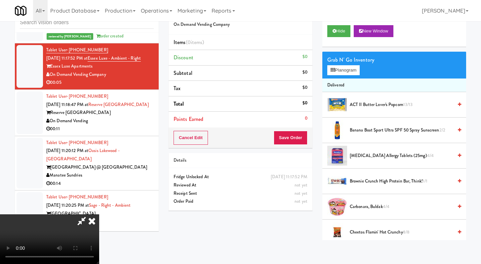
click at [379, 102] on span "ACT II Butter Lover's Popcorn 13/13" at bounding box center [401, 105] width 103 height 8
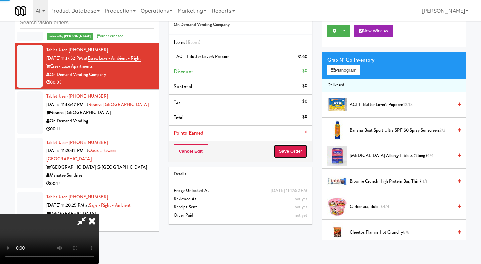
click at [303, 153] on button "Save Order" at bounding box center [291, 151] width 34 height 14
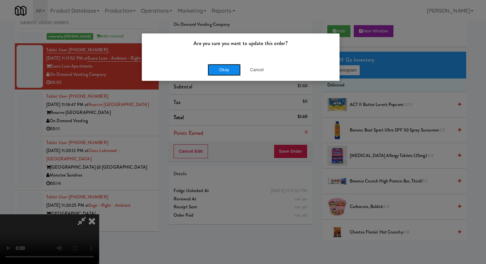
click at [215, 68] on button "Okay" at bounding box center [224, 70] width 33 height 12
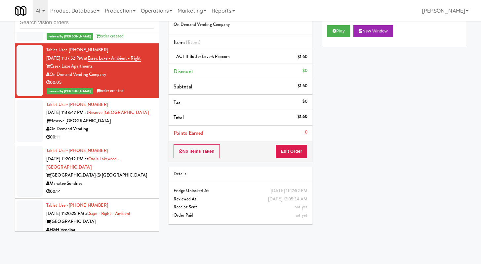
click at [131, 144] on li "Tablet User · (847) 830-1291 [DATE] 11:18:47 PM at [GEOGRAPHIC_DATA] [GEOGRAPHI…" at bounding box center [87, 121] width 144 height 46
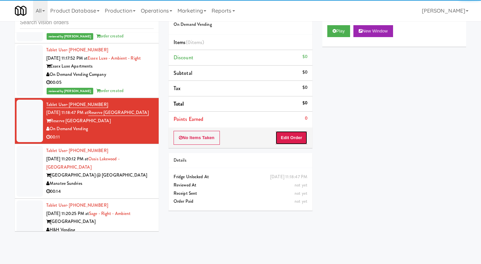
click at [302, 135] on button "Edit Order" at bounding box center [292, 138] width 32 height 14
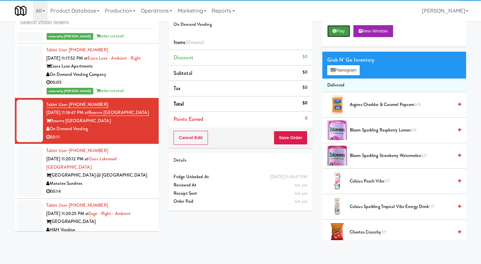
click at [340, 36] on button "Play" at bounding box center [339, 31] width 23 height 12
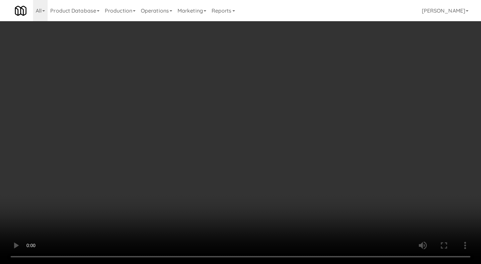
scroll to position [1504, 0]
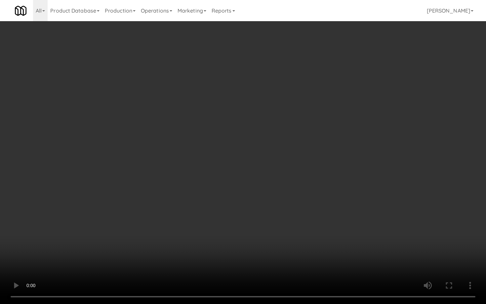
click at [352, 187] on video at bounding box center [243, 152] width 486 height 304
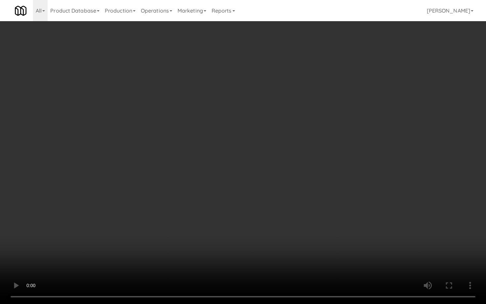
click at [352, 187] on video at bounding box center [243, 152] width 486 height 304
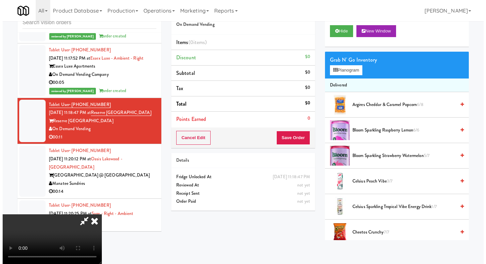
scroll to position [57, 0]
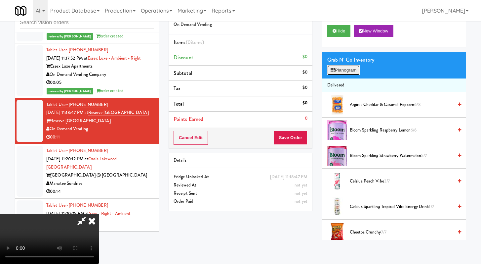
click at [338, 72] on button "Planogram" at bounding box center [344, 70] width 32 height 10
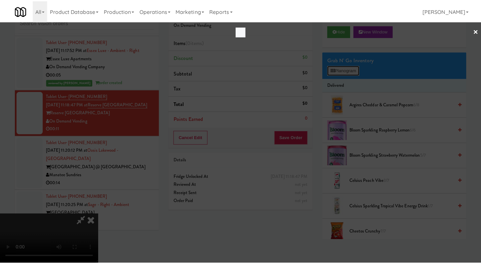
scroll to position [1504, 0]
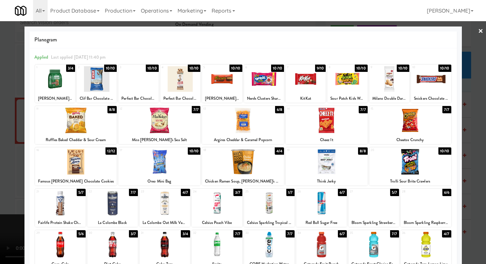
click at [225, 192] on div at bounding box center [217, 202] width 51 height 25
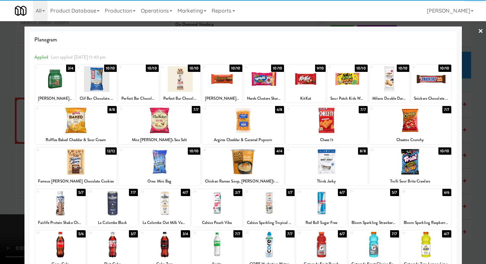
click at [332, 204] on div at bounding box center [322, 202] width 51 height 25
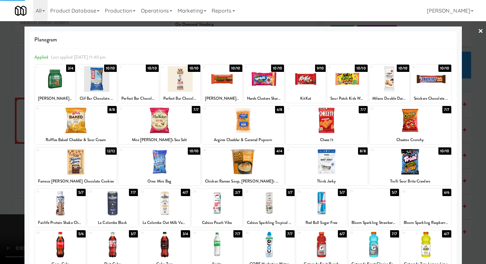
click at [0, 171] on div at bounding box center [243, 132] width 486 height 264
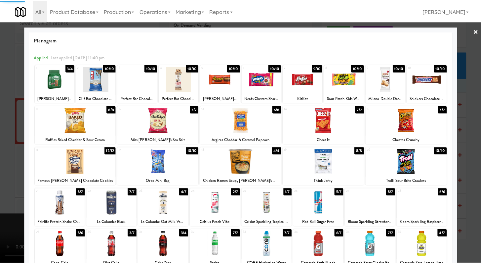
scroll to position [1512, 0]
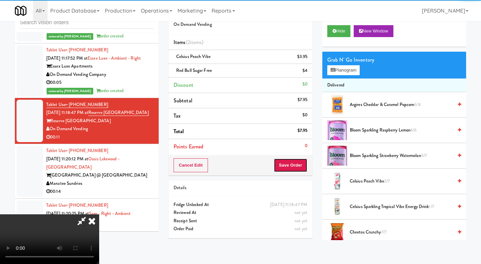
click at [307, 164] on button "Save Order" at bounding box center [291, 165] width 34 height 14
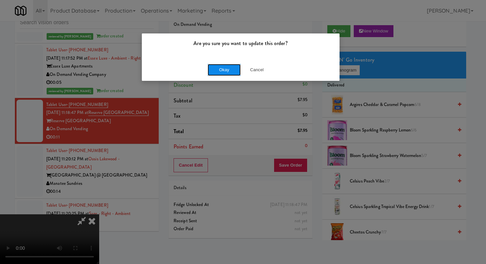
click at [225, 64] on button "Okay" at bounding box center [224, 70] width 33 height 12
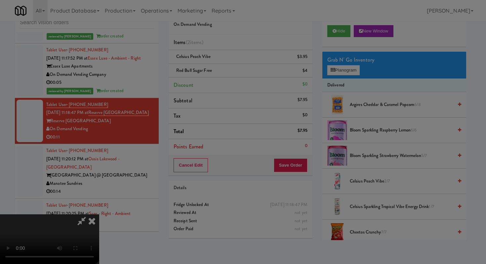
click at [226, 65] on div at bounding box center [243, 132] width 486 height 264
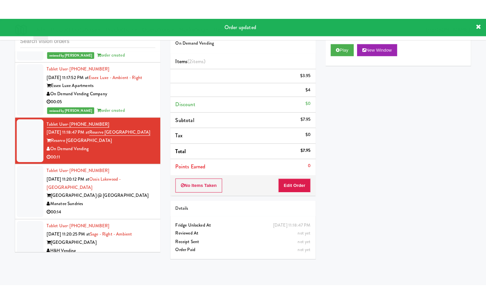
scroll to position [0, 0]
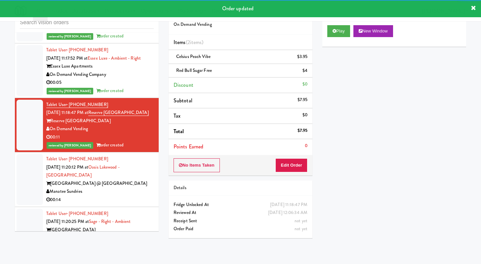
click at [124, 197] on div "00:14" at bounding box center [100, 200] width 108 height 8
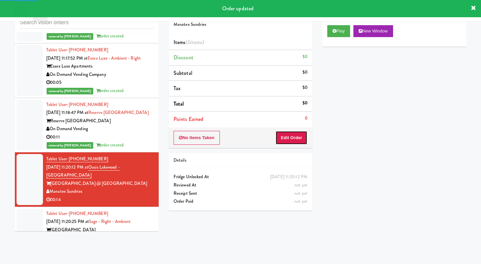
click at [285, 141] on button "Edit Order" at bounding box center [292, 138] width 32 height 14
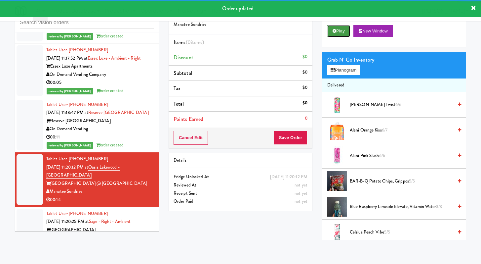
click at [340, 26] on button "Play" at bounding box center [339, 31] width 23 height 12
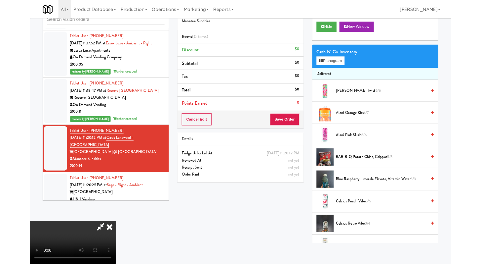
scroll to position [1504, 0]
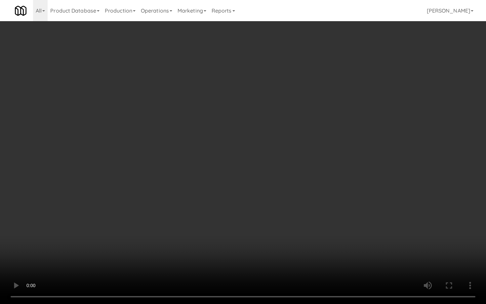
drag, startPoint x: 379, startPoint y: 203, endPoint x: 381, endPoint y: 209, distance: 6.3
click at [380, 207] on video at bounding box center [243, 152] width 486 height 304
click at [381, 210] on video at bounding box center [243, 152] width 486 height 304
click at [365, 243] on video at bounding box center [243, 152] width 486 height 304
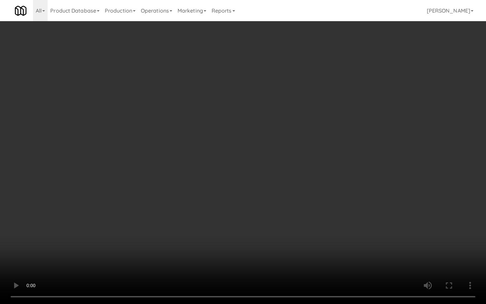
click at [365, 243] on video at bounding box center [243, 152] width 486 height 304
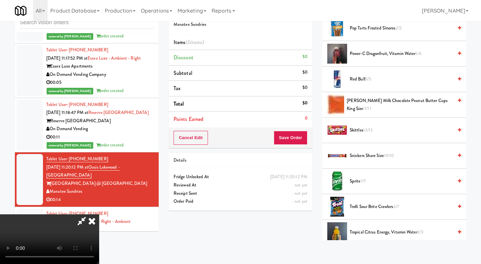
scroll to position [779, 0]
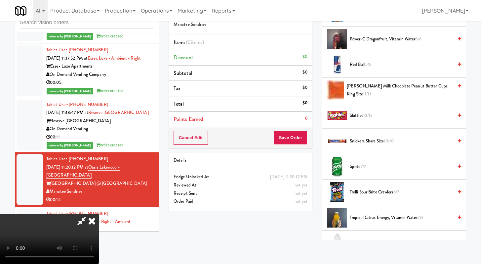
click at [364, 112] on span "Skittles 13/13" at bounding box center [401, 116] width 103 height 8
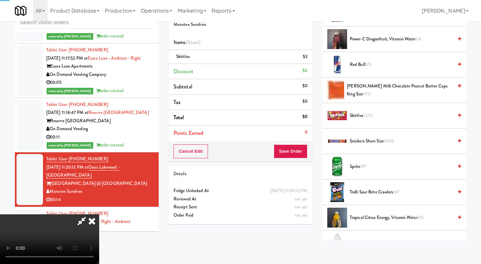
scroll to position [872, 0]
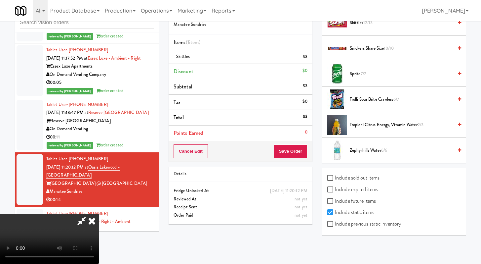
click at [365, 103] on span "Trolli Sour Brite Crawlers 6/7" at bounding box center [401, 99] width 103 height 8
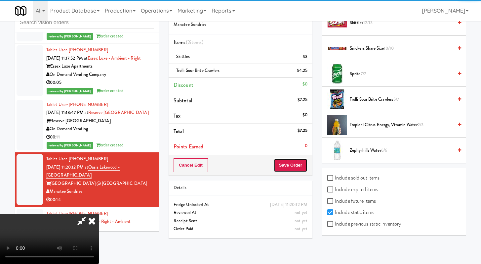
click at [299, 168] on button "Save Order" at bounding box center [291, 165] width 34 height 14
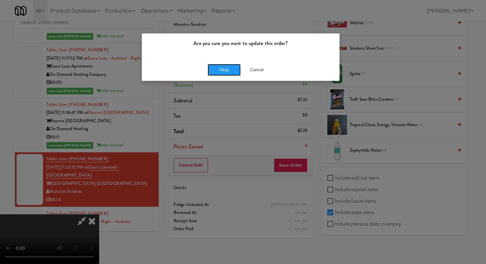
click at [217, 72] on button "Okay" at bounding box center [224, 70] width 33 height 12
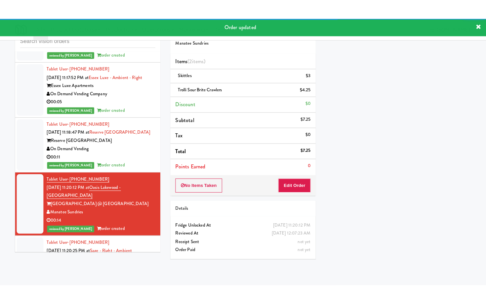
scroll to position [1630, 0]
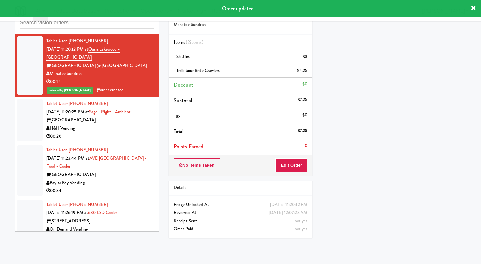
click at [128, 138] on div "00:20" at bounding box center [100, 136] width 108 height 8
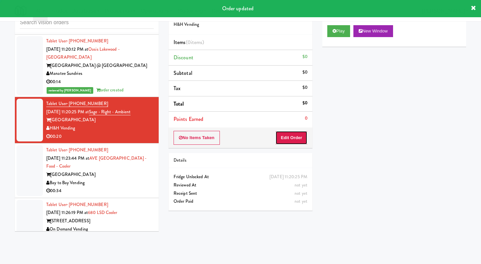
click at [293, 140] on button "Edit Order" at bounding box center [292, 138] width 32 height 14
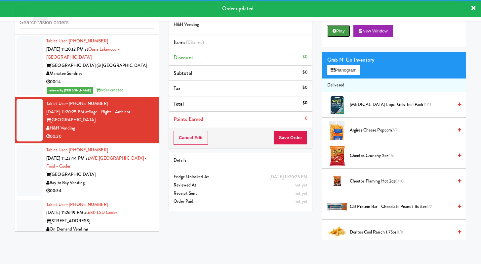
click at [332, 30] on button "Play" at bounding box center [339, 31] width 23 height 12
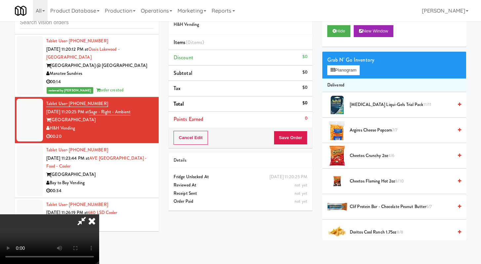
scroll to position [1622, 0]
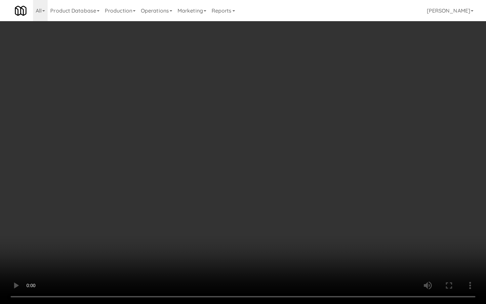
click at [281, 228] on video at bounding box center [243, 152] width 486 height 304
click at [302, 233] on video at bounding box center [243, 152] width 486 height 304
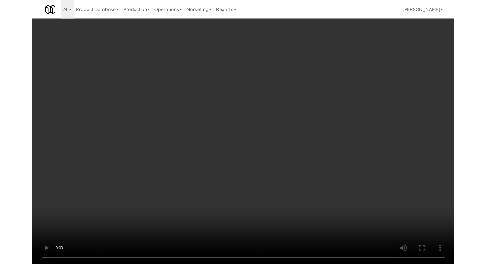
scroll to position [1630, 0]
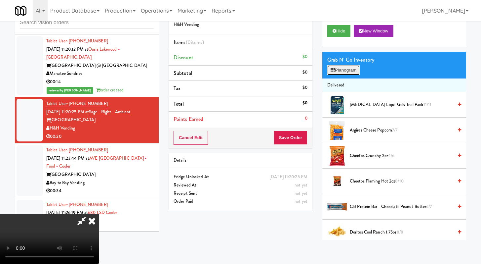
click at [353, 72] on button "Planogram" at bounding box center [344, 70] width 32 height 10
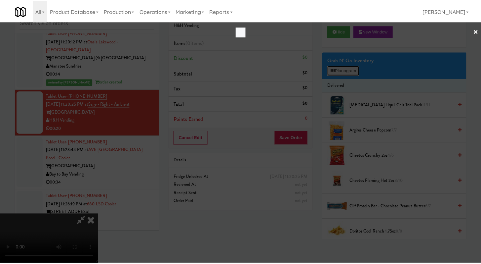
scroll to position [1622, 0]
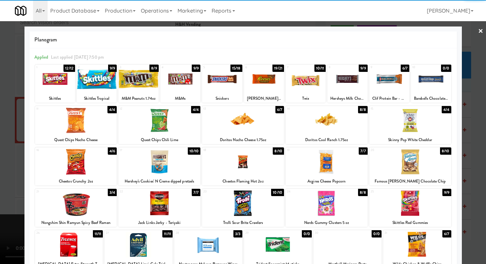
click at [251, 161] on div at bounding box center [243, 161] width 82 height 25
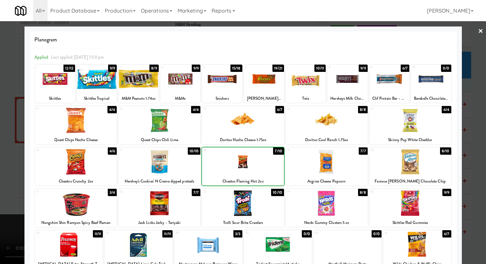
click at [0, 114] on div at bounding box center [243, 132] width 486 height 264
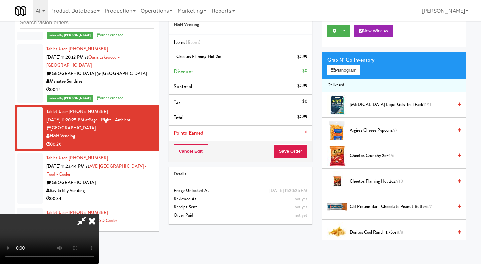
scroll to position [1630, 0]
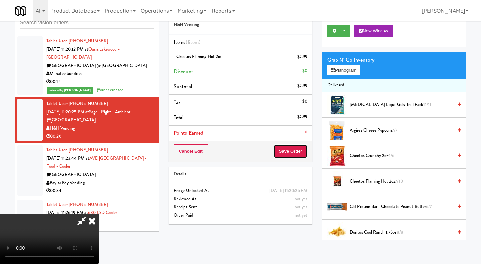
click at [301, 151] on button "Save Order" at bounding box center [291, 151] width 34 height 14
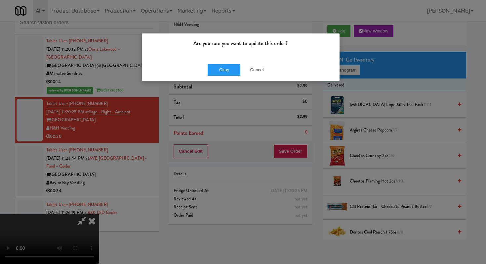
click at [230, 78] on div "Okay Cancel" at bounding box center [241, 70] width 198 height 22
click at [232, 73] on button "Okay" at bounding box center [224, 70] width 33 height 12
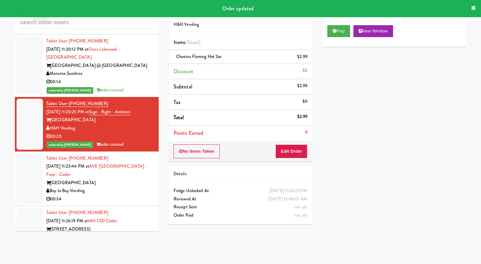
click at [132, 193] on div "Bay to Bay Vending" at bounding box center [100, 191] width 108 height 8
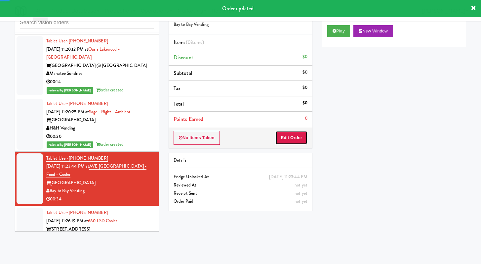
click at [303, 132] on button "Edit Order" at bounding box center [292, 138] width 32 height 14
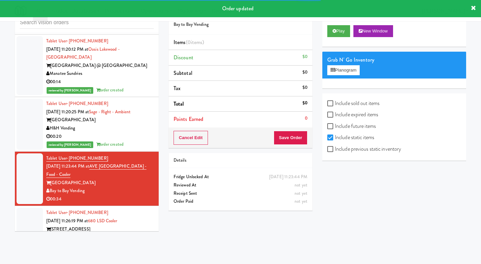
click at [343, 37] on div "Play New Window" at bounding box center [395, 33] width 144 height 26
click at [343, 32] on button "Play" at bounding box center [339, 31] width 23 height 12
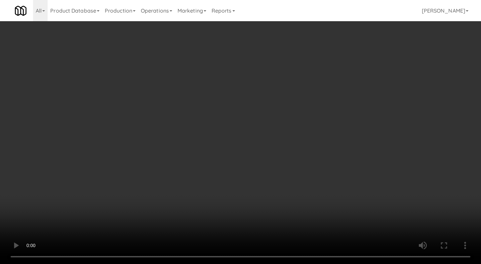
scroll to position [1784, 0]
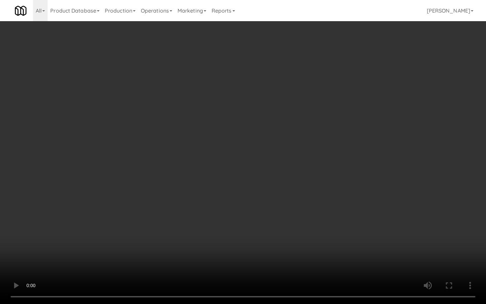
click at [387, 210] on video at bounding box center [243, 152] width 486 height 304
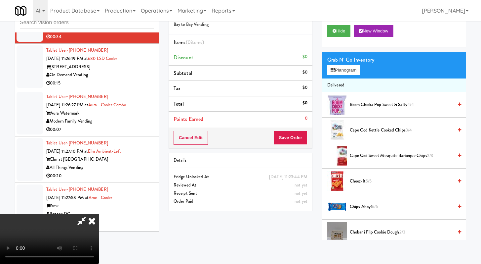
scroll to position [105, 0]
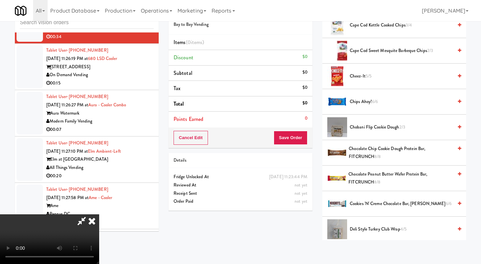
click at [364, 77] on span "Cheez-It 5/5" at bounding box center [401, 76] width 103 height 8
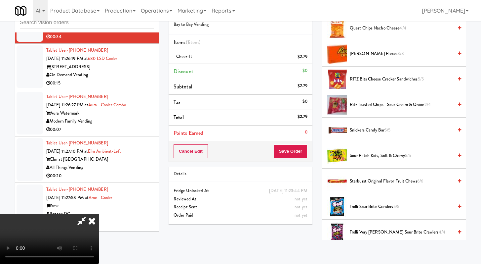
scroll to position [683, 0]
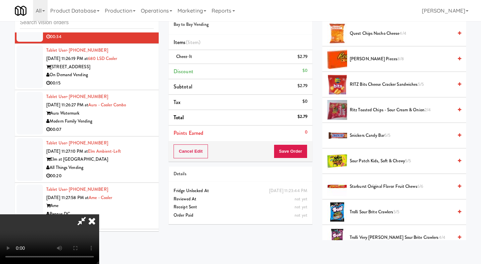
click at [361, 64] on li "[PERSON_NAME] Pieces 8/8" at bounding box center [395, 58] width 144 height 25
click at [362, 60] on span "[PERSON_NAME] Pieces 8/8" at bounding box center [401, 59] width 103 height 8
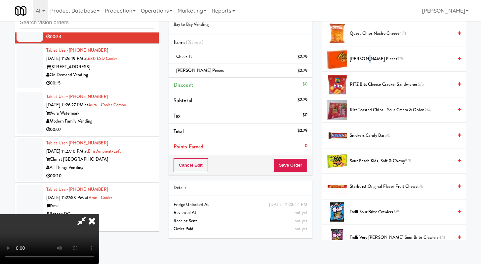
click at [362, 60] on span "[PERSON_NAME] Pieces 7/8" at bounding box center [401, 59] width 103 height 8
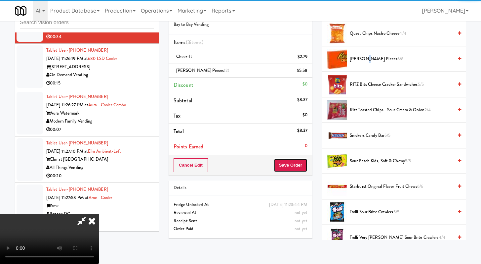
click at [298, 165] on button "Save Order" at bounding box center [291, 165] width 34 height 14
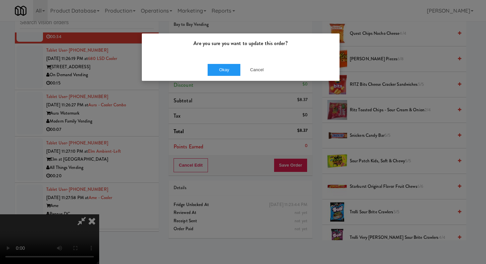
click at [205, 64] on div "Okay Cancel" at bounding box center [241, 70] width 198 height 22
click at [213, 72] on button "Okay" at bounding box center [224, 70] width 33 height 12
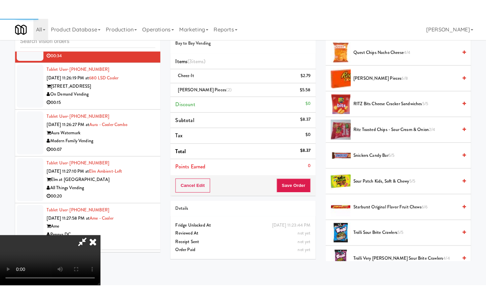
scroll to position [28, 0]
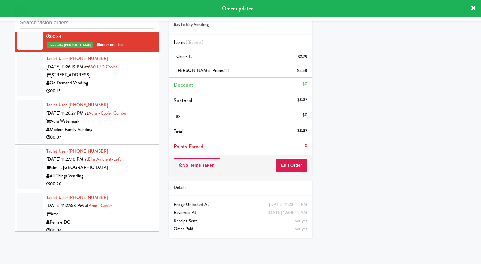
click at [146, 85] on div "On Demand Vending" at bounding box center [100, 83] width 108 height 8
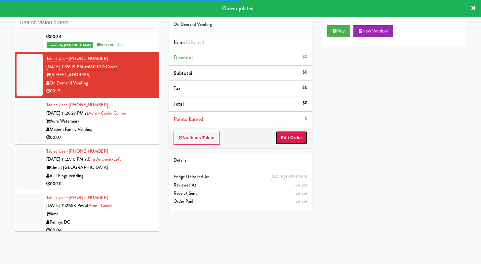
drag, startPoint x: 301, startPoint y: 142, endPoint x: 319, endPoint y: 92, distance: 53.0
click at [301, 142] on button "Edit Order" at bounding box center [292, 138] width 32 height 14
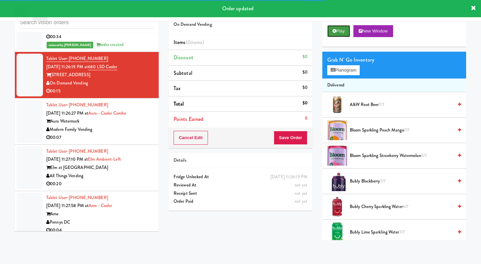
click at [344, 36] on button "Play" at bounding box center [339, 31] width 23 height 12
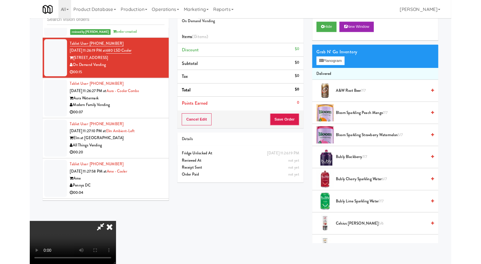
scroll to position [1784, 0]
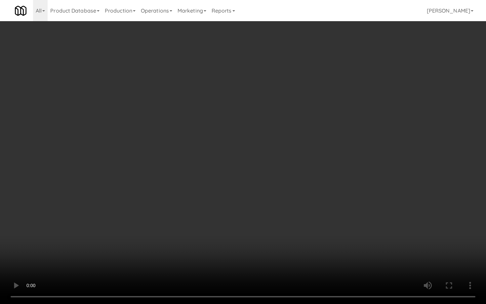
click at [391, 204] on video at bounding box center [243, 152] width 486 height 304
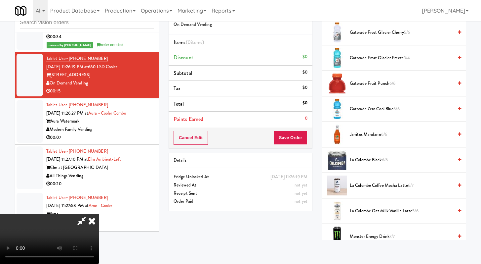
scroll to position [595, 0]
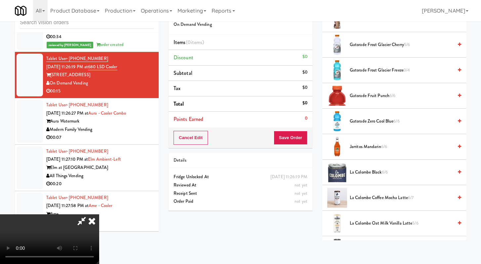
click at [365, 45] on span "Gatorade Frost Glacier Cherry 5/6" at bounding box center [401, 45] width 103 height 8
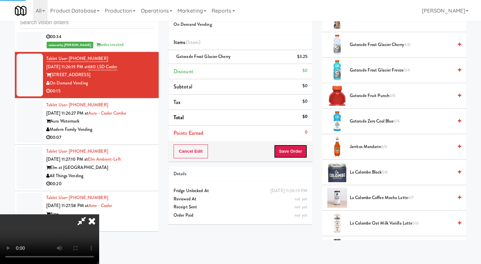
click at [302, 152] on button "Save Order" at bounding box center [291, 151] width 34 height 14
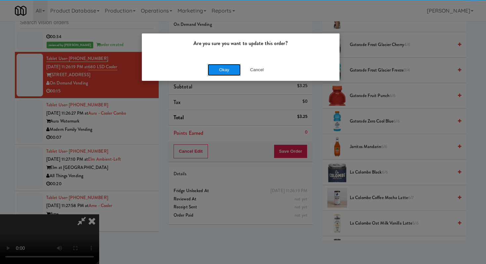
click at [216, 67] on button "Okay" at bounding box center [224, 70] width 33 height 12
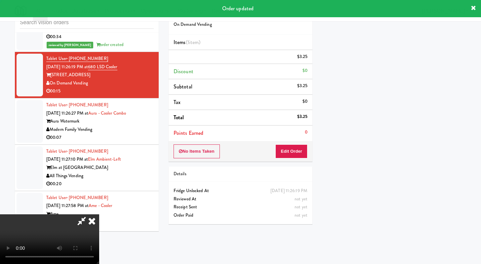
scroll to position [28, 0]
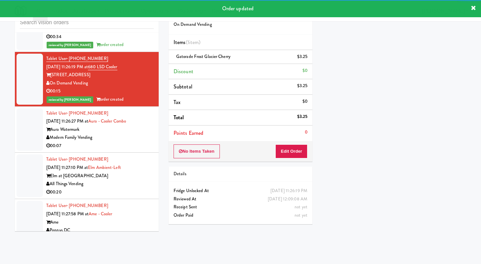
click at [132, 146] on div "00:07" at bounding box center [100, 146] width 108 height 8
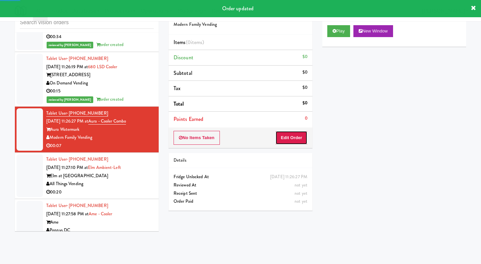
click at [289, 140] on button "Edit Order" at bounding box center [292, 138] width 32 height 14
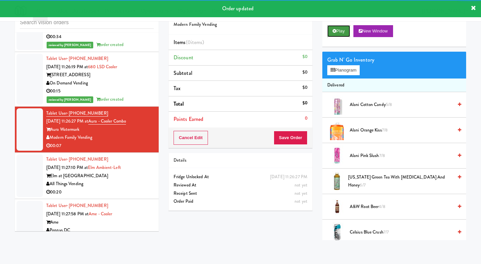
click at [342, 29] on button "Play" at bounding box center [339, 31] width 23 height 12
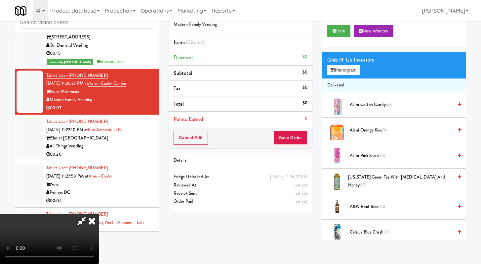
scroll to position [1821, 0]
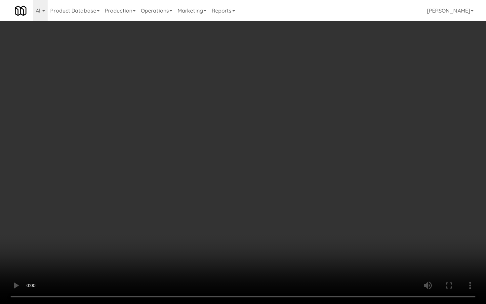
click at [261, 189] on video at bounding box center [243, 152] width 486 height 304
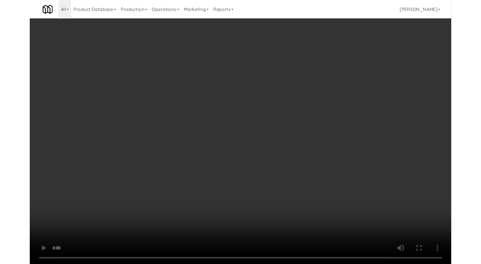
scroll to position [1830, 0]
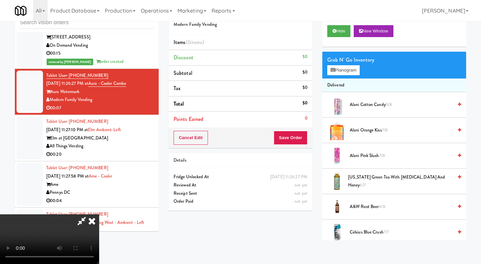
click at [374, 204] on span "A&W Root Beer 4/8" at bounding box center [401, 207] width 103 height 8
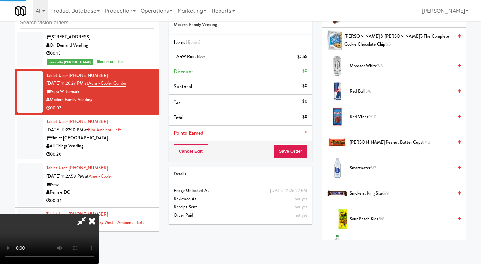
scroll to position [821, 0]
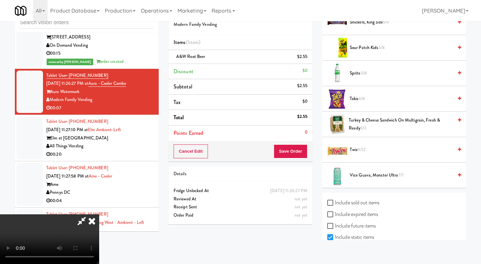
click at [357, 77] on span "Sprite 3/8" at bounding box center [401, 73] width 103 height 8
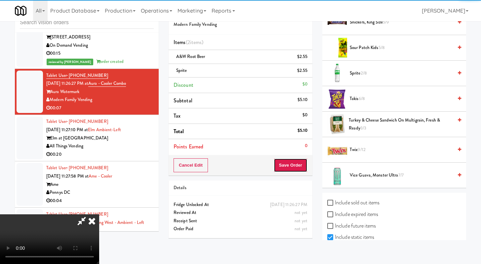
click at [295, 168] on button "Save Order" at bounding box center [291, 165] width 34 height 14
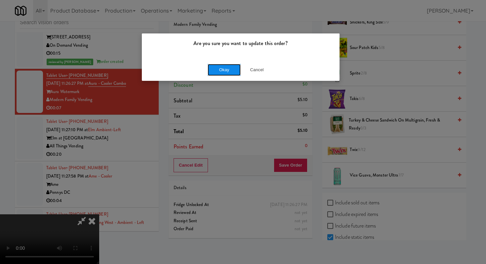
click at [228, 70] on button "Okay" at bounding box center [224, 70] width 33 height 12
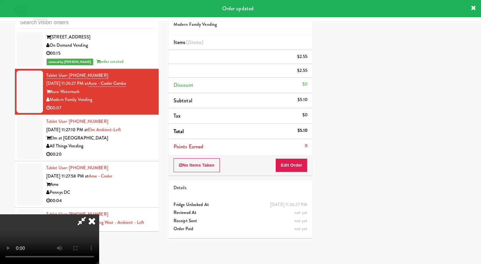
scroll to position [28, 0]
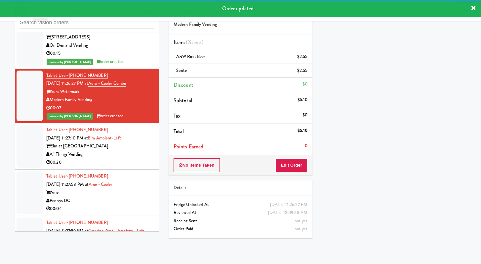
click at [138, 149] on div "Elm at [GEOGRAPHIC_DATA]" at bounding box center [100, 146] width 108 height 8
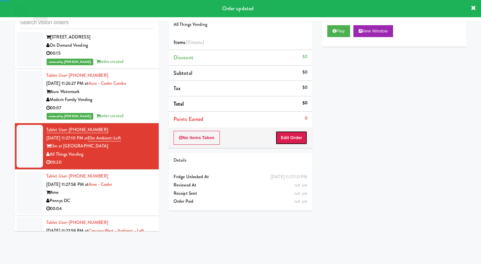
click at [299, 141] on button "Edit Order" at bounding box center [292, 138] width 32 height 14
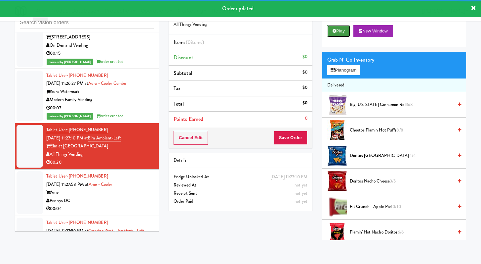
click at [341, 35] on button "Play" at bounding box center [339, 31] width 23 height 12
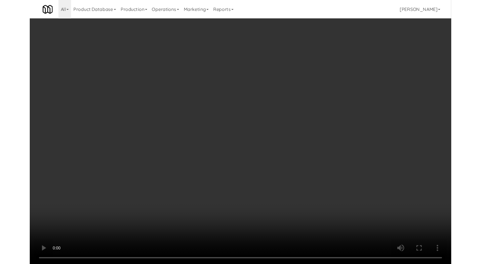
scroll to position [1821, 0]
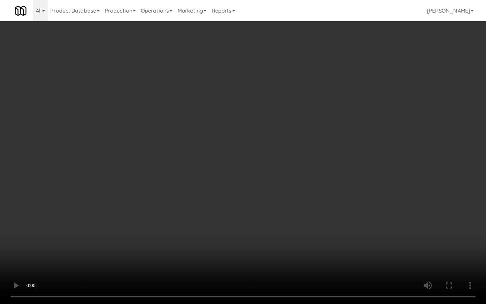
click at [240, 217] on video at bounding box center [243, 152] width 486 height 304
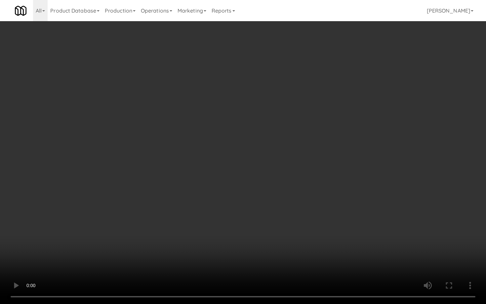
click at [240, 218] on video at bounding box center [243, 152] width 486 height 304
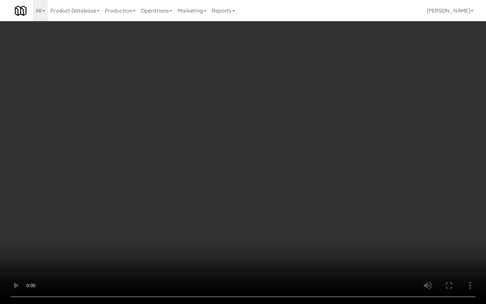
click at [240, 218] on video at bounding box center [243, 152] width 486 height 304
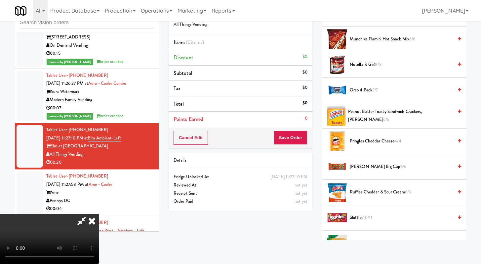
scroll to position [440, 0]
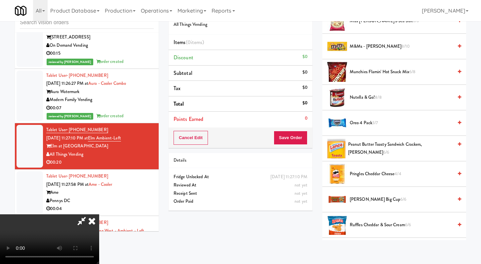
click at [369, 96] on span "Nutella & Go! 8/8" at bounding box center [401, 97] width 103 height 8
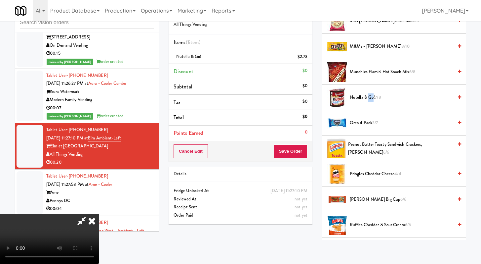
click at [369, 96] on span "Nutella & Go! 7/8" at bounding box center [401, 97] width 103 height 8
click at [369, 96] on span "Nutella & Go! 6/8" at bounding box center [401, 97] width 103 height 8
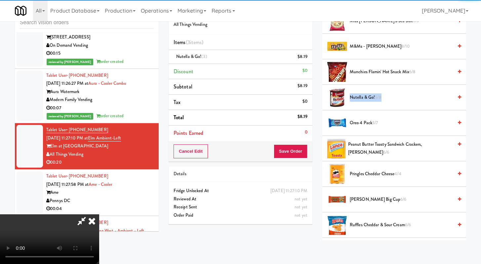
click at [369, 96] on span "Nutella & Go! 5/8" at bounding box center [401, 97] width 103 height 8
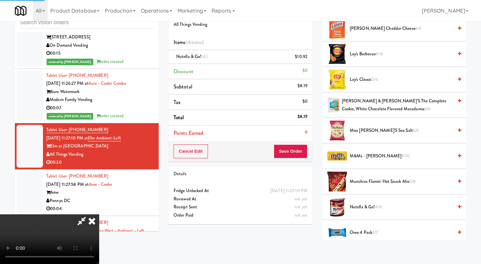
scroll to position [330, 0]
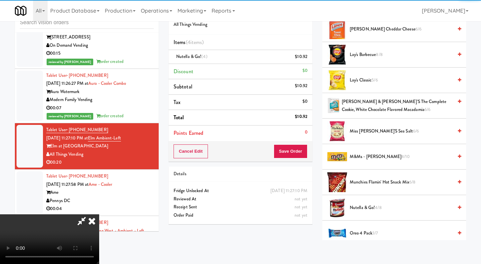
click at [368, 159] on span "M&Ms - [PERSON_NAME] 8/10" at bounding box center [401, 157] width 103 height 8
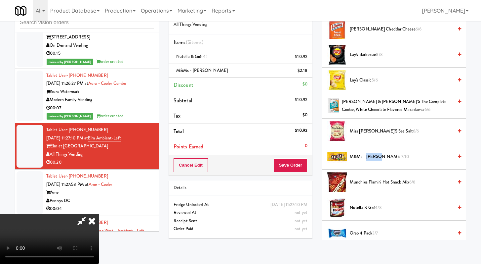
click at [368, 159] on span "M&Ms - [PERSON_NAME] 7/10" at bounding box center [401, 157] width 103 height 8
click at [294, 165] on button "Save Order" at bounding box center [291, 165] width 34 height 14
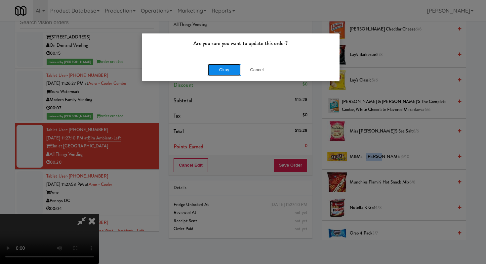
click at [224, 68] on button "Okay" at bounding box center [224, 70] width 33 height 12
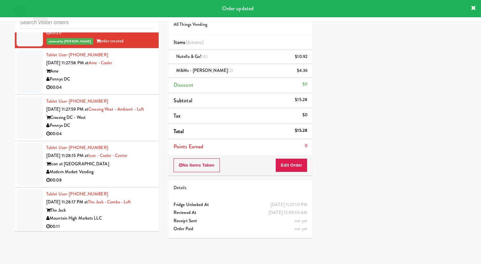
scroll to position [1959, 0]
click at [142, 81] on div "Pennys DC" at bounding box center [100, 79] width 108 height 8
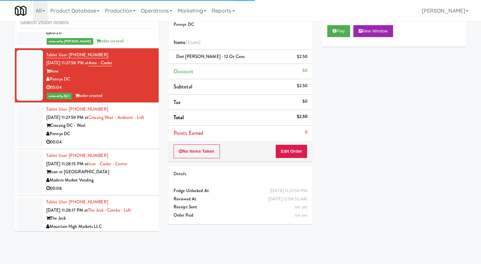
click at [119, 146] on div "00:04" at bounding box center [100, 142] width 108 height 8
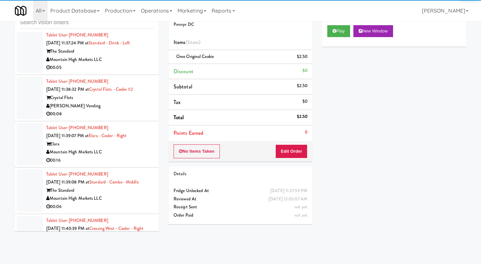
scroll to position [2793, 0]
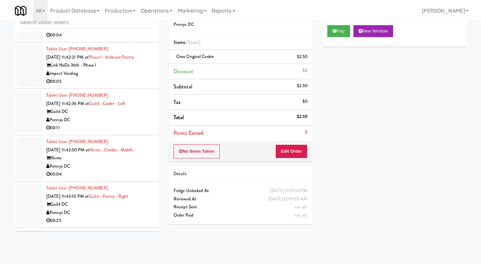
click at [124, 132] on div "00:11" at bounding box center [100, 128] width 108 height 8
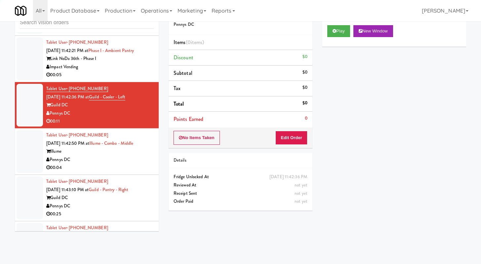
scroll to position [2810, 0]
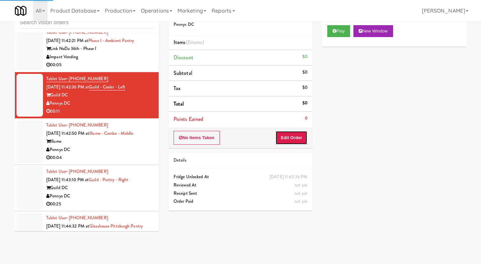
click at [294, 139] on button "Edit Order" at bounding box center [292, 138] width 32 height 14
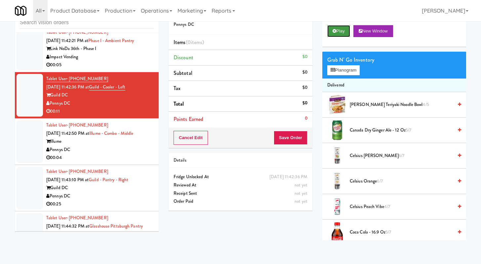
click at [337, 31] on button "Play" at bounding box center [339, 31] width 23 height 12
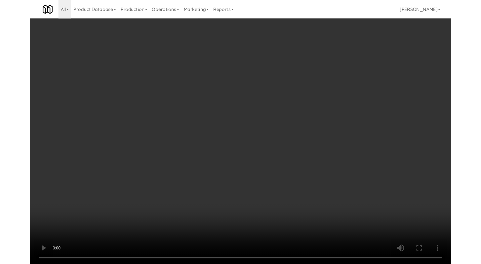
scroll to position [2793, 0]
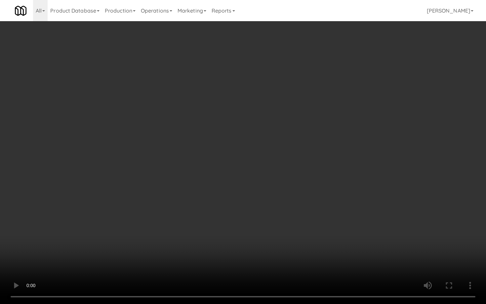
click at [301, 195] on video at bounding box center [243, 152] width 486 height 304
click at [302, 197] on video at bounding box center [243, 152] width 486 height 304
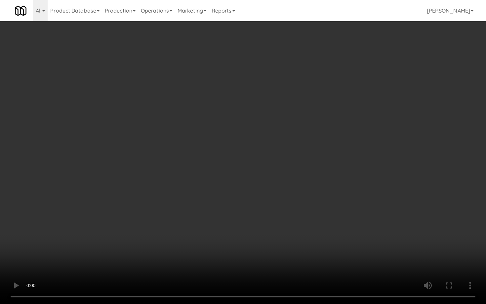
click at [225, 263] on video at bounding box center [243, 152] width 486 height 304
click at [237, 226] on video at bounding box center [243, 152] width 486 height 304
click at [258, 224] on video at bounding box center [243, 152] width 486 height 304
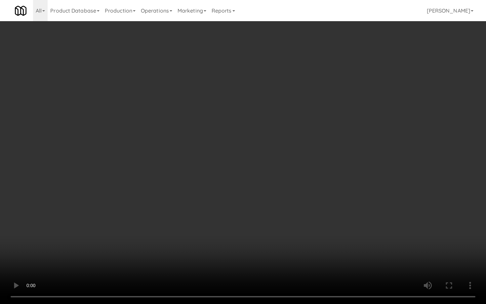
click at [258, 224] on video at bounding box center [243, 152] width 486 height 304
click at [216, 221] on video at bounding box center [243, 152] width 486 height 304
click at [231, 201] on video at bounding box center [243, 152] width 486 height 304
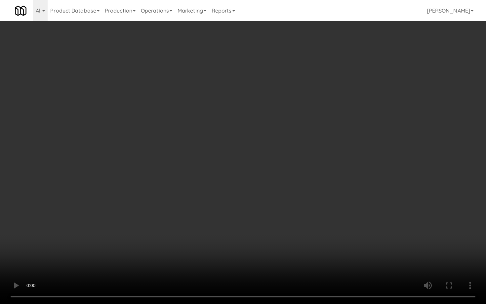
click at [231, 201] on video at bounding box center [243, 152] width 486 height 304
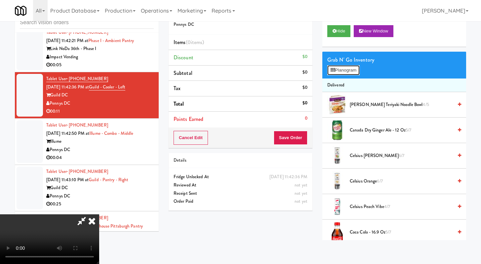
click at [338, 71] on button "Planogram" at bounding box center [344, 70] width 32 height 10
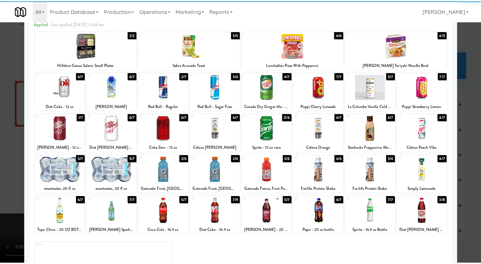
scroll to position [61, 0]
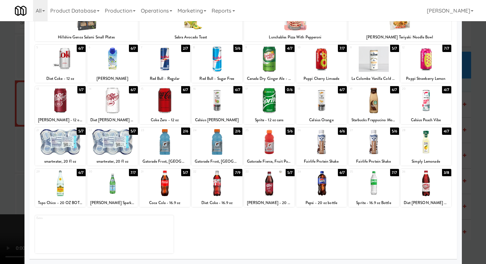
click at [263, 176] on div at bounding box center [269, 182] width 51 height 25
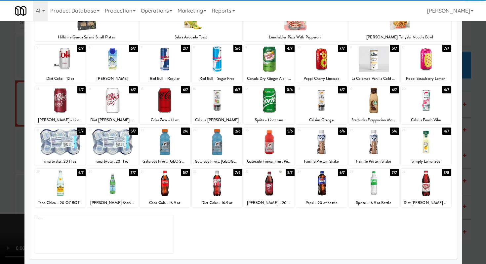
click at [273, 59] on div at bounding box center [269, 58] width 51 height 25
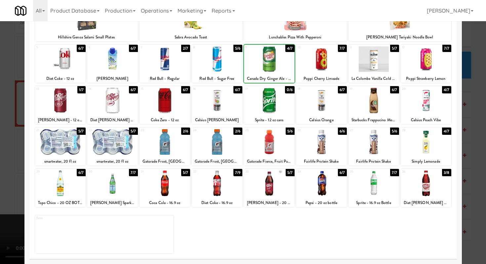
click at [0, 221] on div at bounding box center [243, 132] width 486 height 264
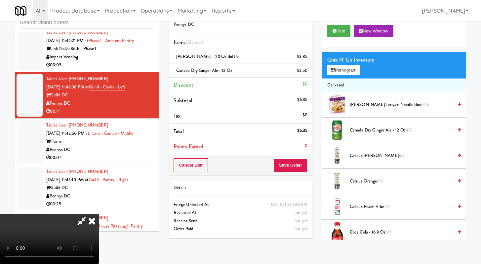
scroll to position [57, 0]
click at [306, 163] on button "Save Order" at bounding box center [291, 165] width 34 height 14
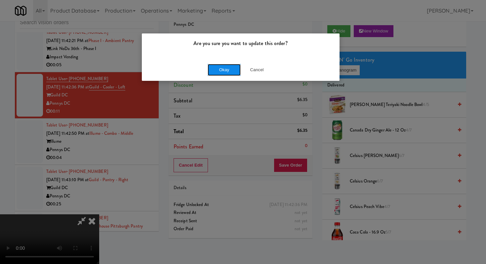
click at [227, 71] on button "Okay" at bounding box center [224, 70] width 33 height 12
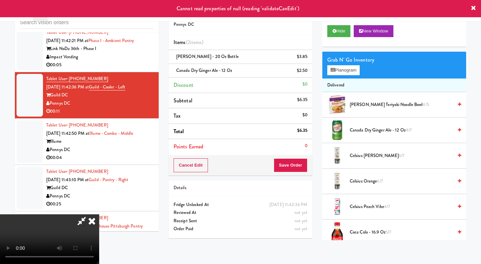
scroll to position [0, 0]
click at [99, 214] on video at bounding box center [49, 239] width 99 height 50
click at [89, 214] on icon at bounding box center [81, 220] width 15 height 13
click at [99, 214] on icon at bounding box center [92, 220] width 15 height 13
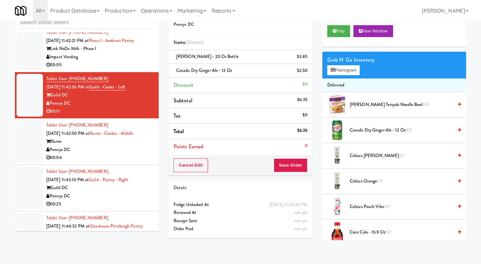
click at [118, 69] on div "00:05" at bounding box center [100, 65] width 108 height 8
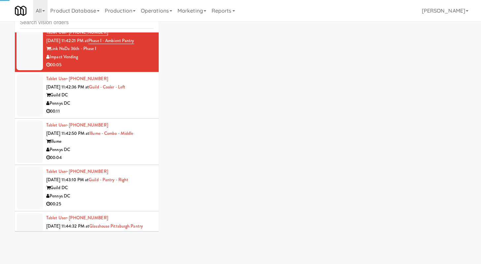
click at [121, 99] on div "Guild DC" at bounding box center [100, 95] width 108 height 8
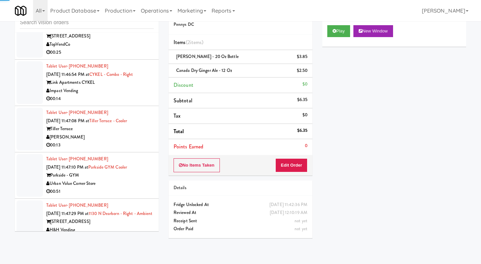
scroll to position [3637, 0]
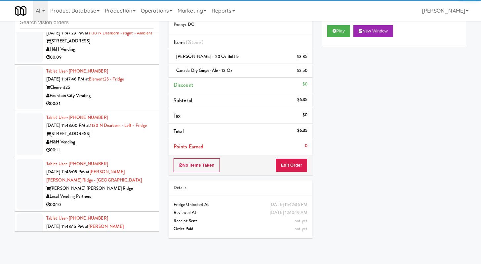
click at [127, 108] on div "00:31" at bounding box center [100, 104] width 108 height 8
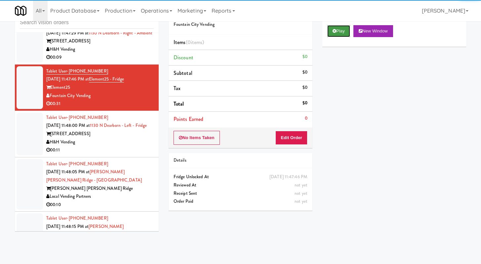
click at [340, 33] on button "Play" at bounding box center [339, 31] width 23 height 12
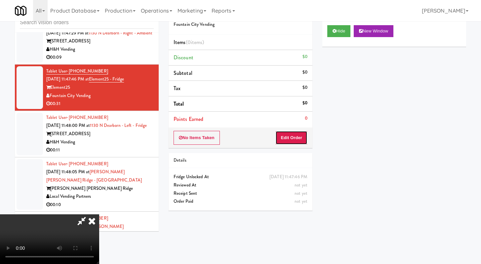
click at [301, 141] on button "Edit Order" at bounding box center [292, 138] width 32 height 14
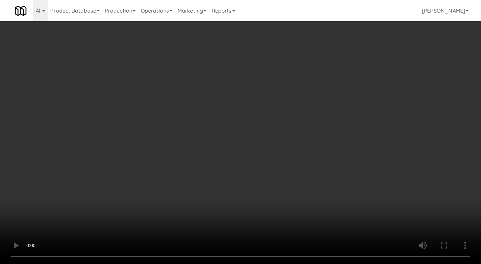
scroll to position [3621, 0]
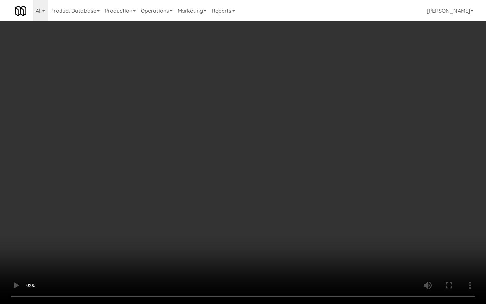
click at [375, 185] on video at bounding box center [243, 152] width 486 height 304
click at [403, 180] on video at bounding box center [243, 152] width 486 height 304
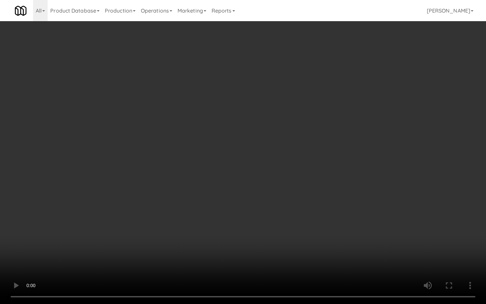
click at [403, 182] on video at bounding box center [243, 152] width 486 height 304
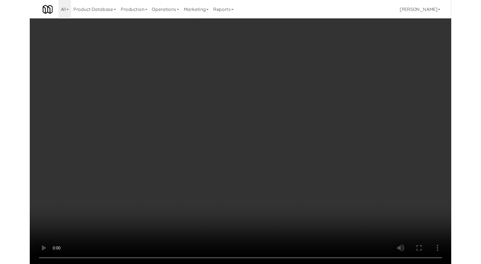
scroll to position [3637, 0]
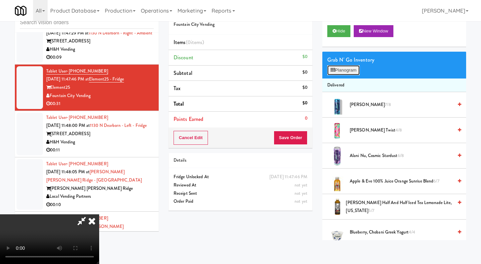
click at [343, 69] on button "Planogram" at bounding box center [344, 70] width 32 height 10
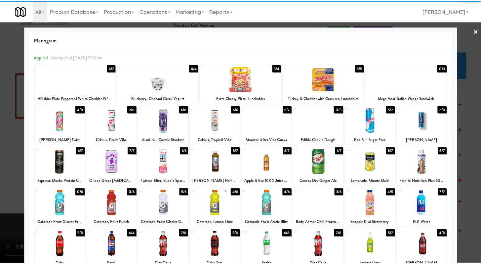
scroll to position [18, 0]
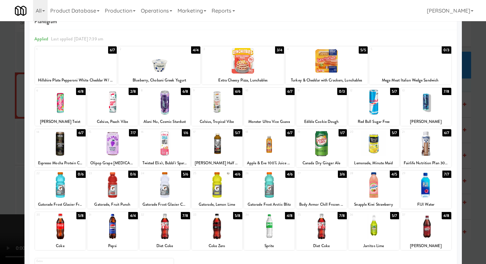
click at [234, 227] on div at bounding box center [217, 225] width 51 height 25
click at [232, 227] on div at bounding box center [217, 225] width 51 height 25
click at [379, 229] on div at bounding box center [374, 225] width 51 height 25
click at [0, 178] on div at bounding box center [243, 132] width 486 height 264
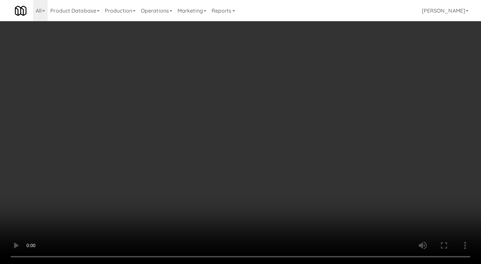
scroll to position [3621, 0]
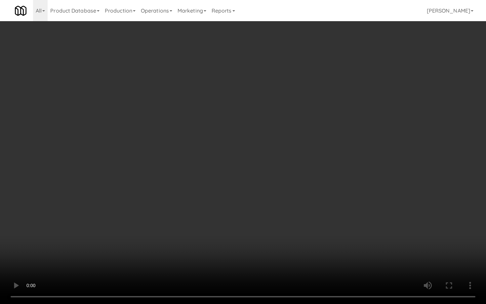
click at [321, 208] on video at bounding box center [243, 152] width 486 height 304
click at [179, 215] on video at bounding box center [243, 152] width 486 height 304
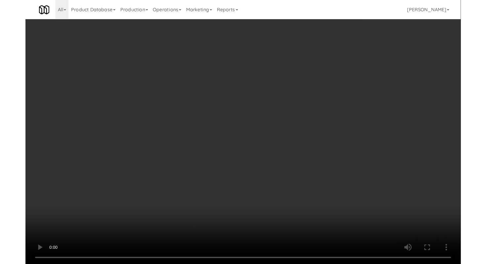
scroll to position [3637, 0]
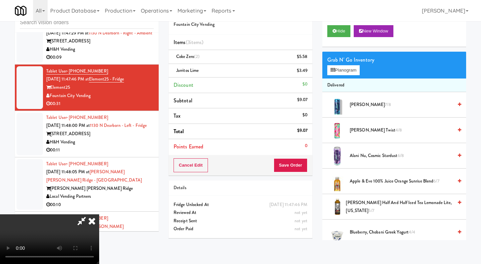
click at [306, 74] on link at bounding box center [307, 73] width 6 height 8
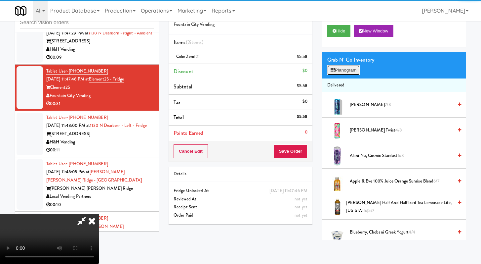
click at [354, 68] on button "Planogram" at bounding box center [344, 70] width 32 height 10
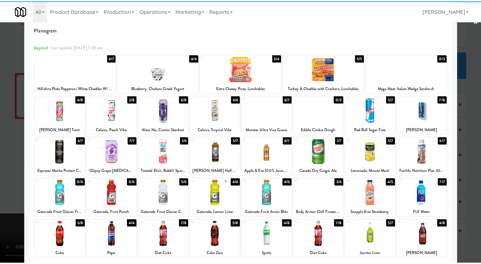
scroll to position [23, 0]
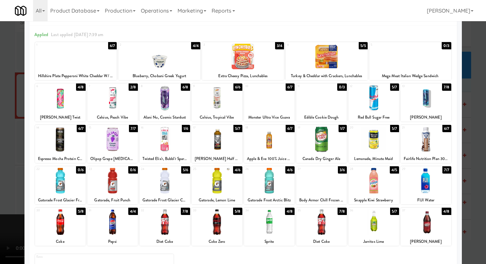
click at [425, 220] on div at bounding box center [426, 221] width 51 height 25
click at [2, 178] on div at bounding box center [243, 132] width 486 height 264
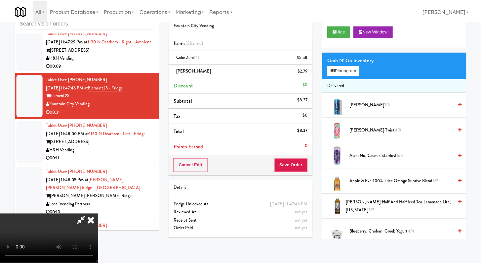
scroll to position [3637, 0]
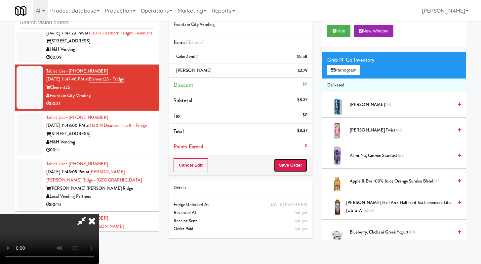
click at [295, 164] on button "Save Order" at bounding box center [291, 165] width 34 height 14
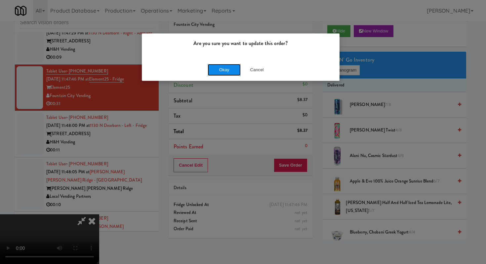
click at [230, 71] on button "Okay" at bounding box center [224, 70] width 33 height 12
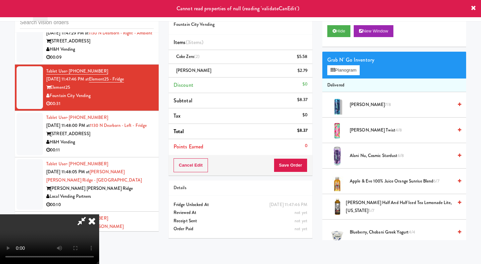
click at [293, 34] on div "Order # 596926 Fountain City Vending Items (3 items ) Coke Zero (2) $5.58 [PERS…" at bounding box center [241, 89] width 144 height 173
click at [99, 214] on icon at bounding box center [92, 220] width 15 height 13
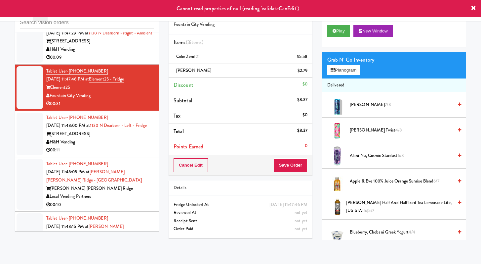
click at [282, 29] on div "Order # 596926 [GEOGRAPHIC_DATA]" at bounding box center [241, 19] width 144 height 32
click at [122, 62] on div "00:09" at bounding box center [100, 57] width 108 height 8
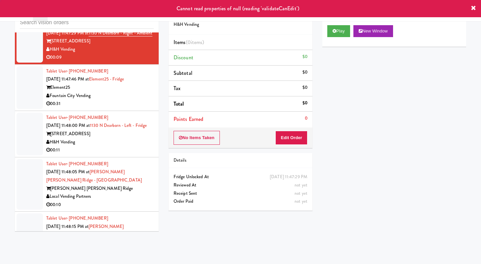
click at [131, 111] on li "Tablet User · (816) 582-0986 [DATE] 11:47:46 PM at Element25 - Fridge Element25…" at bounding box center [87, 88] width 144 height 46
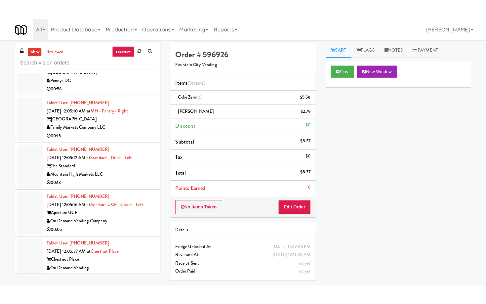
scroll to position [5325, 0]
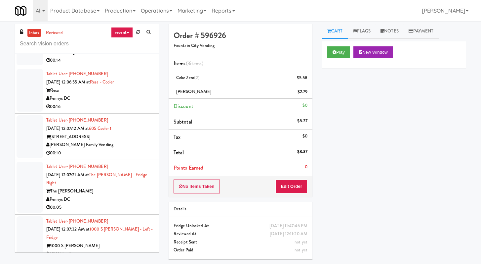
click at [124, 65] on div "00:14" at bounding box center [100, 60] width 108 height 8
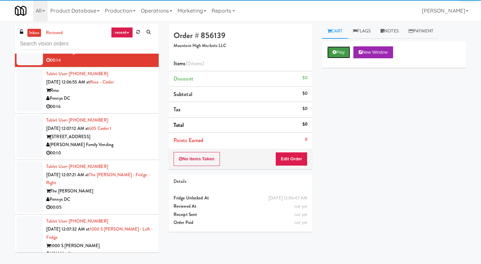
click at [331, 52] on button "Play" at bounding box center [339, 52] width 23 height 12
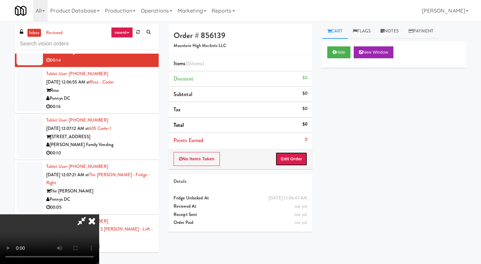
click at [297, 163] on button "Edit Order" at bounding box center [292, 159] width 32 height 14
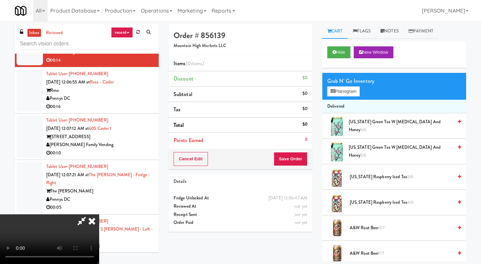
scroll to position [5309, 0]
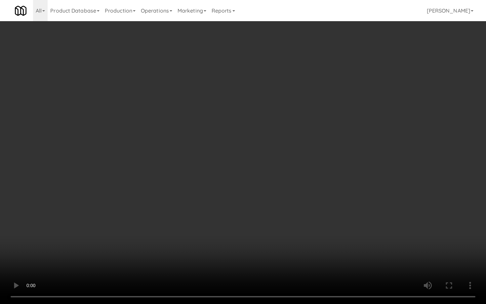
click at [311, 204] on video at bounding box center [243, 152] width 486 height 304
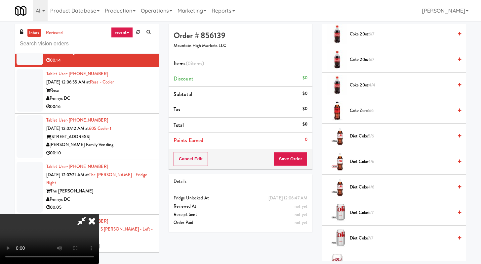
scroll to position [389, 0]
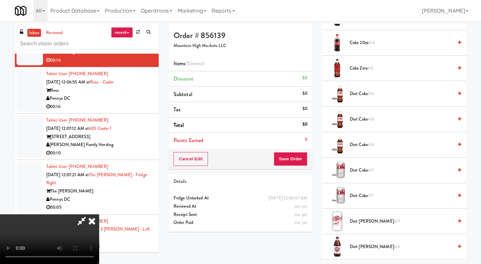
drag, startPoint x: 351, startPoint y: 246, endPoint x: 355, endPoint y: 240, distance: 7.0
click at [351, 246] on span "Diet [PERSON_NAME] 6/6" at bounding box center [401, 247] width 103 height 8
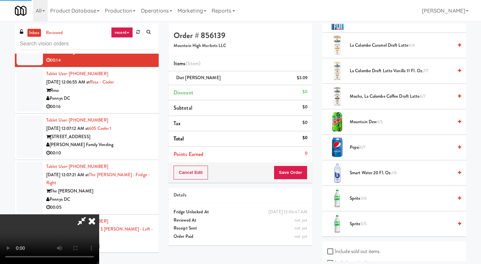
scroll to position [923, 0]
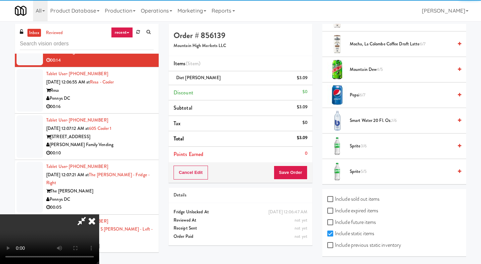
click at [358, 122] on span "Smart Water 20 fl. oz. 1/6" at bounding box center [401, 120] width 103 height 8
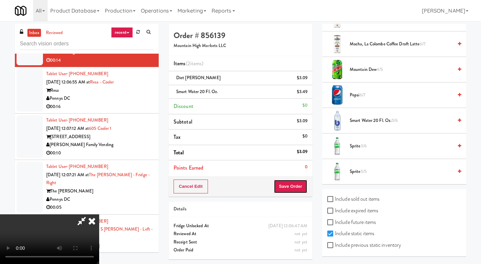
click at [303, 191] on button "Save Order" at bounding box center [291, 186] width 34 height 14
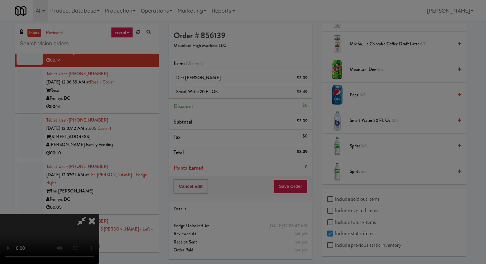
click at [303, 187] on body "Are you sure you want to update this order? Okay Cancel Okay Are you sure you w…" at bounding box center [243, 153] width 486 height 264
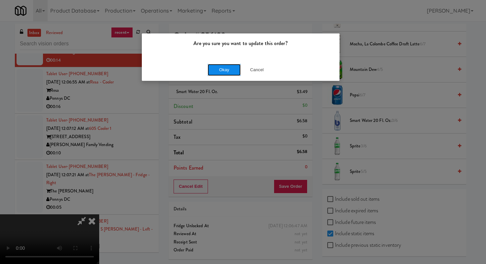
click at [223, 70] on button "Okay" at bounding box center [224, 70] width 33 height 12
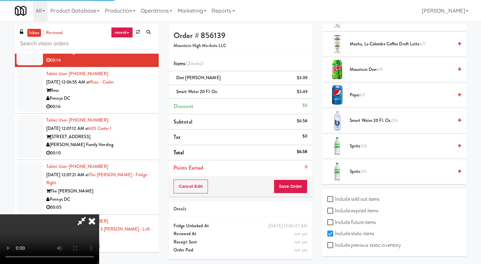
scroll to position [28, 0]
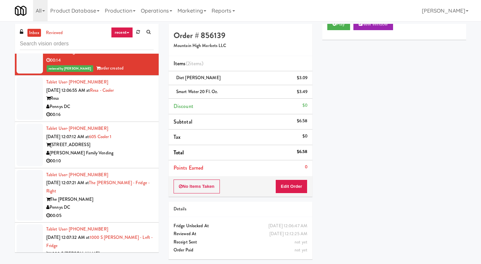
click at [104, 111] on div "Pennys DC" at bounding box center [100, 107] width 108 height 8
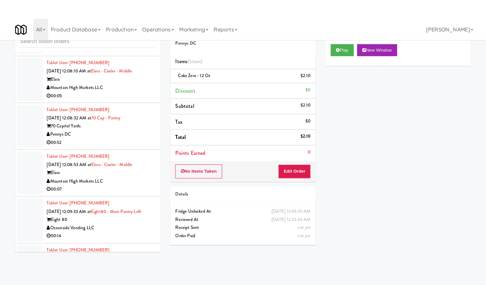
scroll to position [5692, 0]
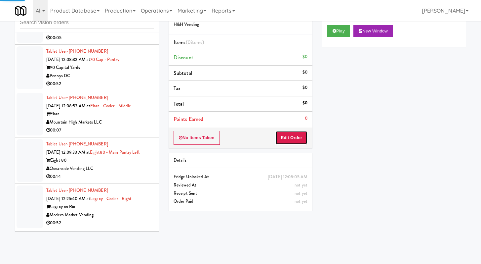
click at [300, 137] on button "Edit Order" at bounding box center [292, 138] width 32 height 14
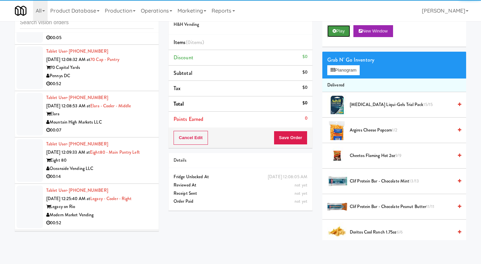
click at [342, 33] on button "Play" at bounding box center [339, 31] width 23 height 12
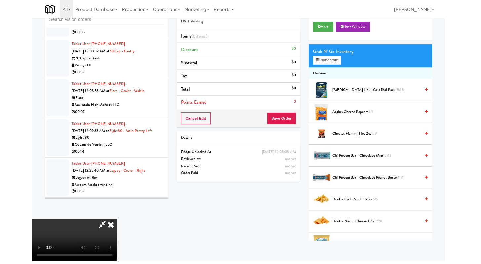
scroll to position [5676, 0]
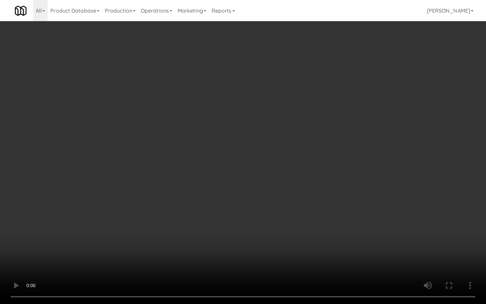
click at [256, 219] on video at bounding box center [243, 152] width 486 height 304
click at [217, 238] on video at bounding box center [243, 152] width 486 height 304
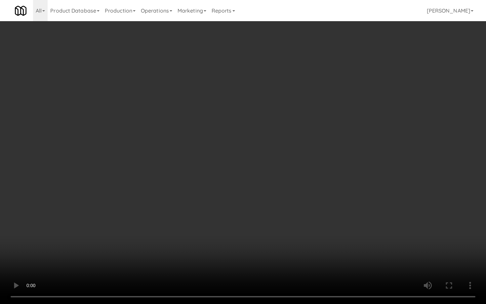
click at [217, 238] on video at bounding box center [243, 152] width 486 height 304
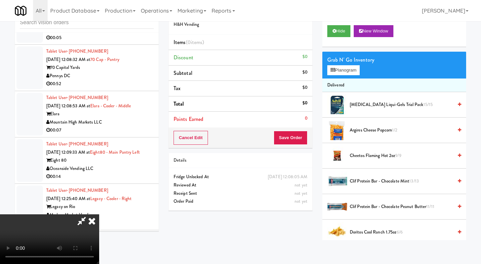
scroll to position [254, 0]
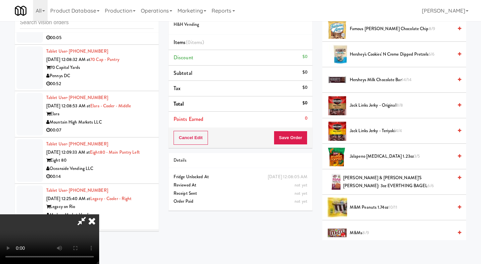
click at [390, 29] on span "Famous [PERSON_NAME] Chocolate Chip 8/9" at bounding box center [401, 29] width 103 height 8
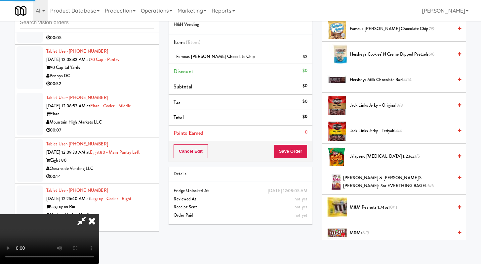
click at [386, 59] on li "Hershey's Cookies' N Creme dipped pretzels 6/6" at bounding box center [395, 54] width 144 height 25
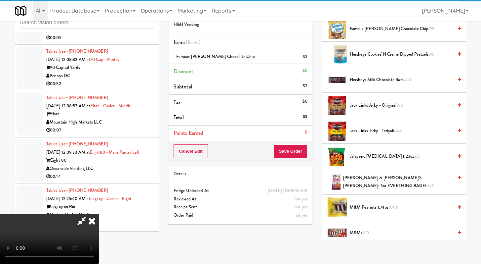
click at [388, 54] on span "Hershey's Cookies' N Creme dipped pretzels 6/6" at bounding box center [401, 54] width 103 height 8
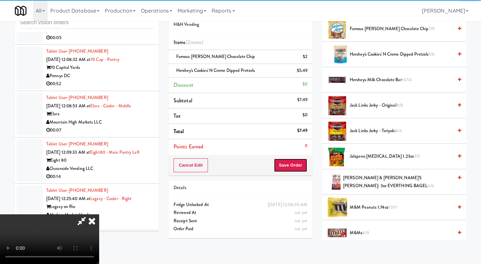
click at [298, 168] on button "Save Order" at bounding box center [291, 165] width 34 height 14
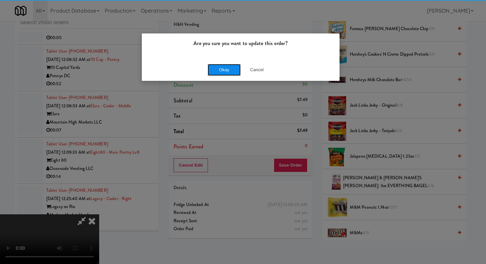
click at [219, 66] on button "Okay" at bounding box center [224, 70] width 33 height 12
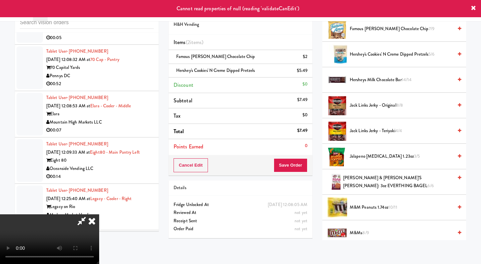
click at [99, 214] on icon at bounding box center [92, 220] width 15 height 13
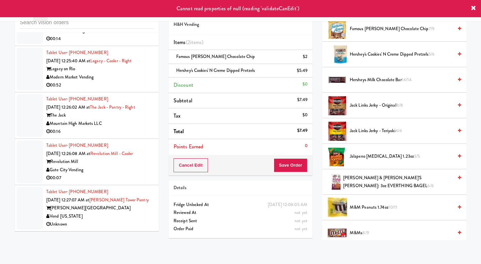
scroll to position [5965, 0]
click at [147, 127] on div "Mountain High Markets LLC" at bounding box center [100, 123] width 108 height 8
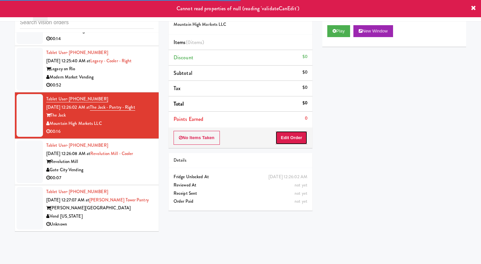
click at [302, 141] on button "Edit Order" at bounding box center [292, 138] width 32 height 14
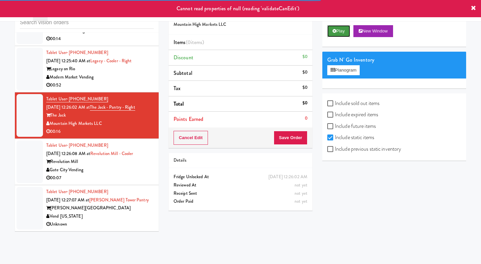
click at [343, 27] on button "Play" at bounding box center [339, 31] width 23 height 12
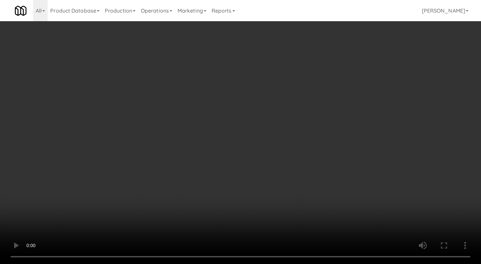
scroll to position [5940, 0]
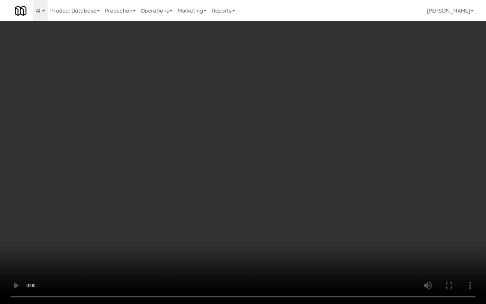
click at [364, 206] on video at bounding box center [243, 152] width 486 height 304
click at [335, 207] on video at bounding box center [243, 152] width 486 height 304
click at [327, 206] on video at bounding box center [243, 152] width 486 height 304
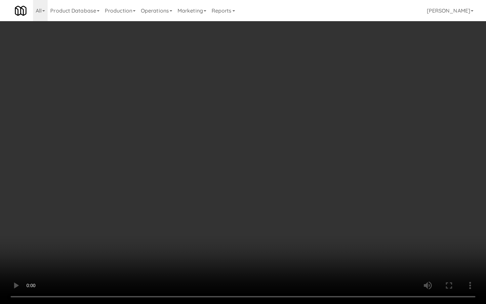
click at [330, 202] on video at bounding box center [243, 152] width 486 height 304
click at [343, 237] on video at bounding box center [243, 152] width 486 height 304
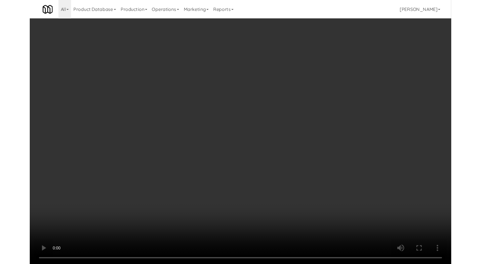
scroll to position [5965, 0]
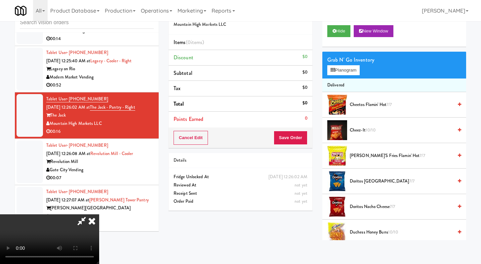
click at [353, 65] on div "Grab N' Go Inventory Planogram" at bounding box center [395, 65] width 144 height 27
click at [354, 72] on button "Planogram" at bounding box center [344, 70] width 32 height 10
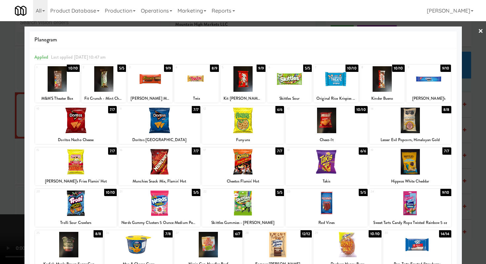
click at [343, 87] on div at bounding box center [336, 78] width 45 height 25
click at [153, 121] on div at bounding box center [159, 120] width 82 height 25
click at [0, 128] on div at bounding box center [243, 132] width 486 height 264
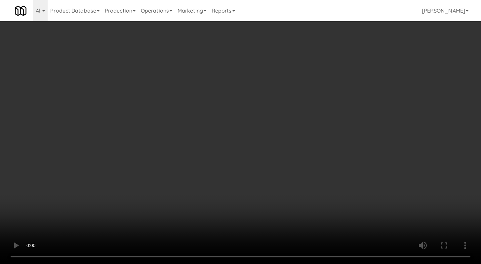
scroll to position [5940, 0]
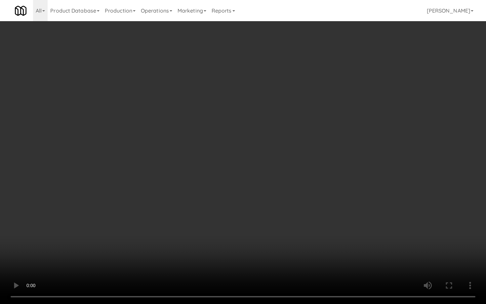
click at [265, 181] on video at bounding box center [243, 152] width 486 height 304
click at [265, 180] on video at bounding box center [243, 152] width 486 height 304
click at [265, 179] on video at bounding box center [243, 152] width 486 height 304
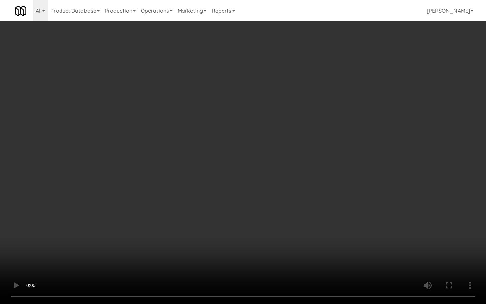
click at [265, 179] on video at bounding box center [243, 152] width 486 height 304
click at [277, 185] on video at bounding box center [243, 152] width 486 height 304
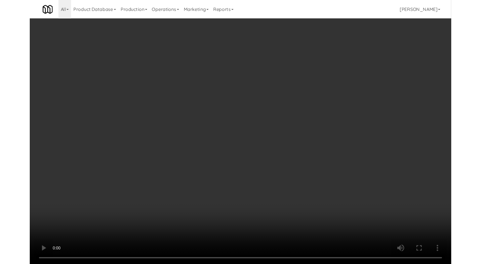
scroll to position [5965, 0]
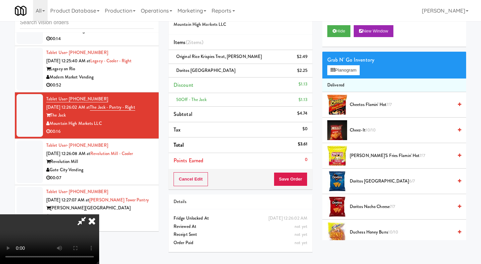
click at [308, 174] on div "Cancel Edit Save Order" at bounding box center [241, 179] width 144 height 21
click at [306, 175] on button "Save Order" at bounding box center [291, 179] width 34 height 14
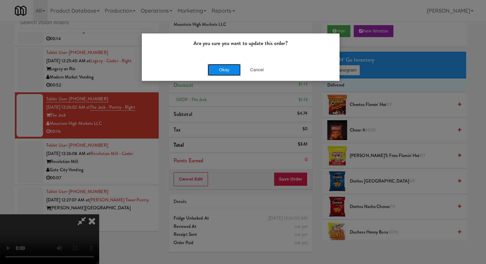
click at [223, 70] on button "Okay" at bounding box center [224, 70] width 33 height 12
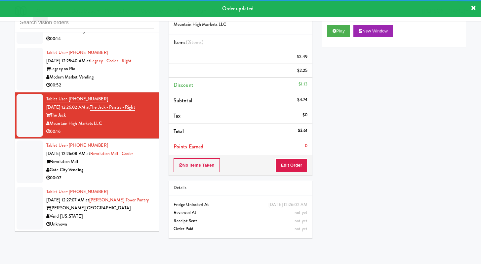
click at [127, 182] on div "00:07" at bounding box center [100, 178] width 108 height 8
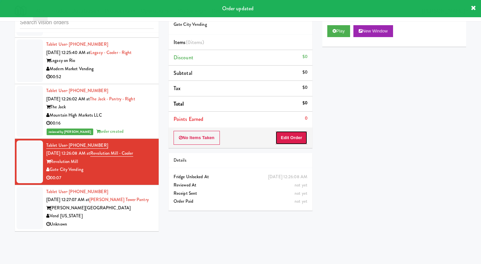
click at [292, 135] on button "Edit Order" at bounding box center [292, 138] width 32 height 14
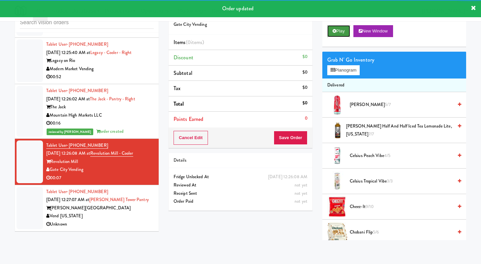
click at [332, 36] on button "Play" at bounding box center [339, 31] width 23 height 12
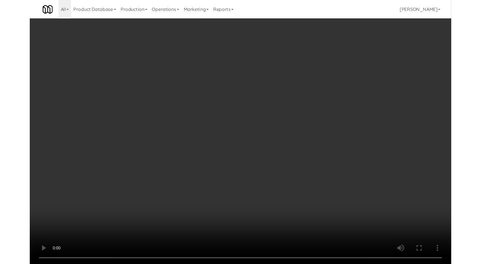
scroll to position [5940, 0]
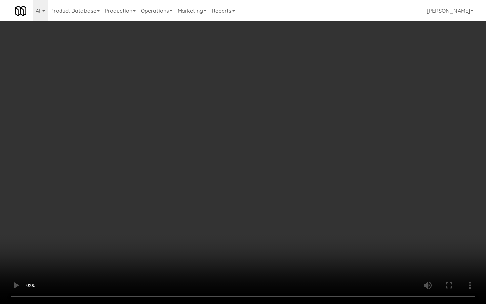
click at [401, 193] on video at bounding box center [243, 152] width 486 height 304
click at [273, 206] on video at bounding box center [243, 152] width 486 height 304
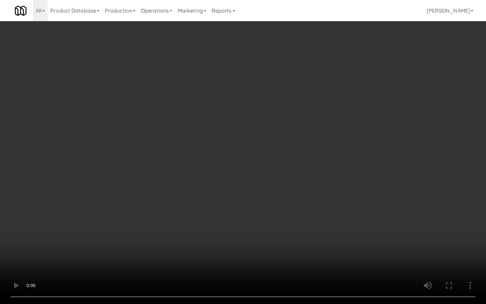
click at [273, 206] on video at bounding box center [243, 152] width 486 height 304
click at [273, 205] on video at bounding box center [243, 152] width 486 height 304
click at [274, 204] on video at bounding box center [243, 152] width 486 height 304
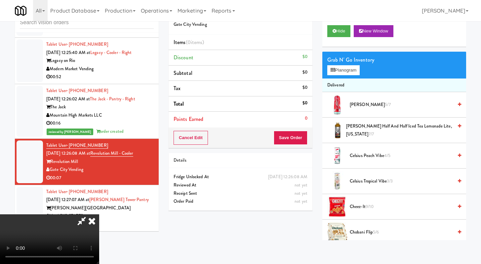
scroll to position [625, 0]
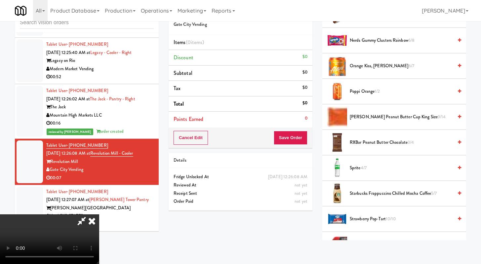
click at [363, 38] on span "Nerds Gummy Clusters Rainbow 6/8" at bounding box center [401, 40] width 103 height 8
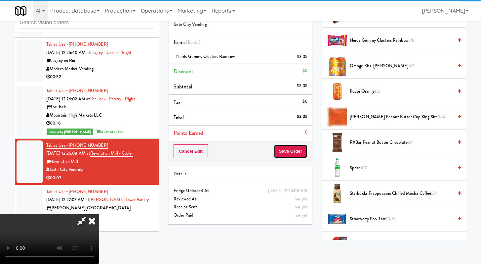
click at [289, 156] on button "Save Order" at bounding box center [291, 151] width 34 height 14
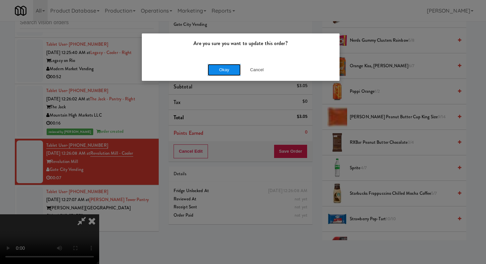
click at [233, 69] on button "Okay" at bounding box center [224, 70] width 33 height 12
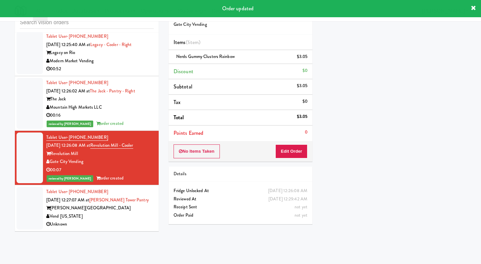
scroll to position [5981, 0]
click at [124, 217] on div "Vend [US_STATE]" at bounding box center [100, 216] width 108 height 8
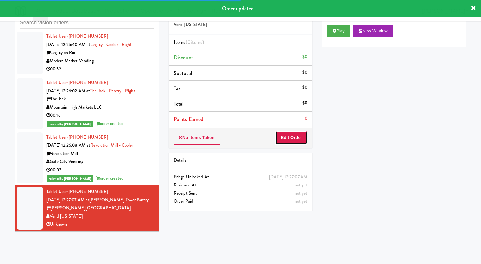
click at [296, 136] on button "Edit Order" at bounding box center [292, 138] width 32 height 14
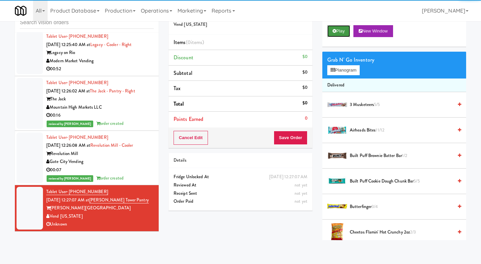
click at [339, 29] on button "Play" at bounding box center [339, 31] width 23 height 12
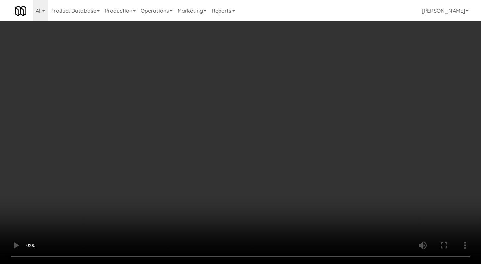
scroll to position [5957, 0]
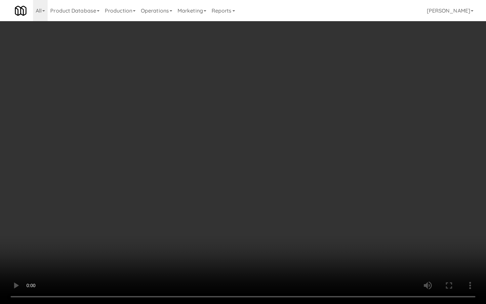
click at [380, 190] on video at bounding box center [243, 152] width 486 height 304
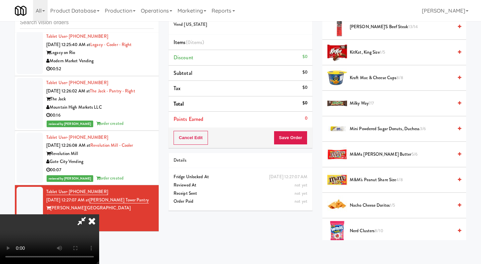
scroll to position [427, 0]
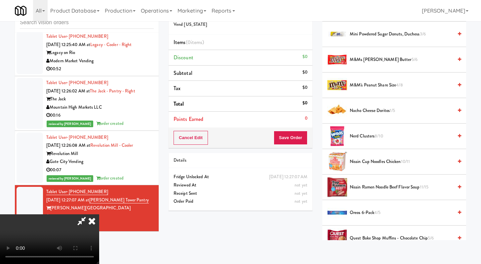
click at [370, 207] on li "Oreos 6-pack 4/5" at bounding box center [395, 212] width 144 height 25
drag, startPoint x: 370, startPoint y: 214, endPoint x: 371, endPoint y: 204, distance: 11.0
click at [370, 214] on span "Oreos 6-pack 4/5" at bounding box center [401, 212] width 103 height 8
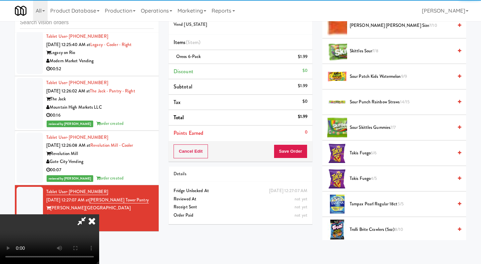
scroll to position [619, 0]
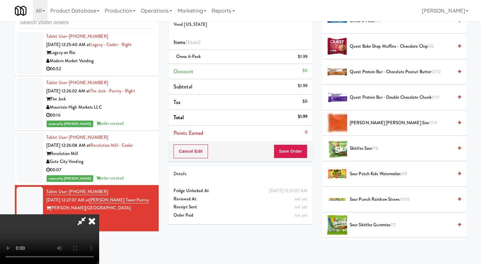
click at [364, 123] on span "[PERSON_NAME] [PERSON_NAME] Size 7/10" at bounding box center [401, 123] width 103 height 8
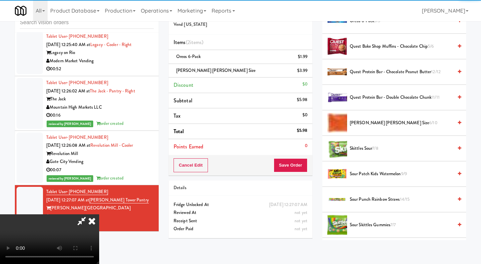
click at [299, 177] on div "Order # 370064 Vend [US_STATE] Items (2 items ) Oreos 6-pack $1.99 [PERSON_NAME…" at bounding box center [241, 123] width 154 height 240
click at [300, 169] on button "Save Order" at bounding box center [291, 165] width 34 height 14
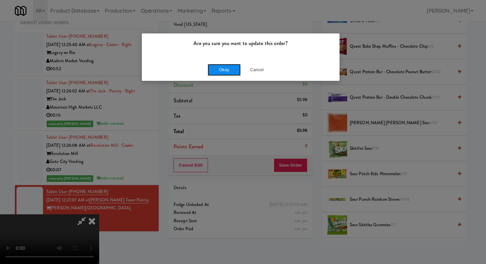
click at [226, 73] on button "Okay" at bounding box center [224, 70] width 33 height 12
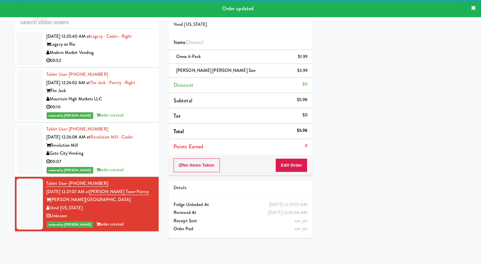
scroll to position [5900, 0]
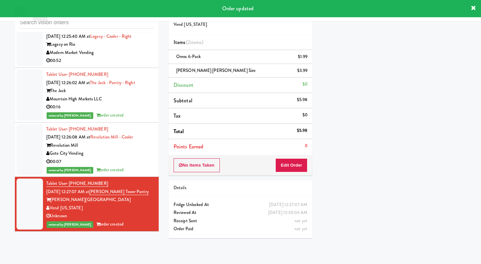
click at [128, 65] on div "00:52" at bounding box center [100, 61] width 108 height 8
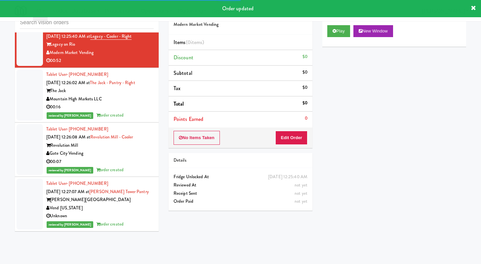
click at [273, 137] on div "No Items Taken Edit Order" at bounding box center [241, 137] width 144 height 21
click at [290, 138] on button "Edit Order" at bounding box center [292, 138] width 32 height 14
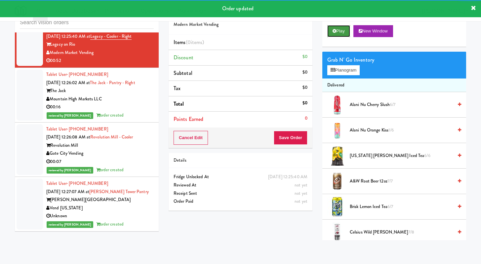
click at [342, 31] on button "Play" at bounding box center [339, 31] width 23 height 12
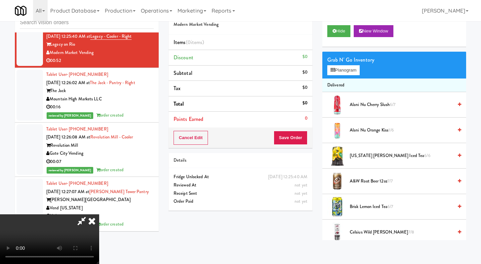
click at [99, 214] on icon at bounding box center [92, 220] width 15 height 13
